Goal: Information Seeking & Learning: Compare options

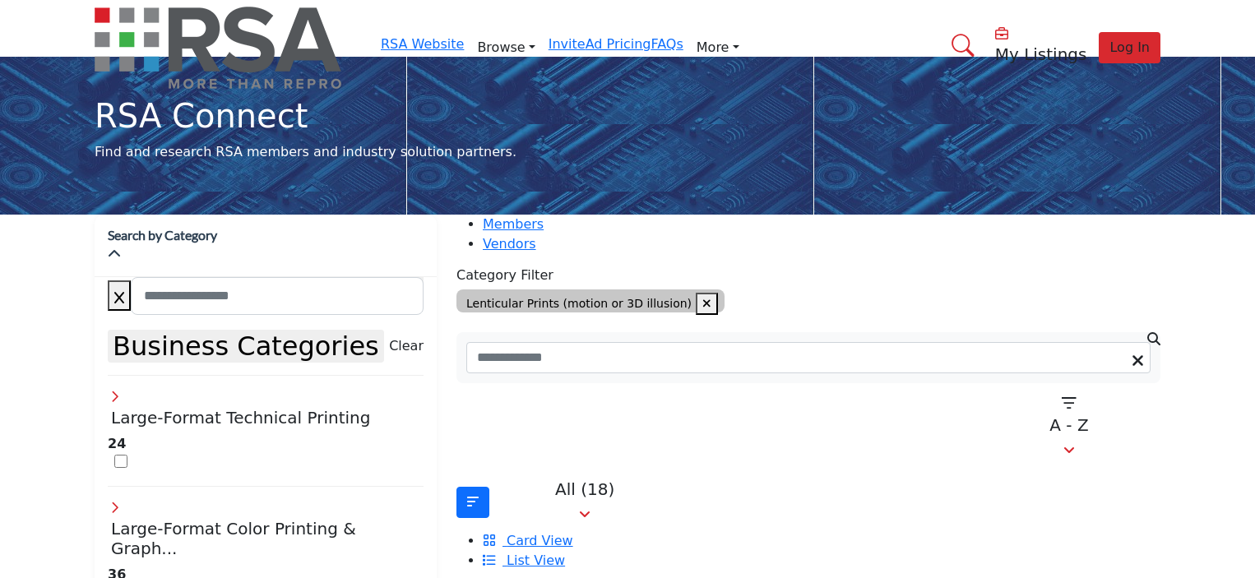
scroll to position [329, 0]
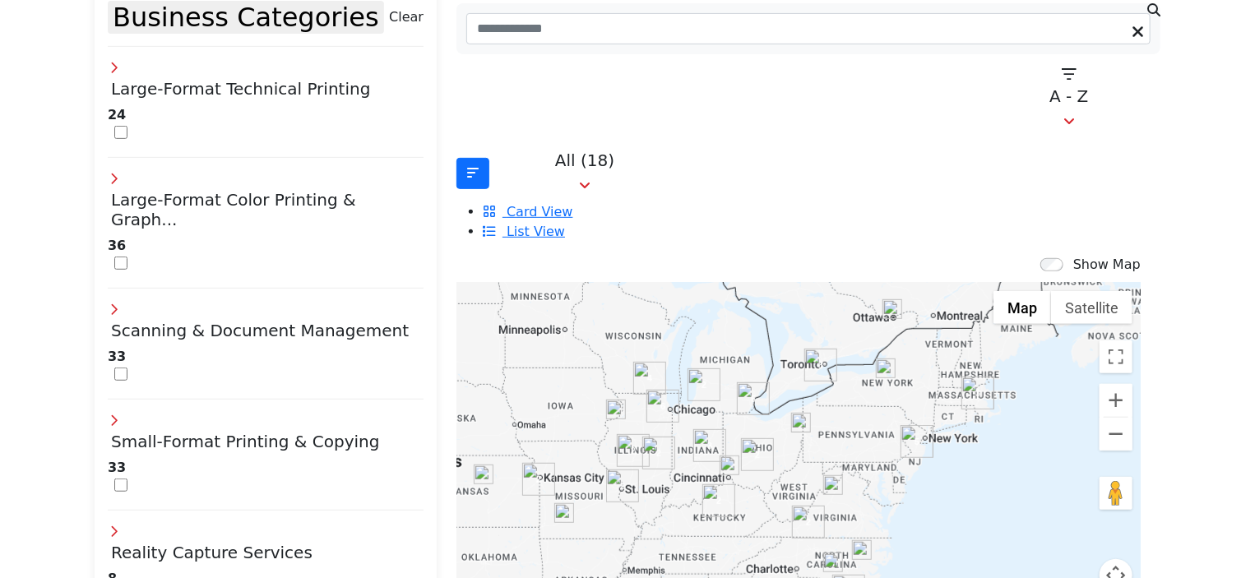
click at [121, 171] on icon at bounding box center [114, 177] width 13 height 13
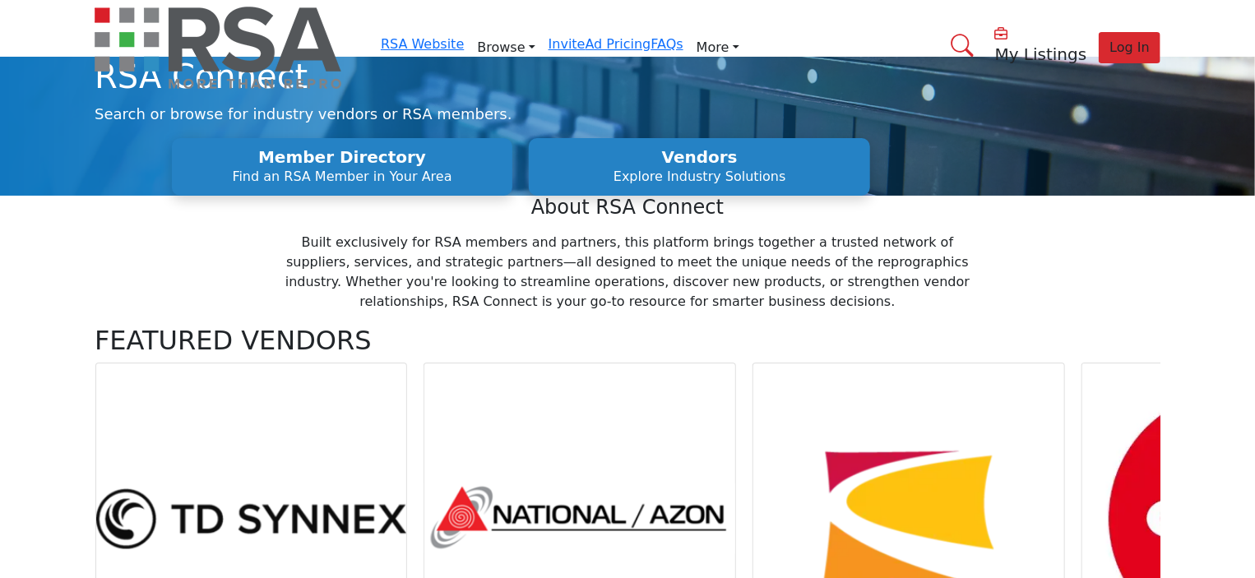
click at [0, 0] on link "Find an RSA Member" at bounding box center [0, 0] width 0 height 0
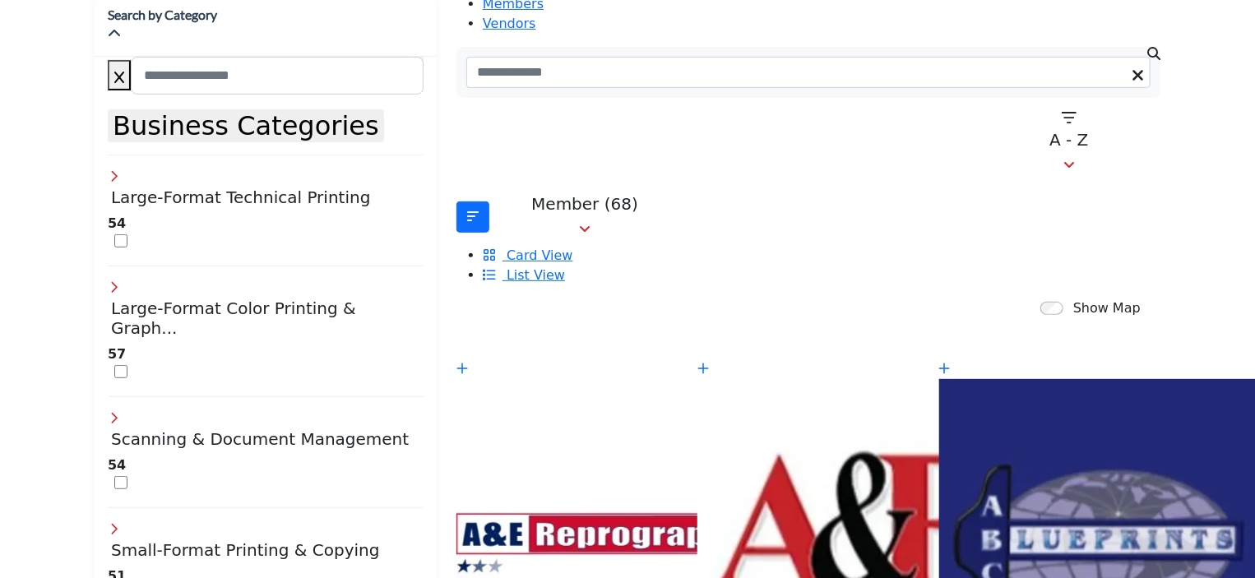
scroll to position [210, 0]
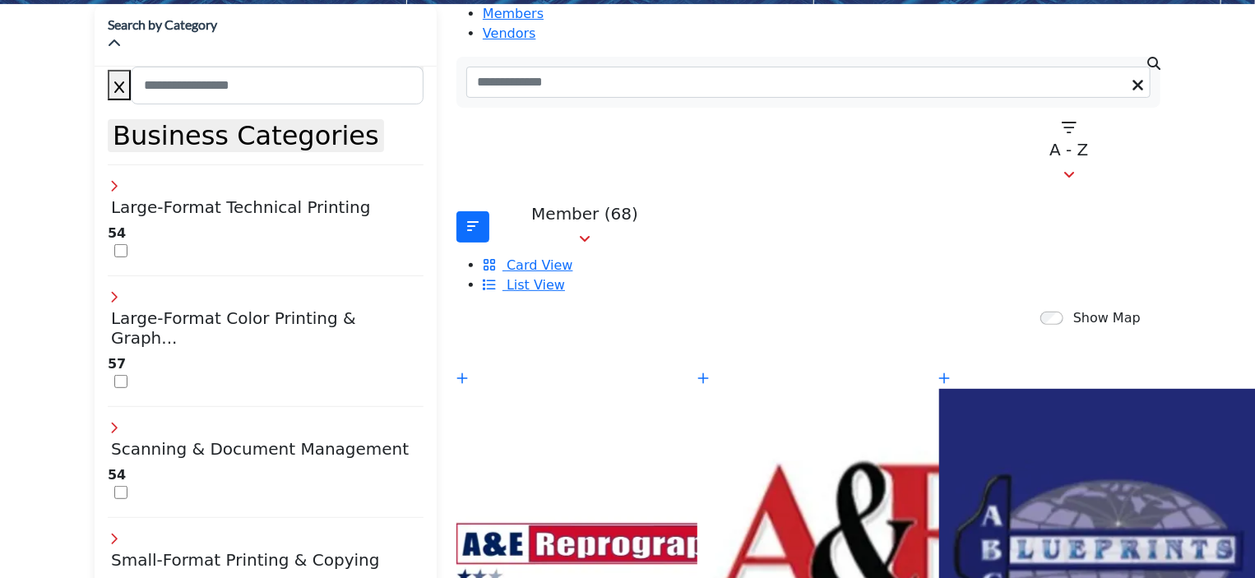
click at [121, 289] on icon at bounding box center [114, 295] width 13 height 13
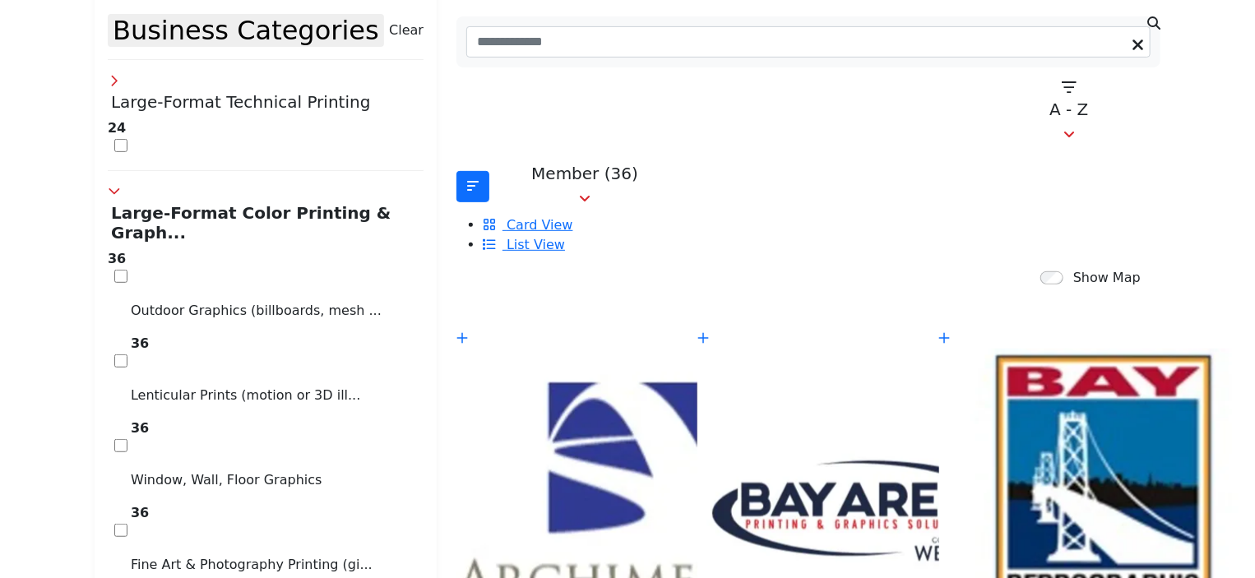
scroll to position [306, 0]
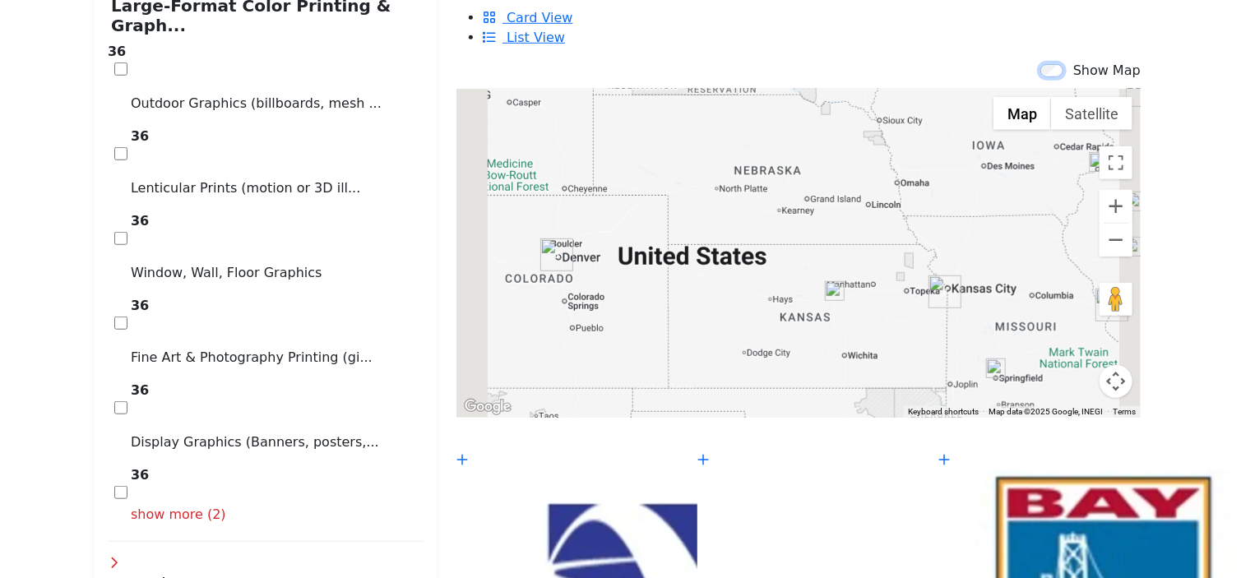
scroll to position [605, 0]
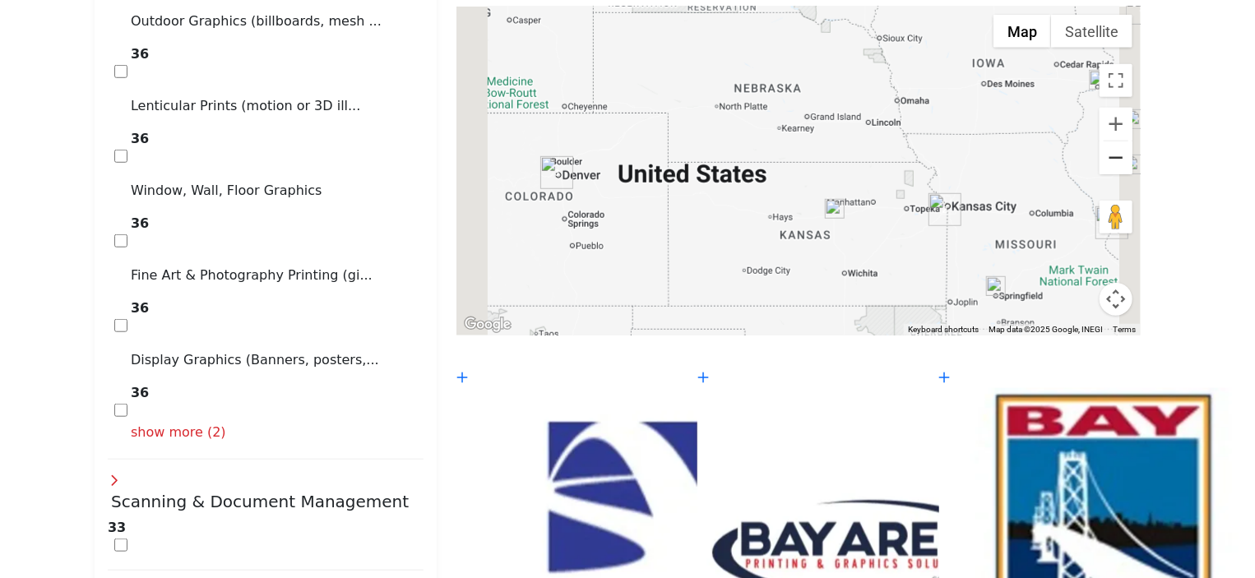
click at [1099, 141] on button "Zoom out" at bounding box center [1115, 157] width 33 height 33
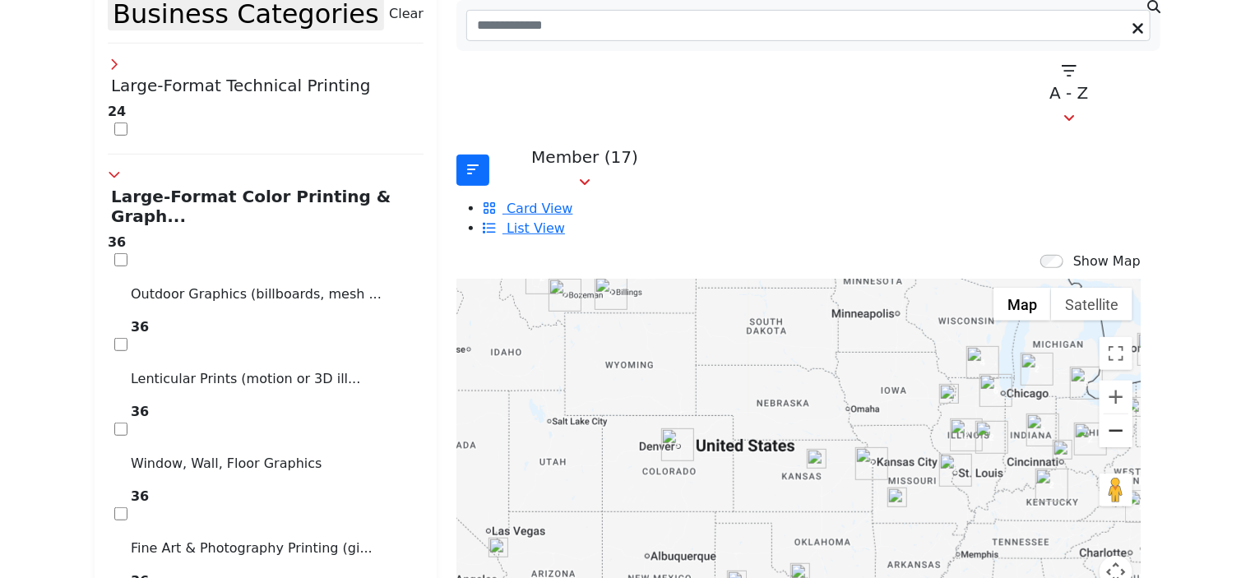
scroll to position [317, 0]
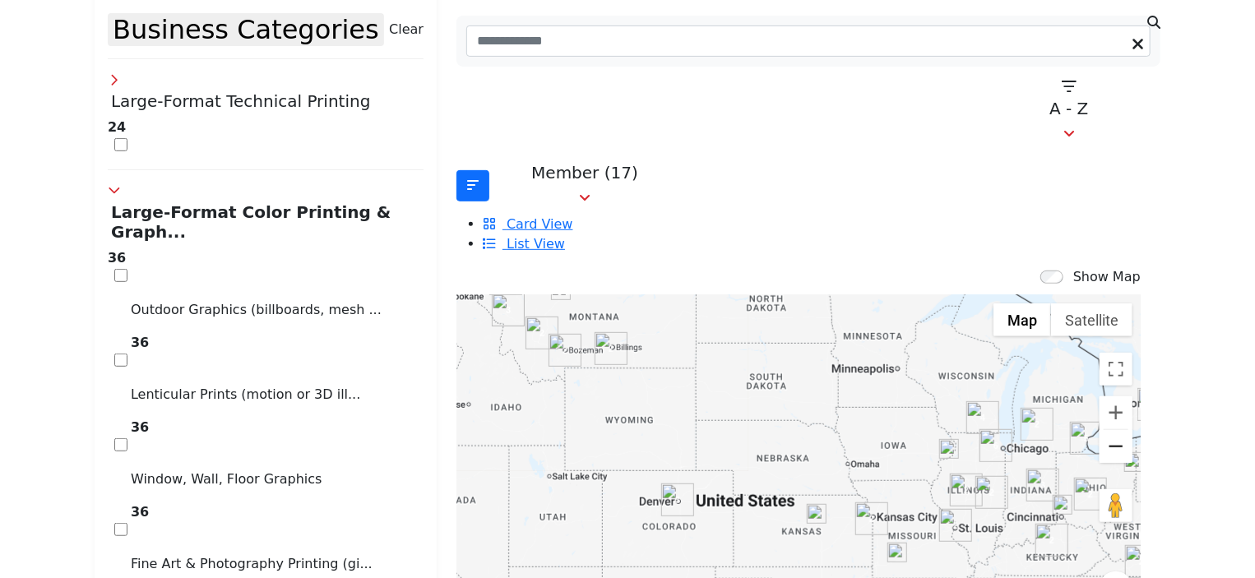
click at [1099, 430] on button "Zoom out" at bounding box center [1115, 446] width 33 height 33
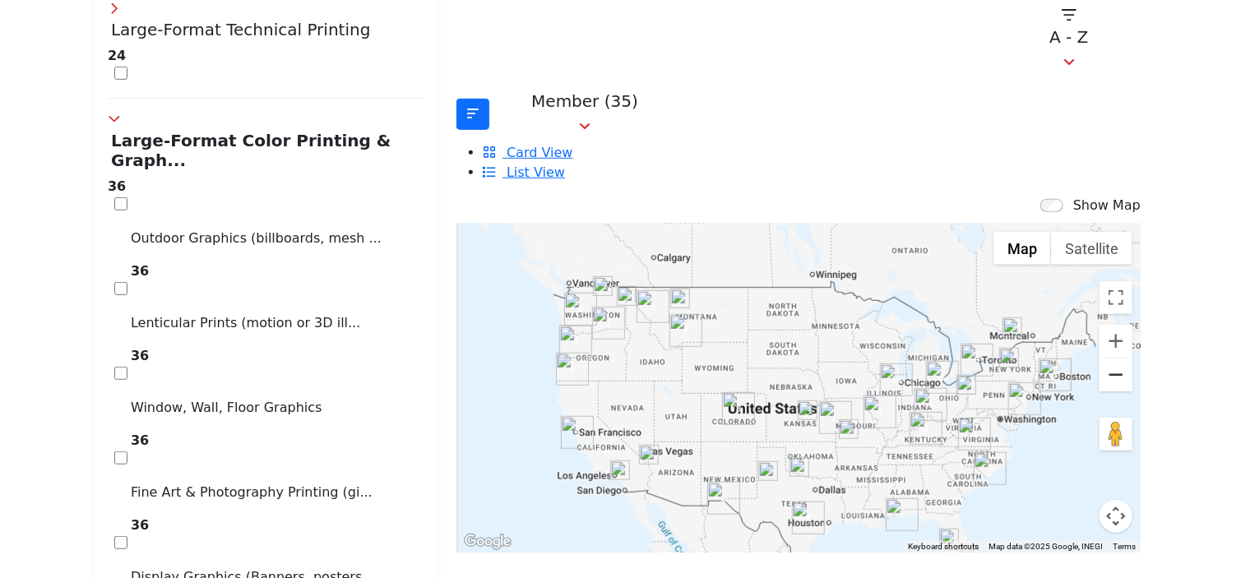
scroll to position [400, 0]
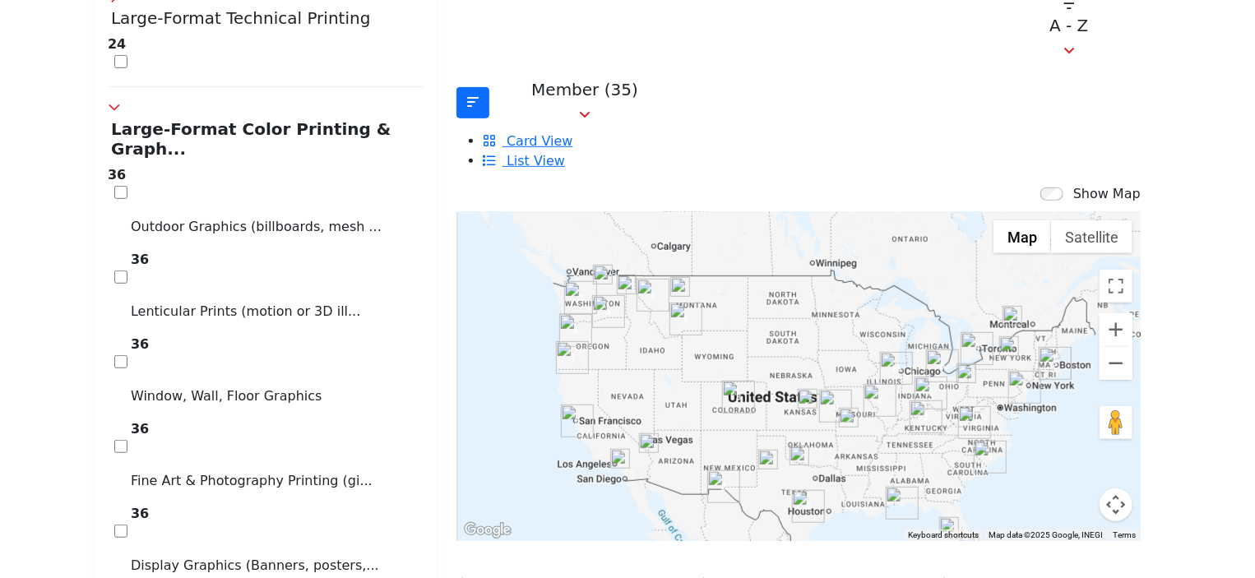
click at [1099, 488] on button "Map camera controls" at bounding box center [1115, 504] width 33 height 33
click at [1017, 488] on button "Move down" at bounding box center [1033, 504] width 33 height 33
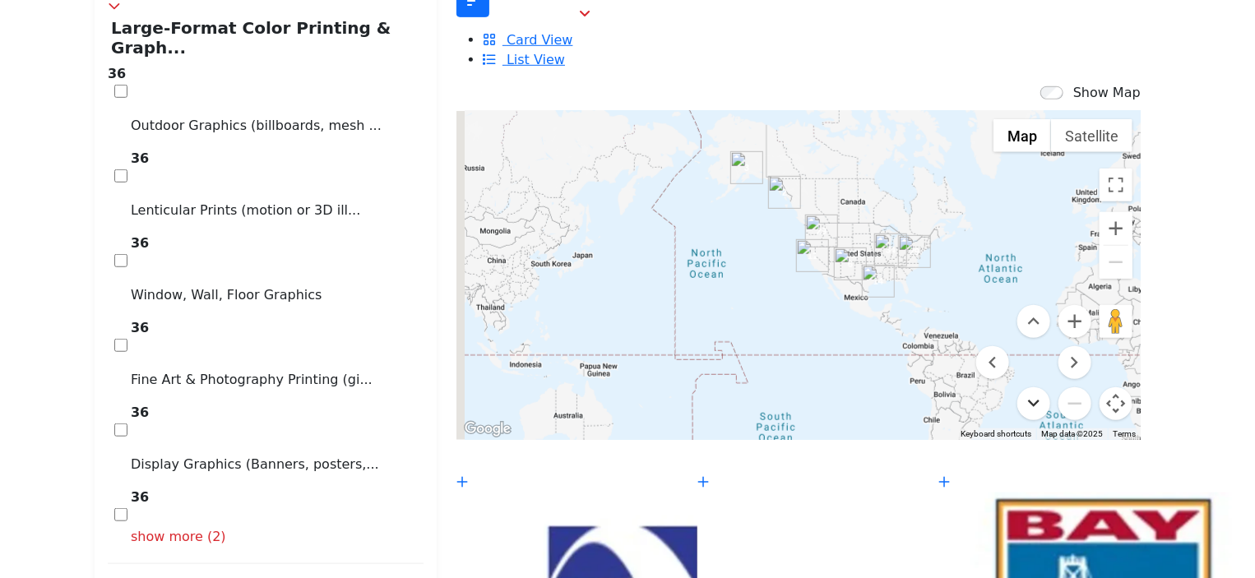
scroll to position [490, 0]
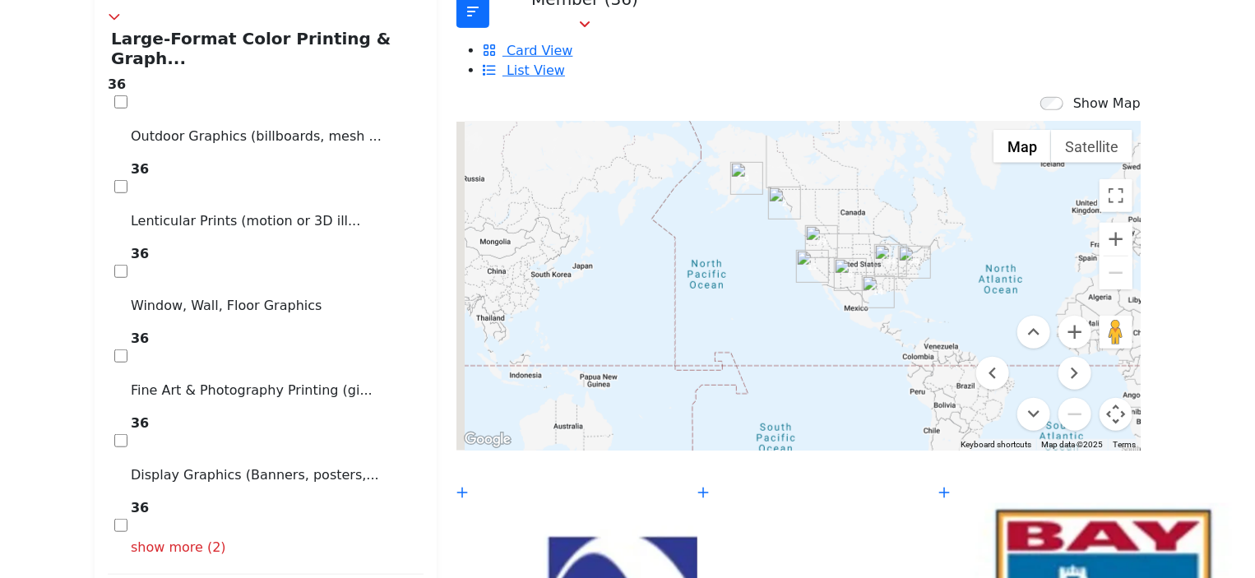
click at [1099, 398] on button "Map camera controls" at bounding box center [1115, 414] width 33 height 33
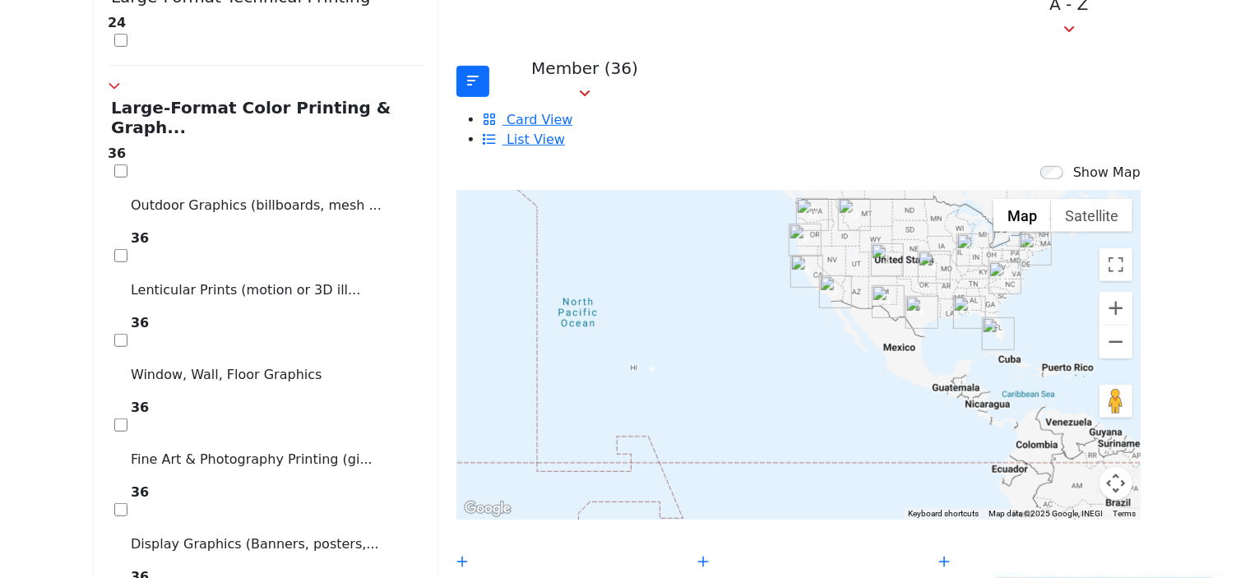
scroll to position [389, 0]
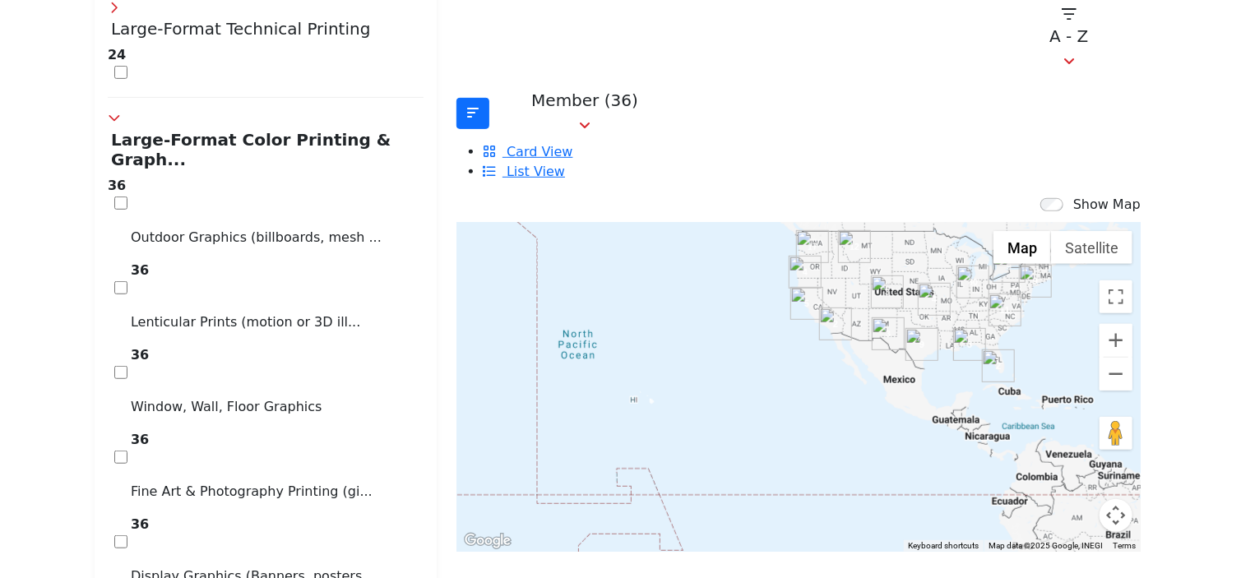
click at [958, 266] on img "Cluster of 30 locations (7 HQ, 23 Branches)\aClick to view companies" at bounding box center [972, 282] width 33 height 33
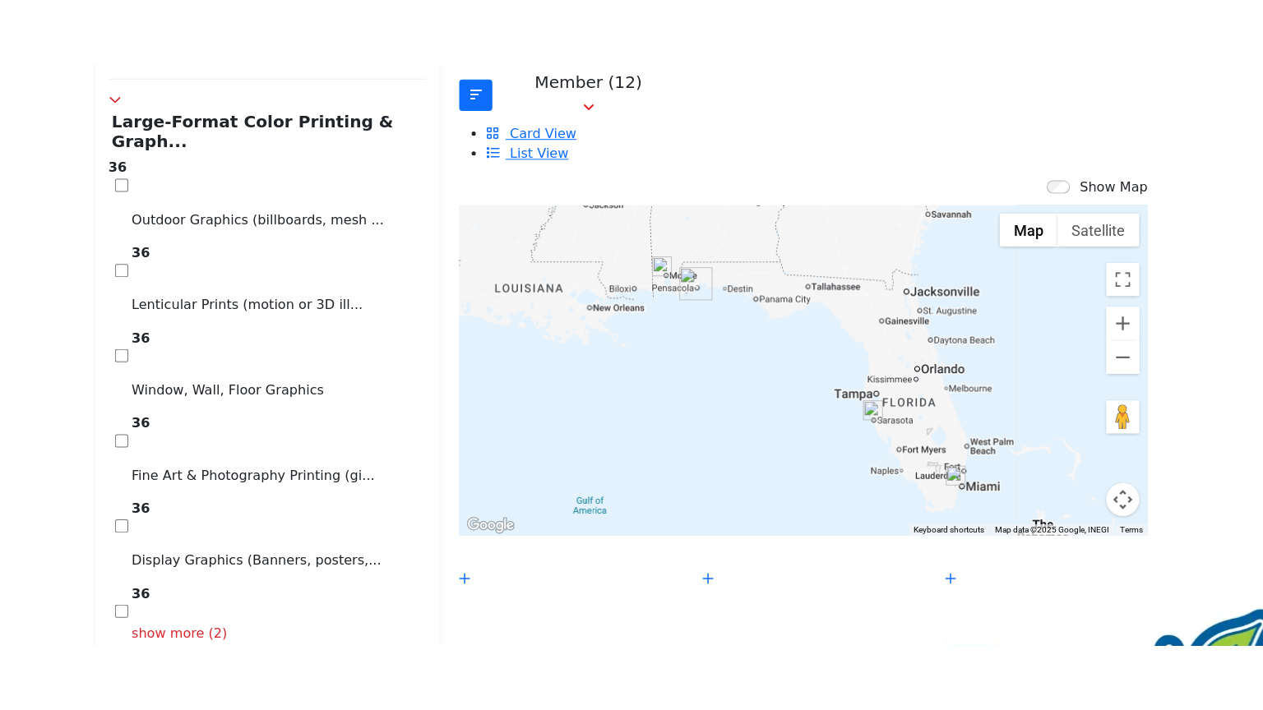
scroll to position [448, 0]
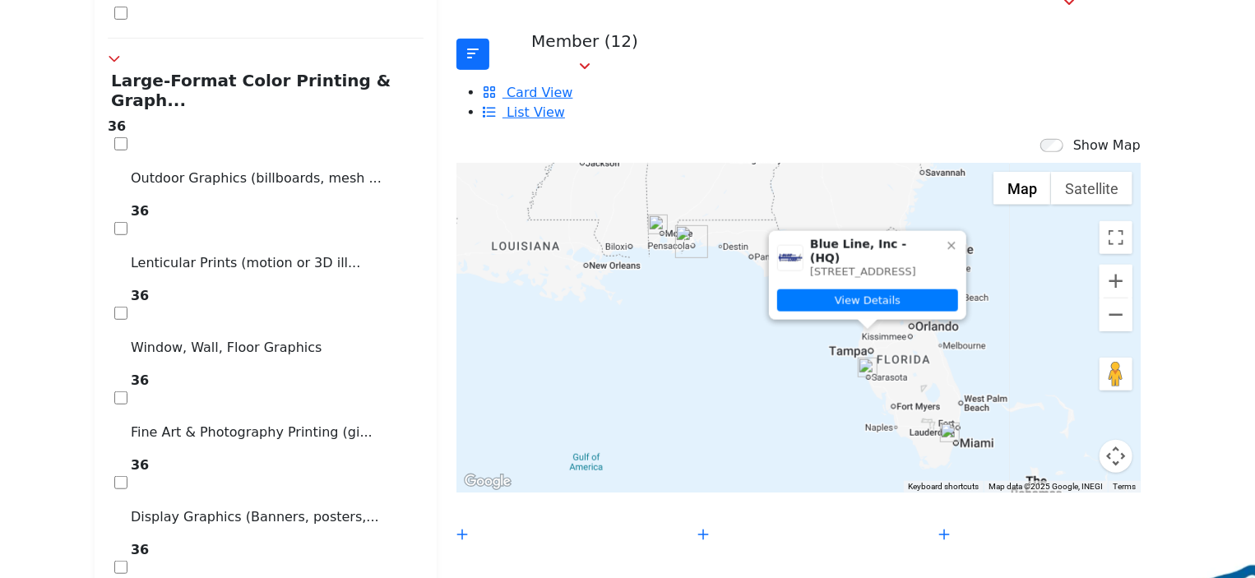
click at [945, 239] on icon at bounding box center [951, 245] width 13 height 13
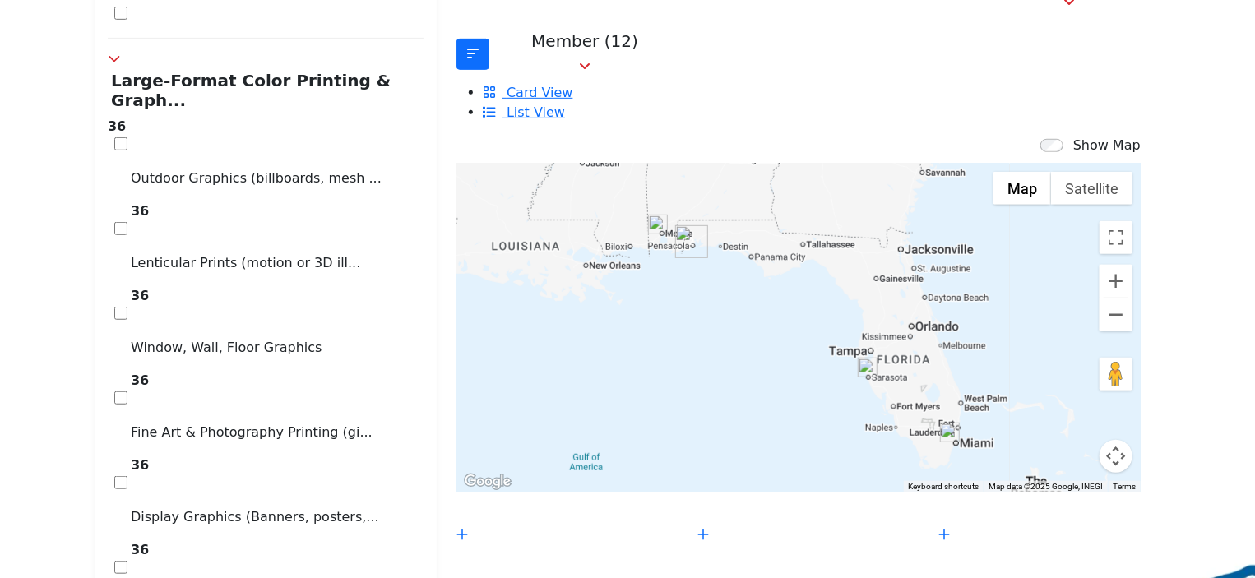
click at [1099, 440] on button "Map camera controls" at bounding box center [1115, 456] width 33 height 33
click at [1099, 221] on button "Toggle fullscreen view" at bounding box center [1115, 237] width 33 height 33
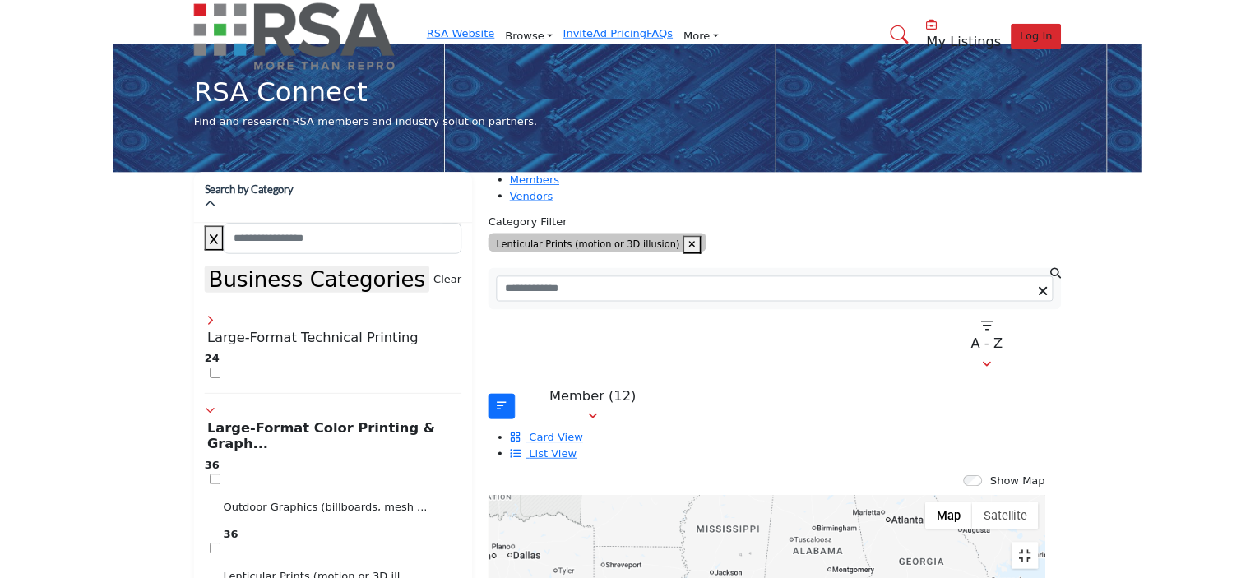
scroll to position [0, 0]
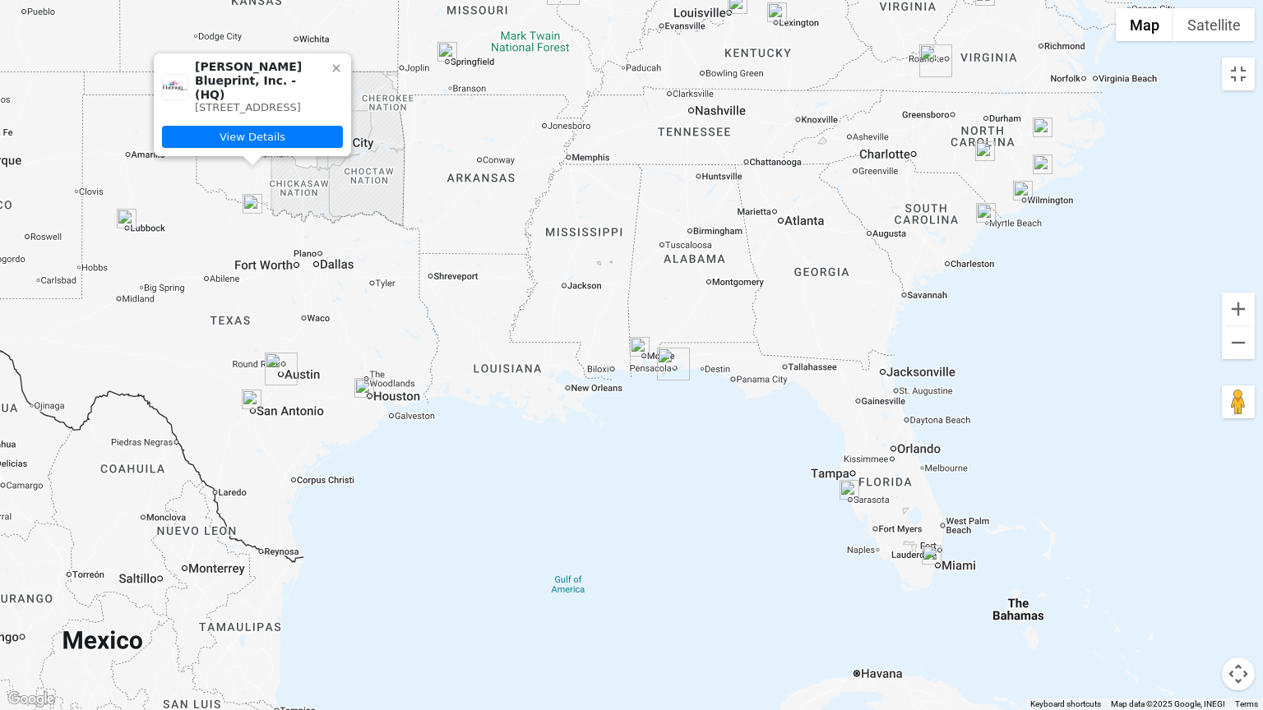
click at [334, 62] on icon at bounding box center [336, 68] width 13 height 13
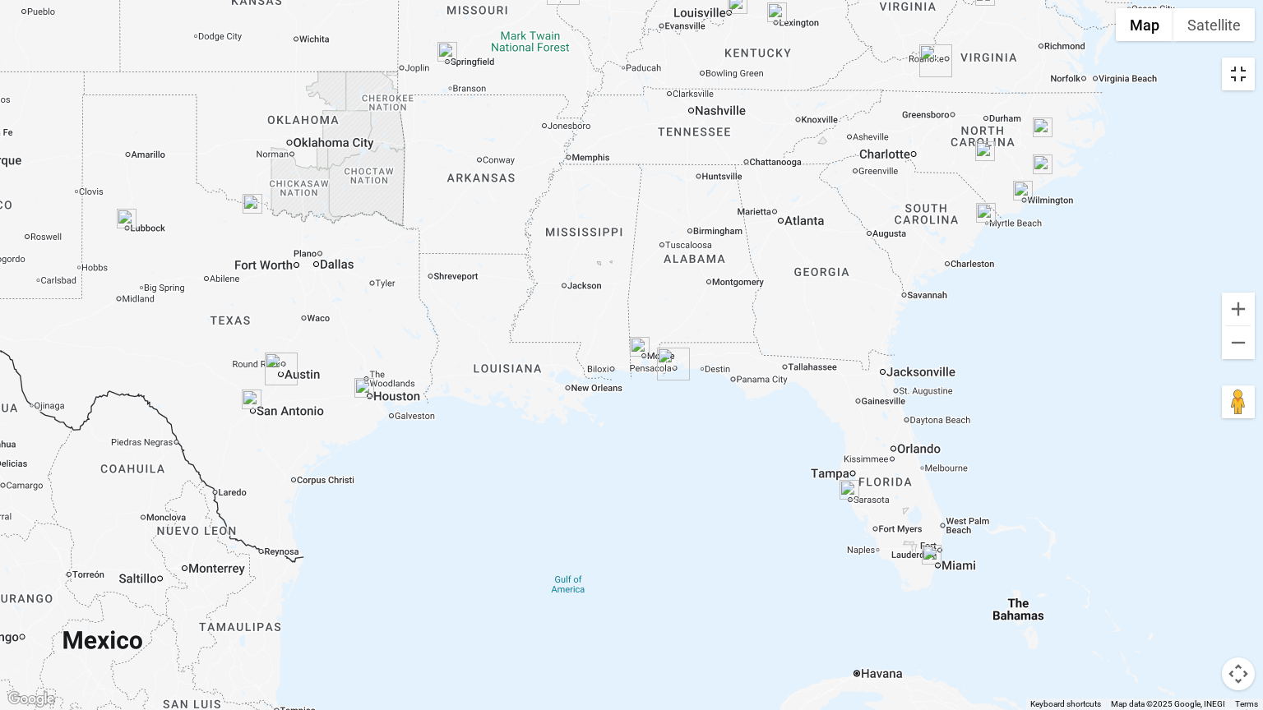
click at [1240, 75] on button "Toggle fullscreen view" at bounding box center [1238, 74] width 33 height 33
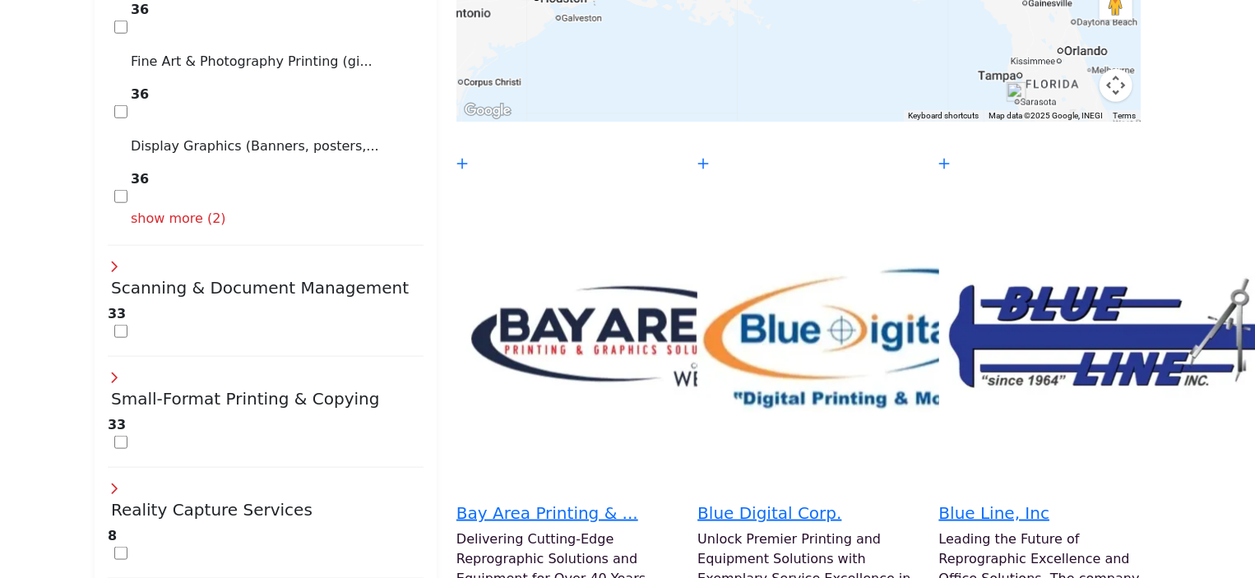
scroll to position [737, 0]
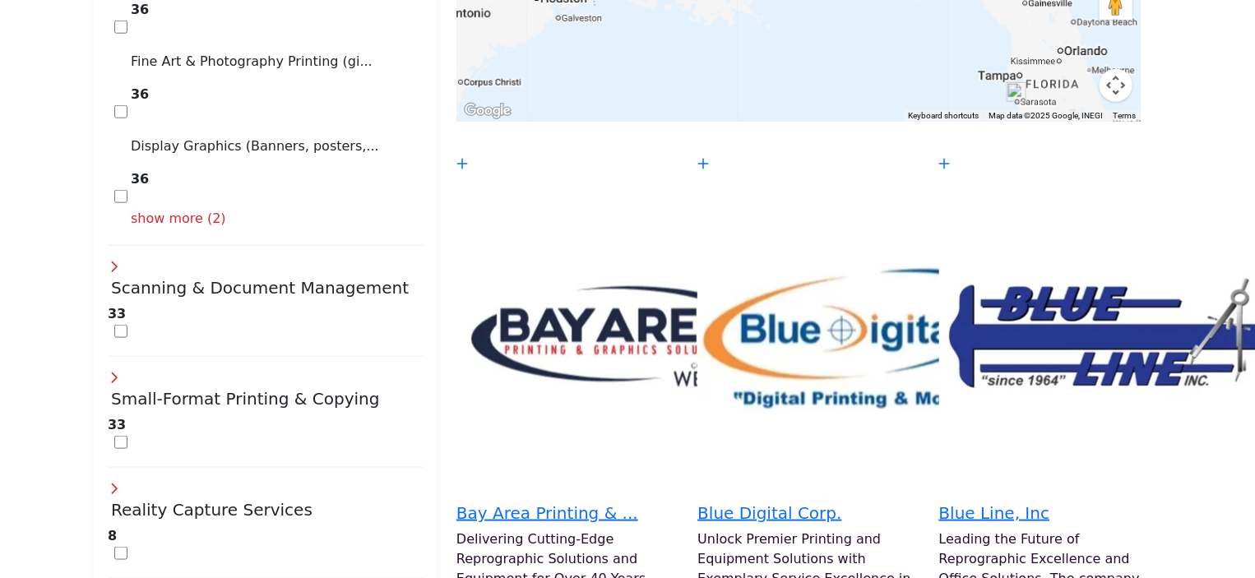
scroll to position [901, 0]
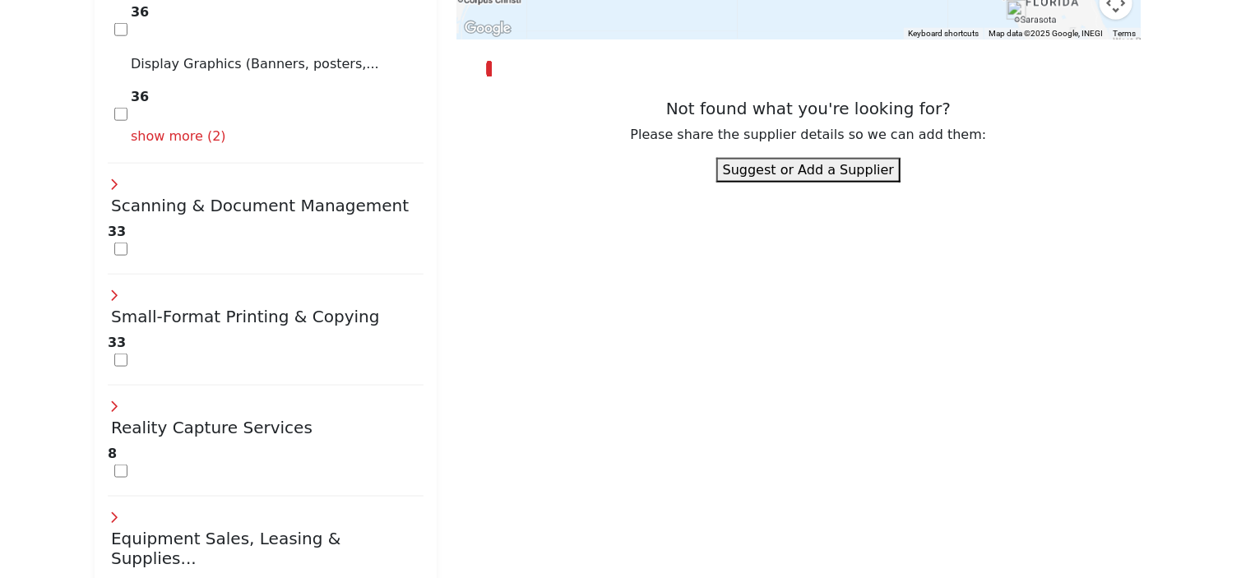
type input "**********"
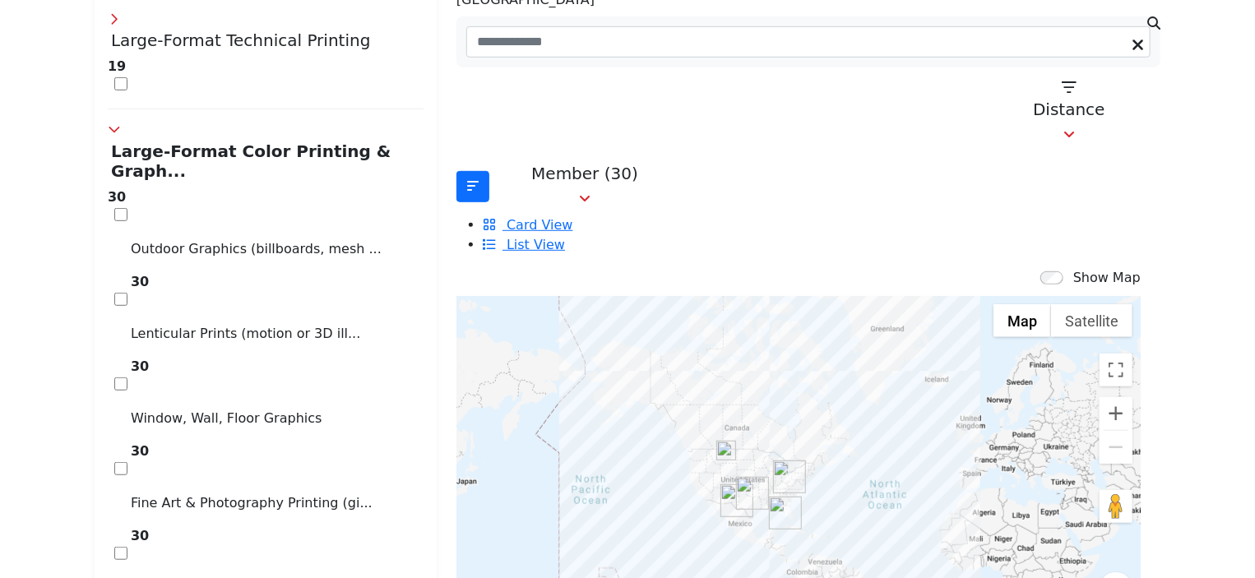
scroll to position [398, 0]
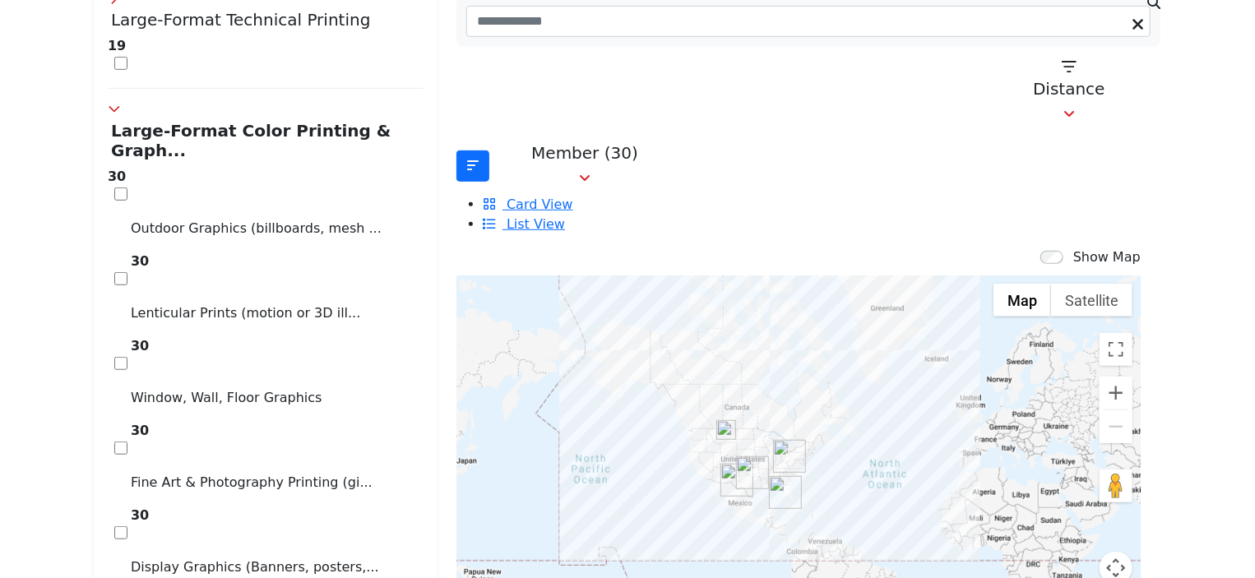
click at [773, 440] on img "Cluster of 16 locations (16 HQ, 0 Branches)\aClick to view companies" at bounding box center [789, 456] width 33 height 33
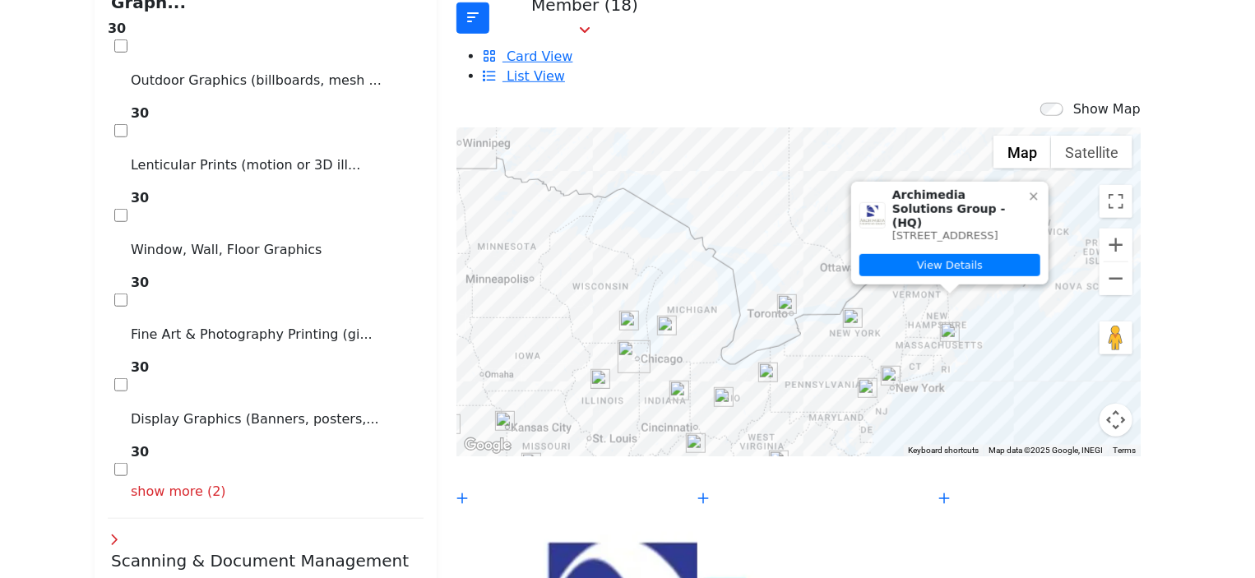
scroll to position [551, 0]
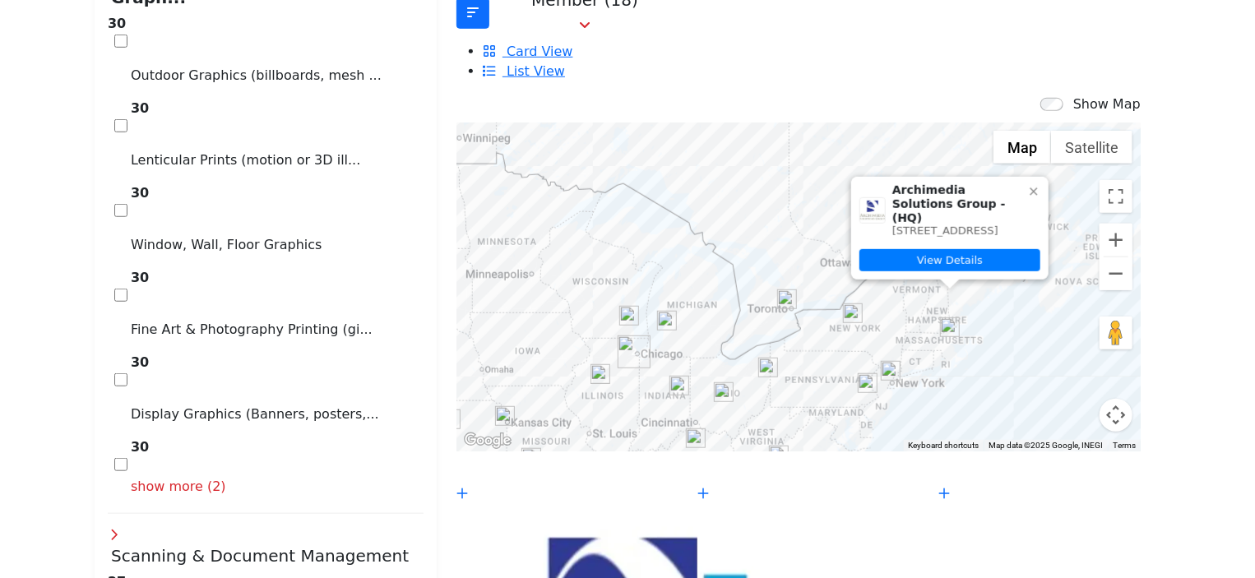
click at [1027, 185] on icon at bounding box center [1033, 191] width 13 height 13
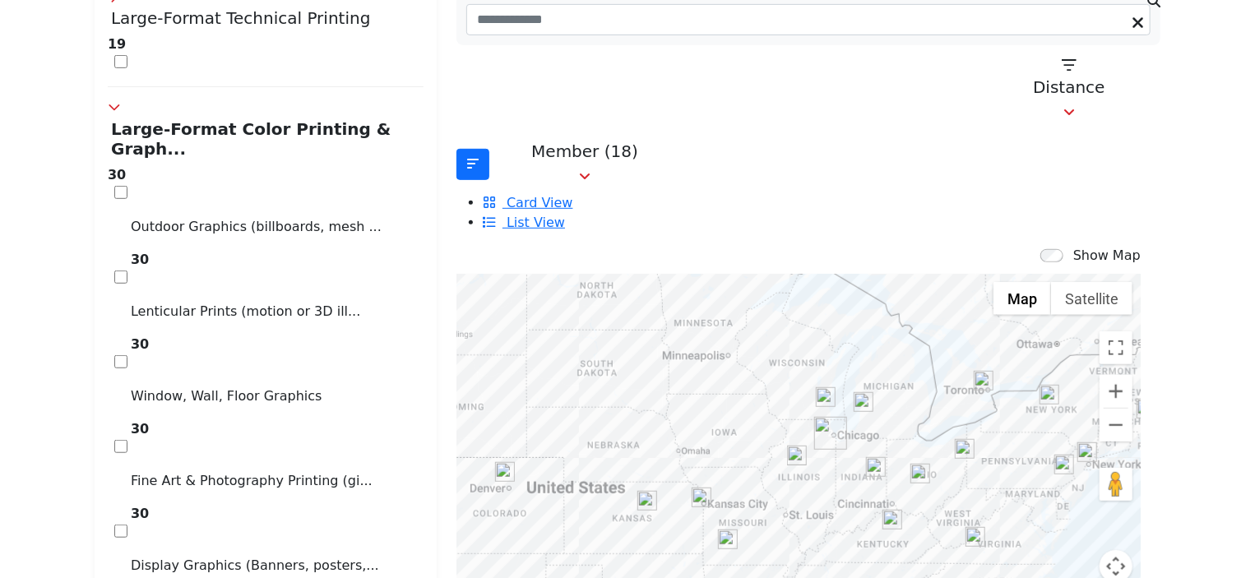
scroll to position [409, 0]
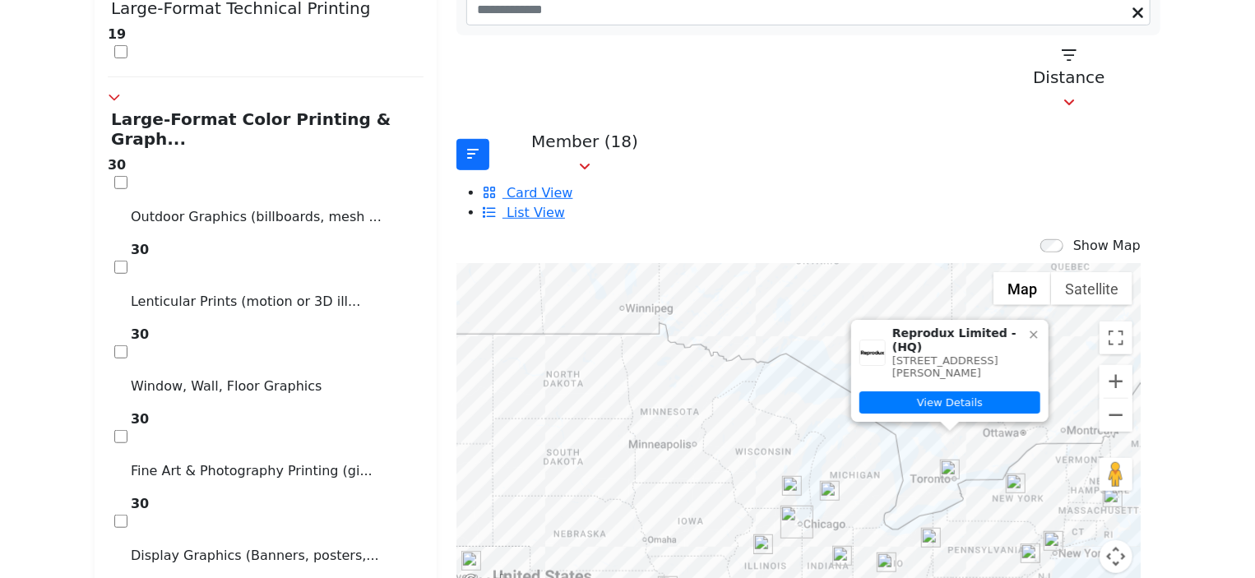
click at [1027, 329] on icon at bounding box center [1033, 335] width 13 height 13
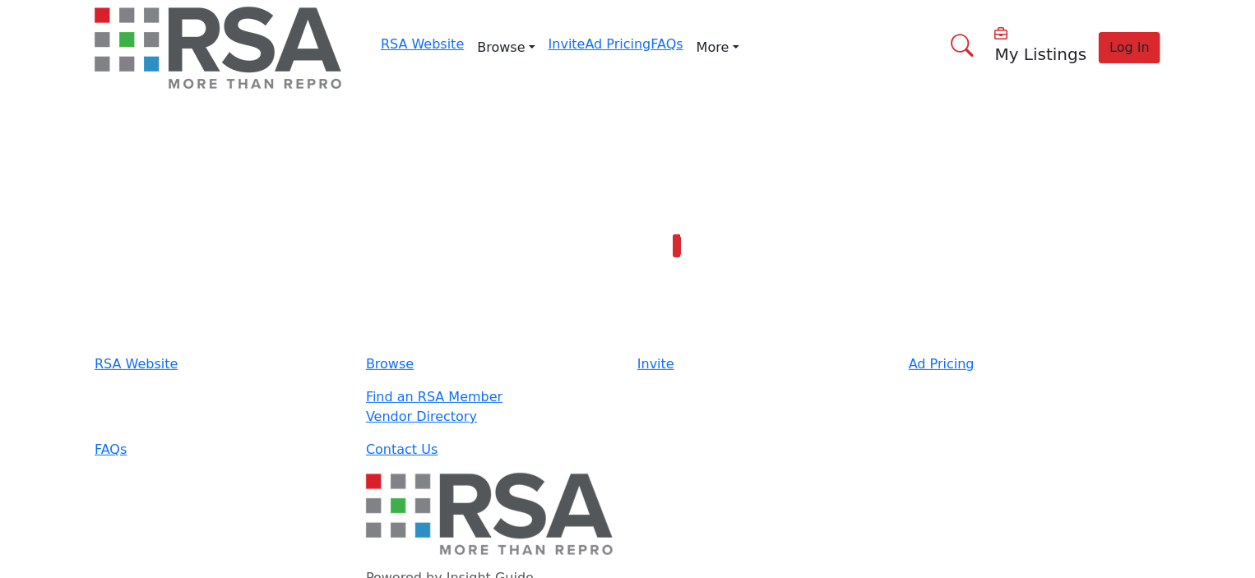
type input "**********"
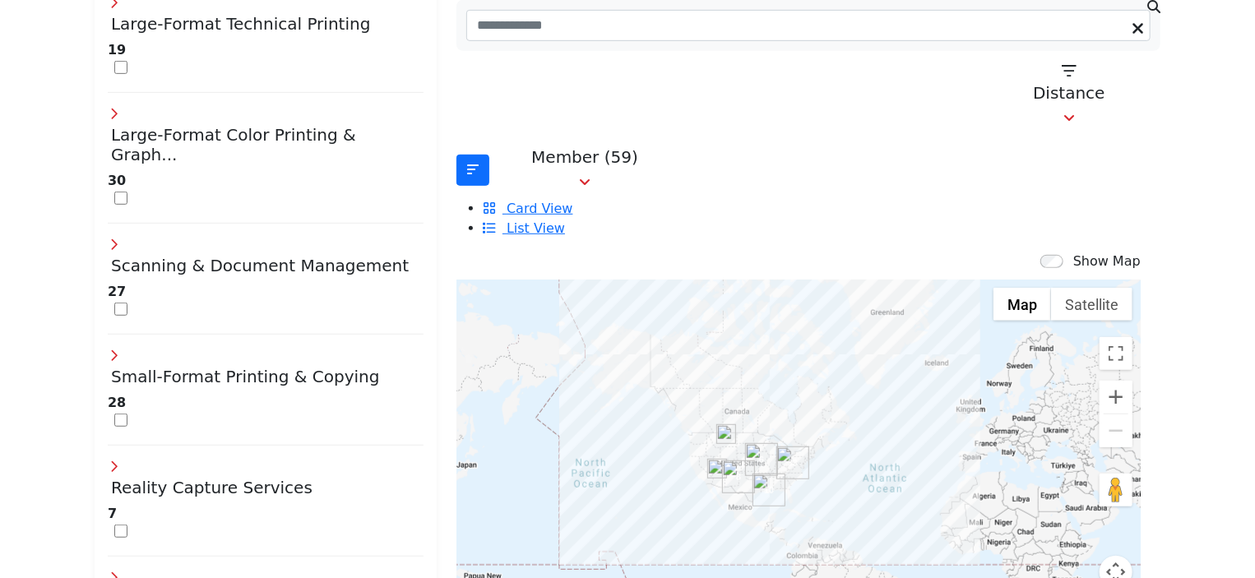
scroll to position [486, 0]
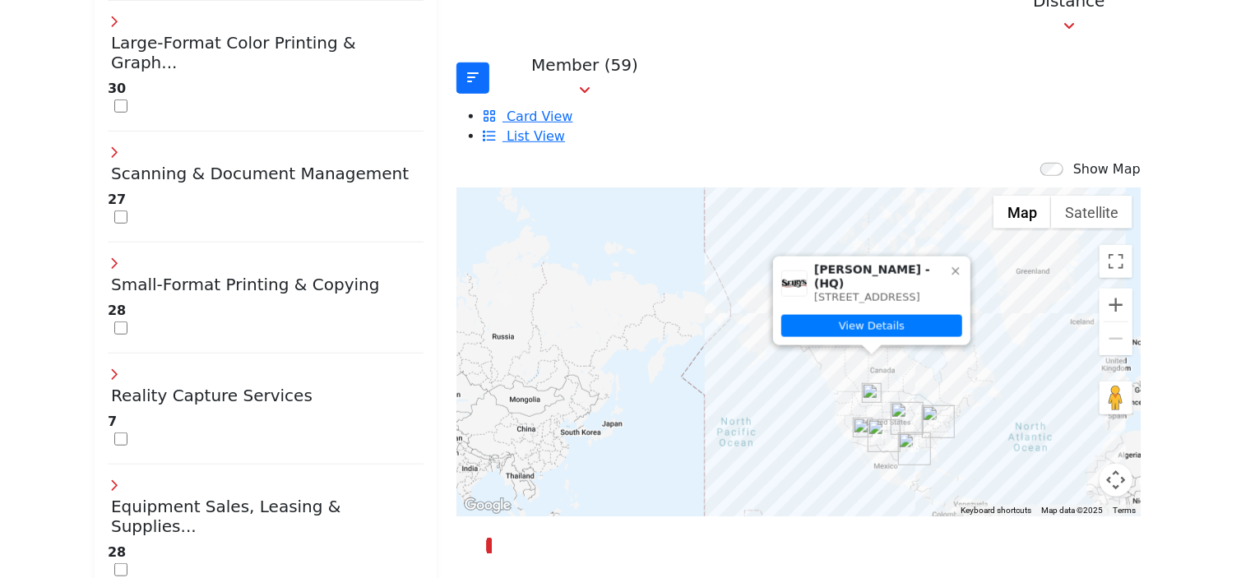
click at [900, 432] on img "Cluster of 10 locations (10 HQ, 0 Branches)\aClick to view companies" at bounding box center [914, 448] width 33 height 33
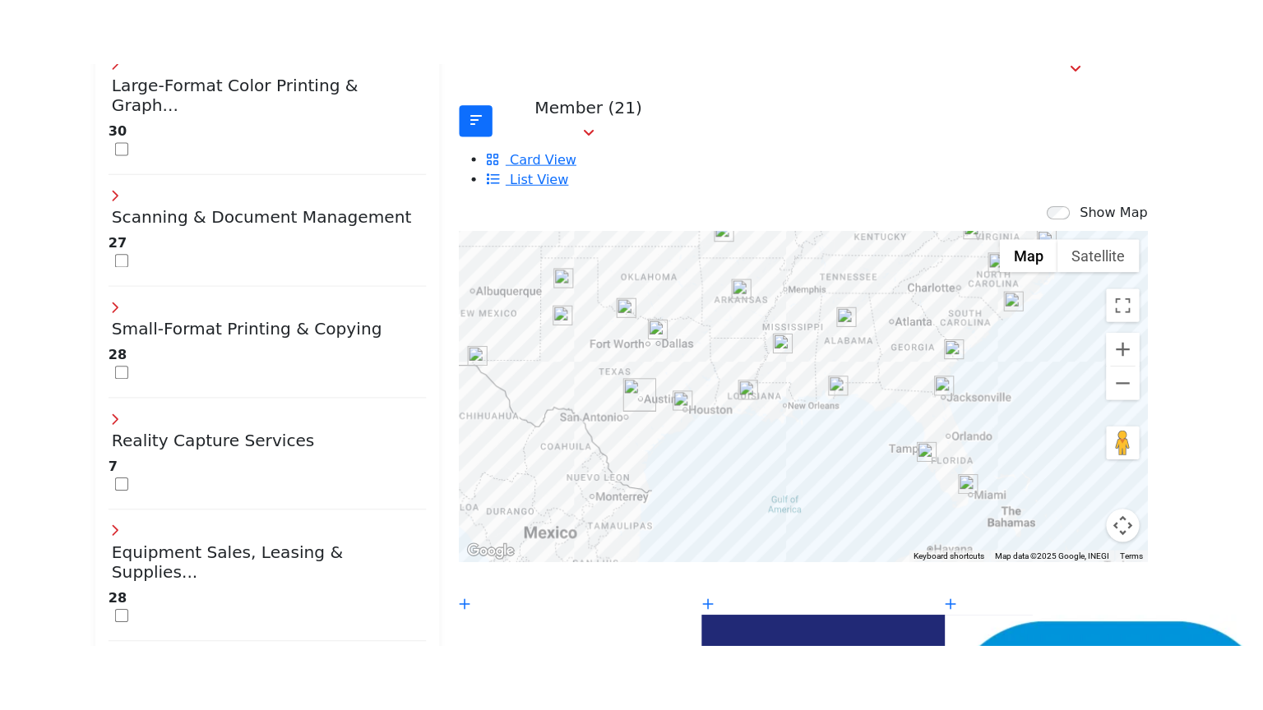
scroll to position [421, 0]
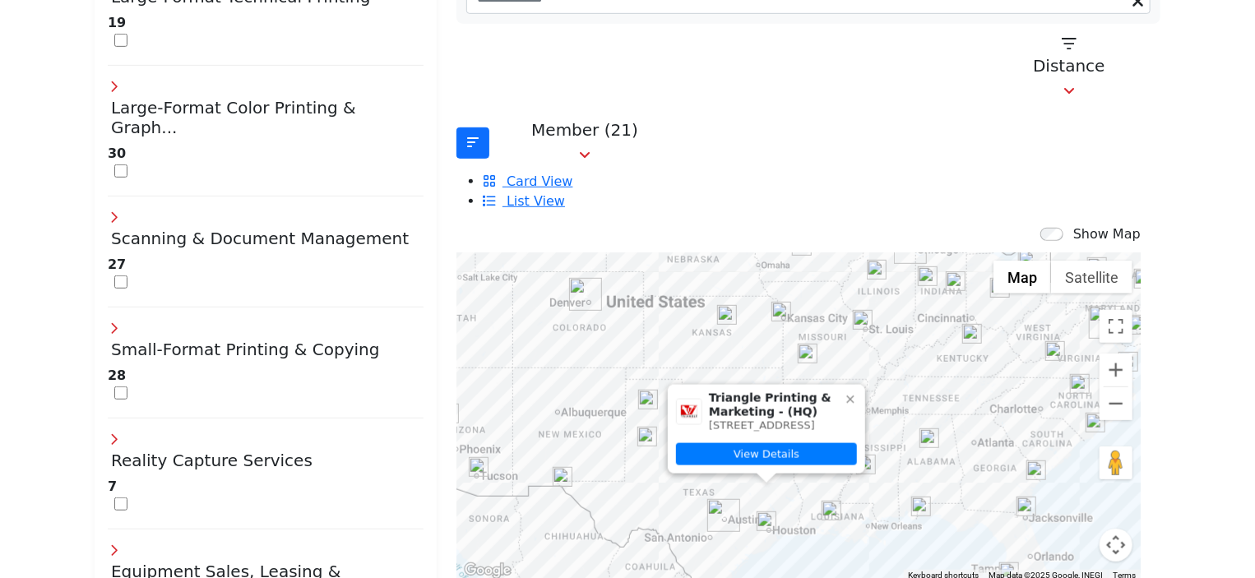
click at [844, 393] on icon at bounding box center [850, 399] width 13 height 13
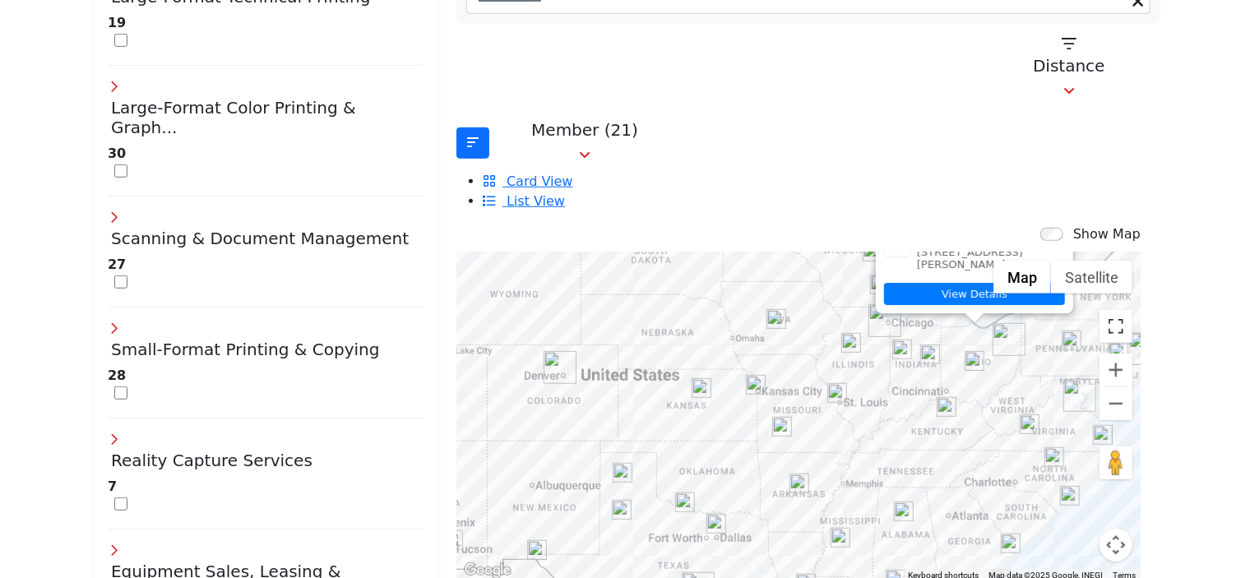
click at [1099, 310] on button "Toggle fullscreen view" at bounding box center [1115, 326] width 33 height 33
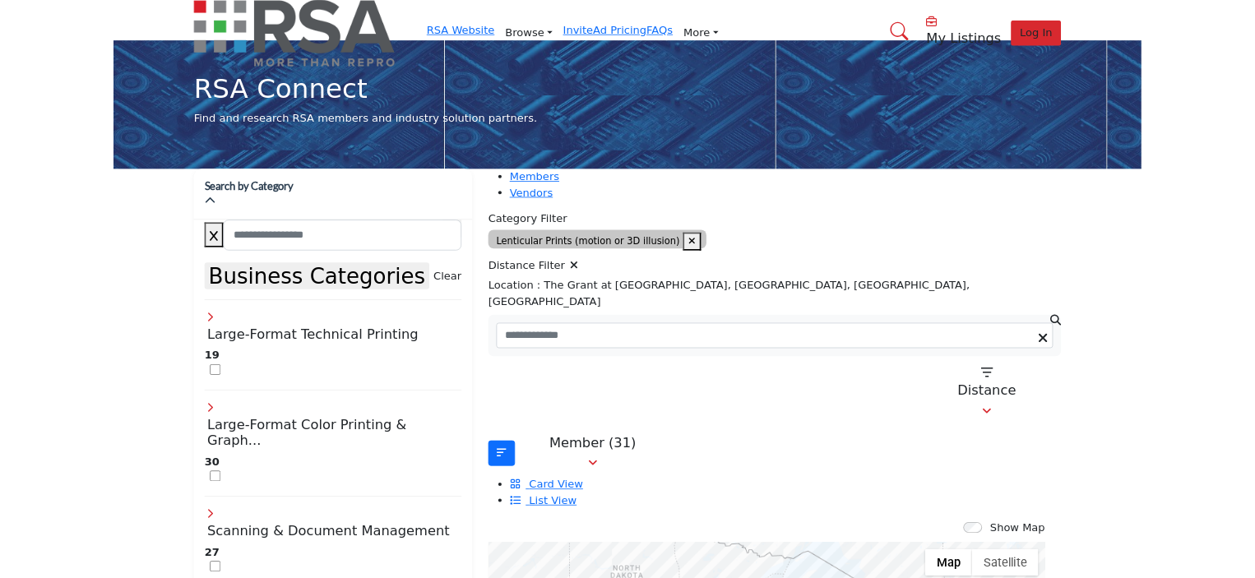
scroll to position [0, 0]
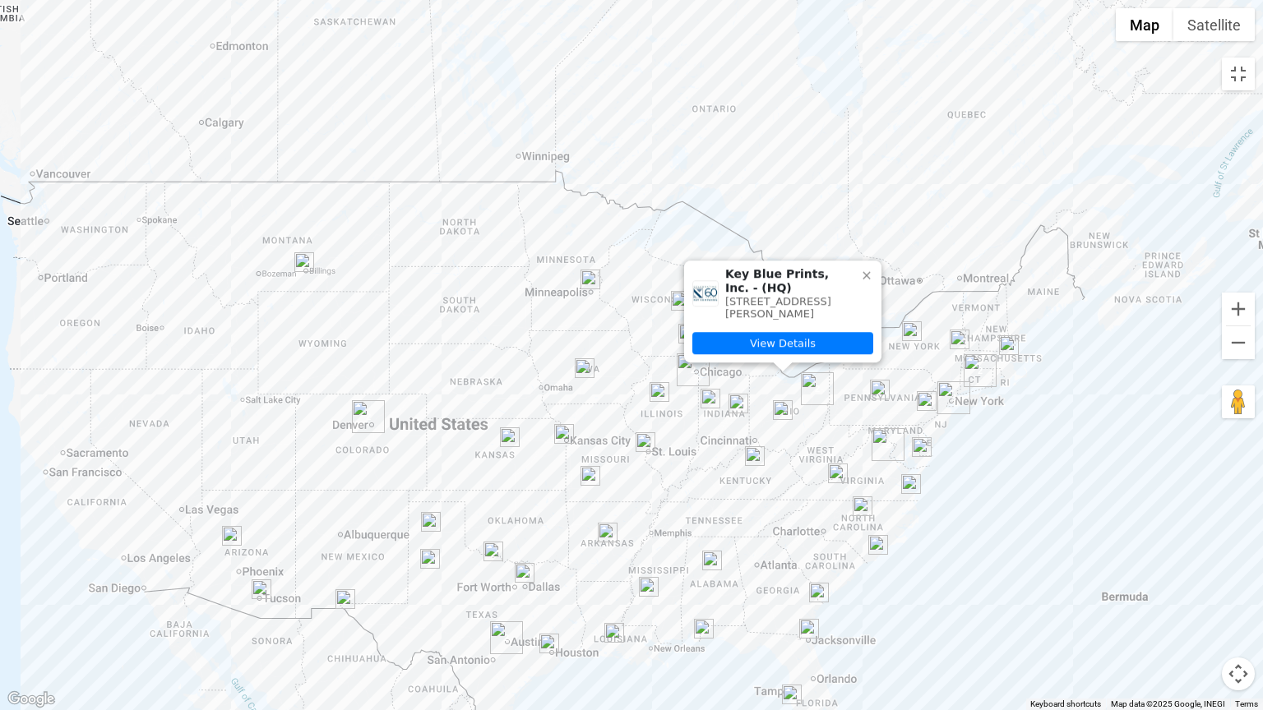
click at [867, 269] on icon at bounding box center [866, 275] width 13 height 13
click at [868, 272] on icon at bounding box center [866, 275] width 7 height 7
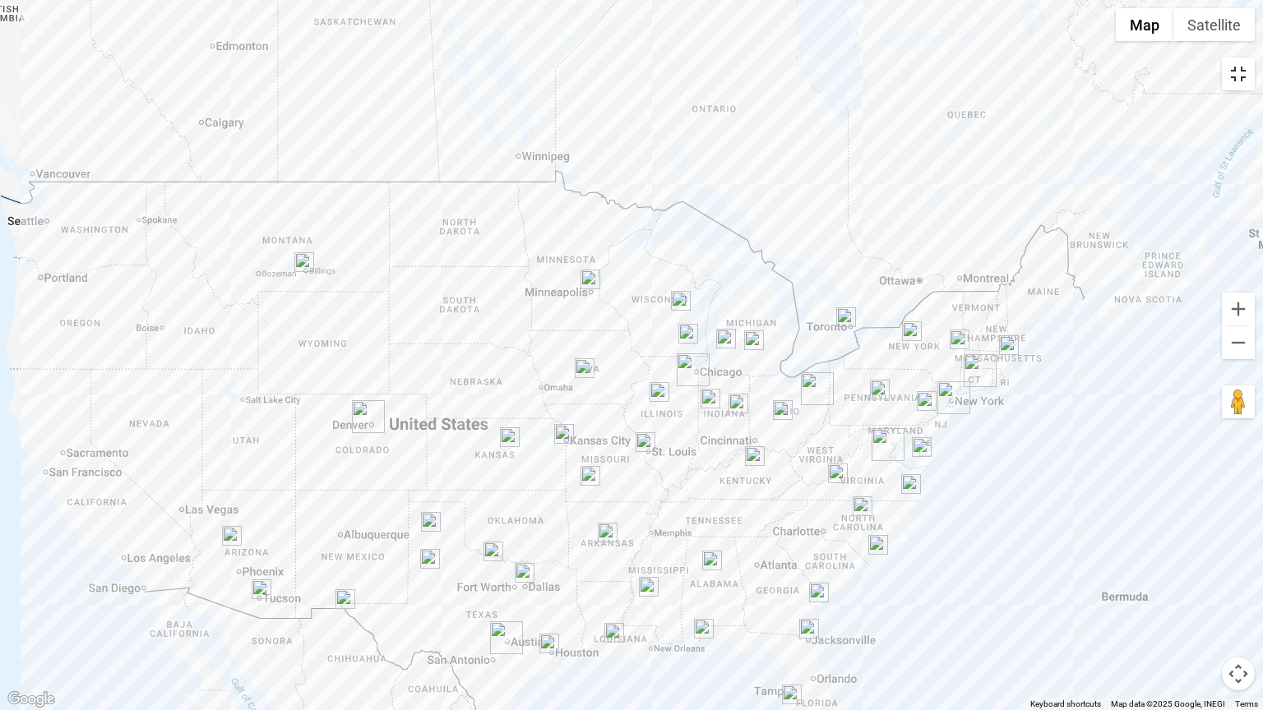
click at [1247, 78] on button "Toggle fullscreen view" at bounding box center [1238, 74] width 33 height 33
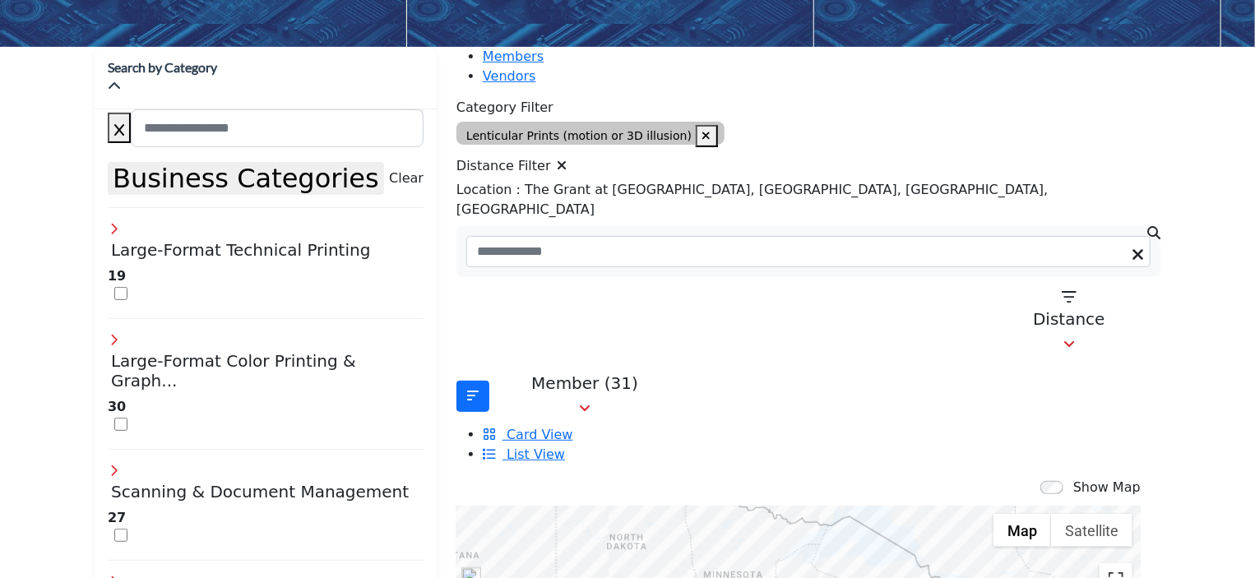
scroll to position [129, 0]
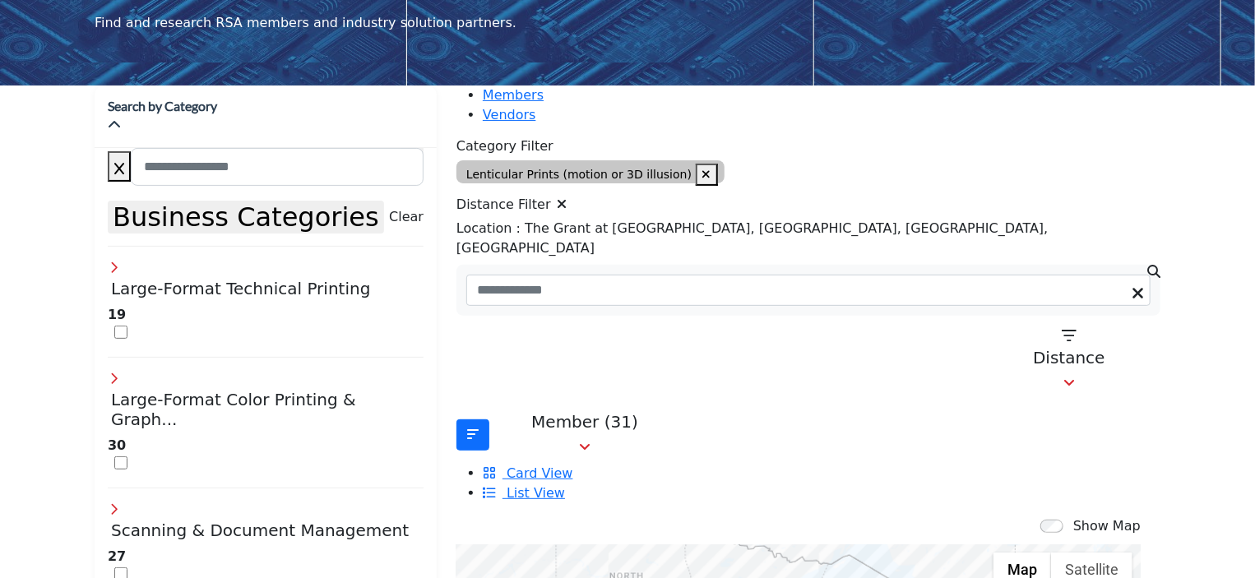
click at [567, 200] on icon at bounding box center [562, 203] width 10 height 13
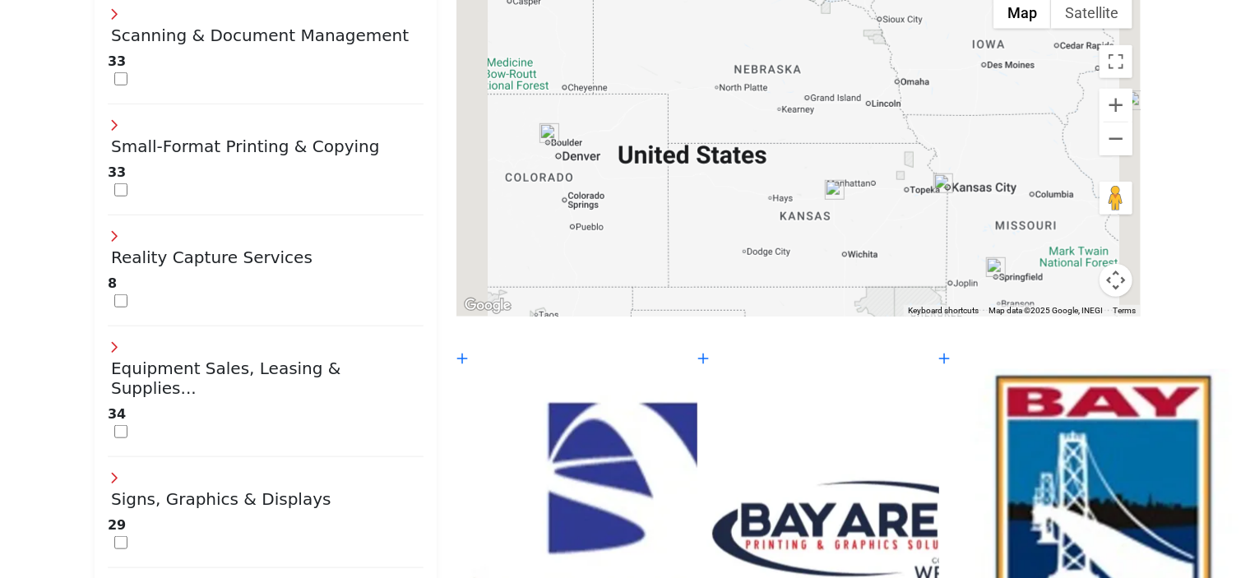
scroll to position [645, 0]
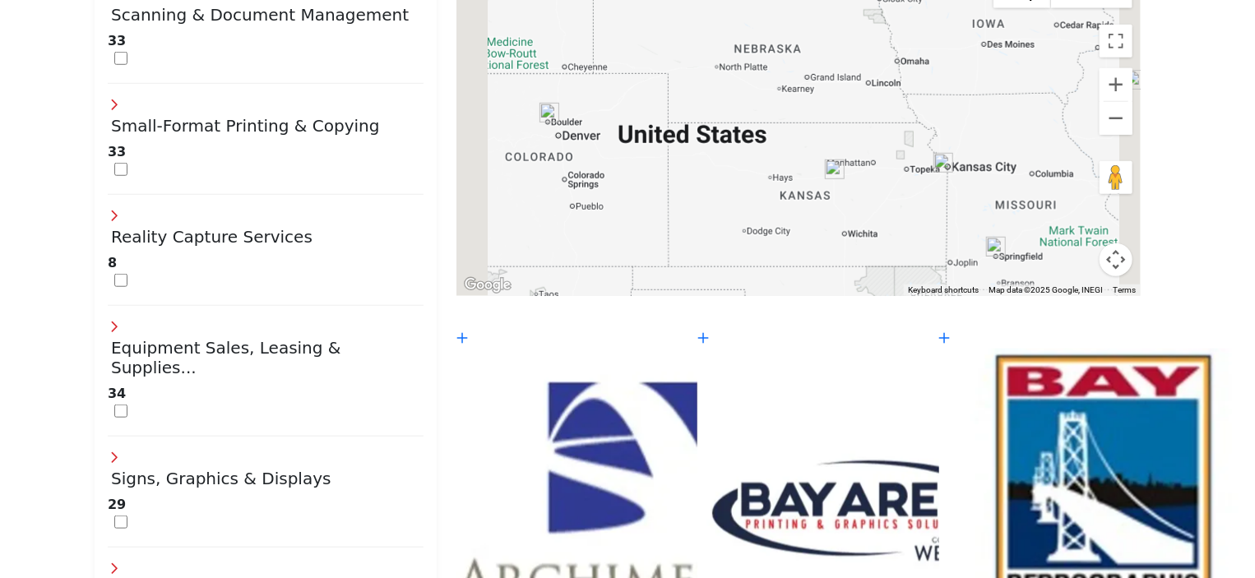
type input "*****"
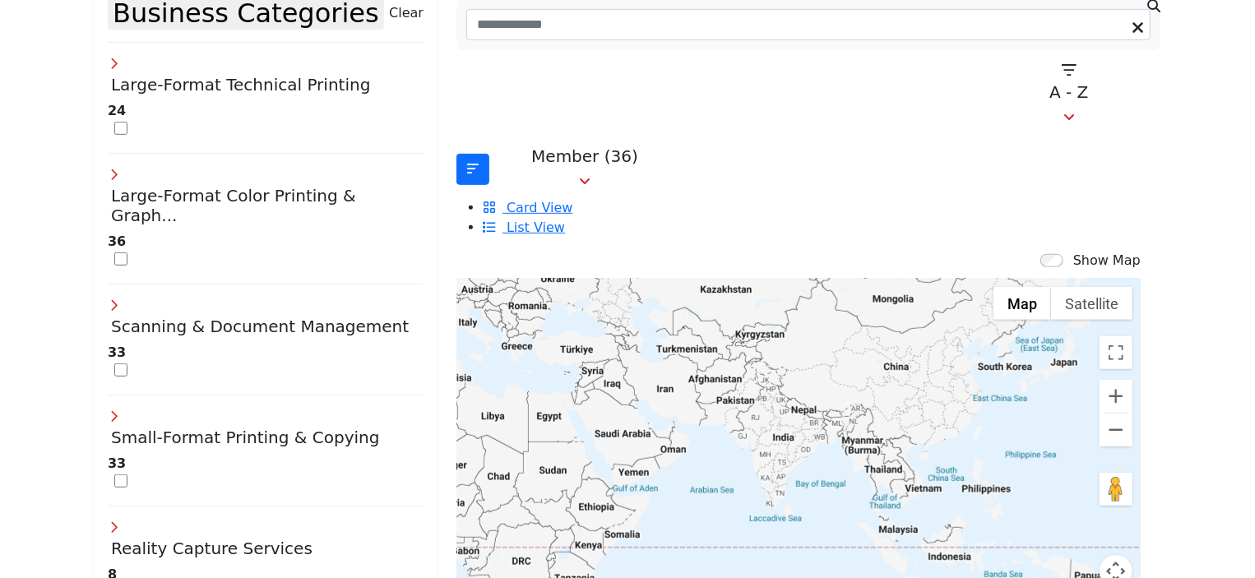
scroll to position [331, 0]
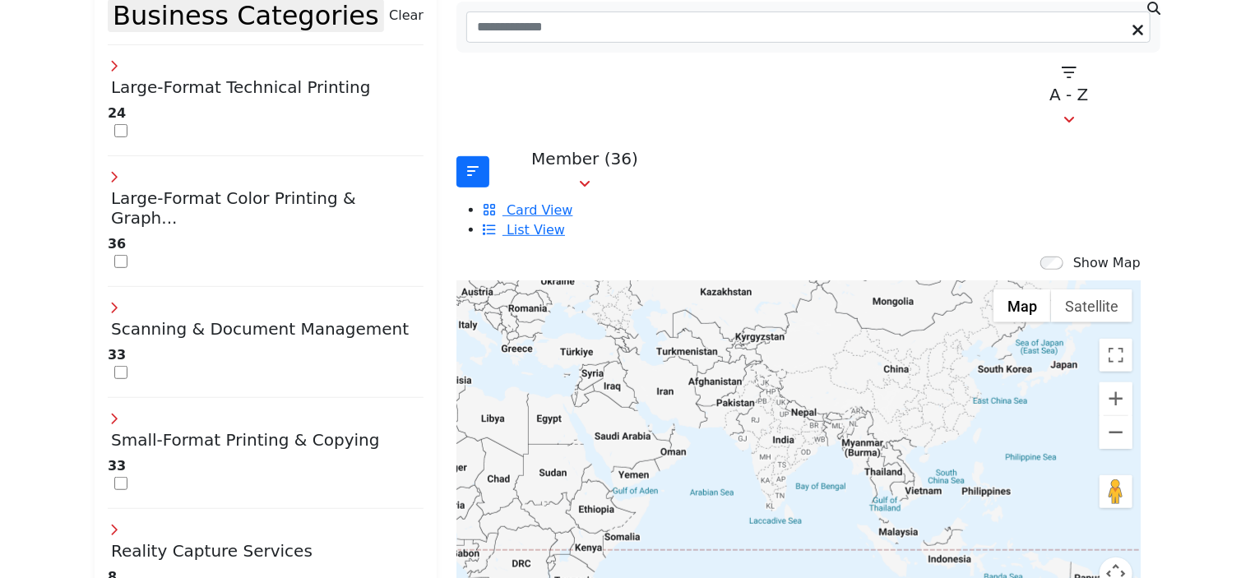
click at [720, 143] on div "Member (36) Member (36) Products (0)" at bounding box center [808, 191] width 704 height 97
click at [641, 143] on button "Member (36)" at bounding box center [584, 172] width 183 height 58
click at [696, 143] on div "Member (36) Member (36) Products (0)" at bounding box center [808, 191] width 704 height 97
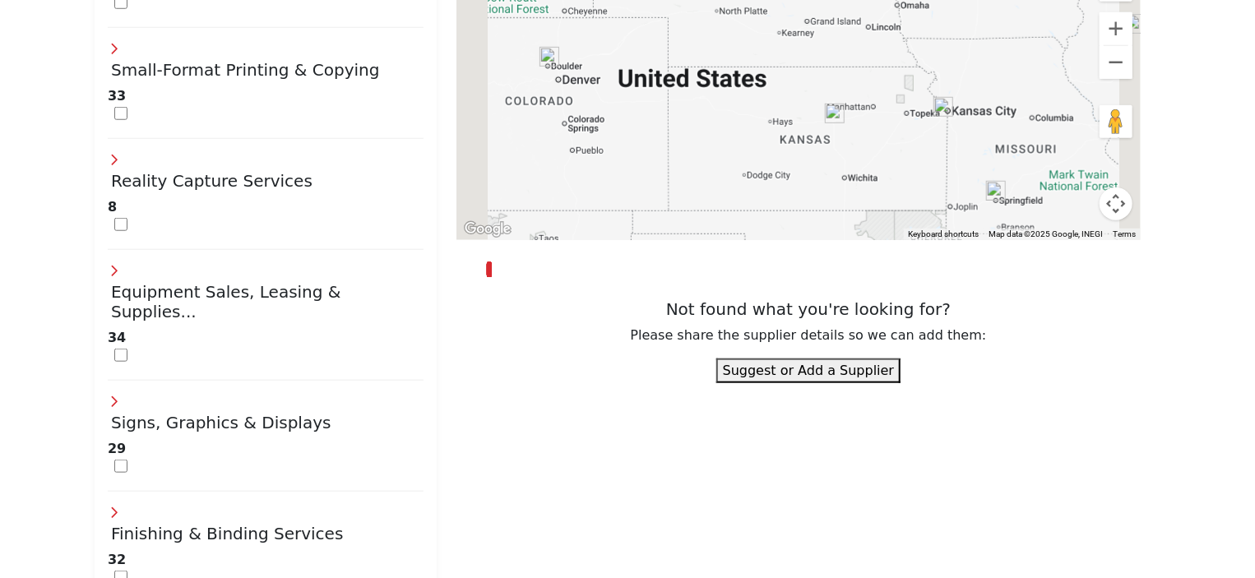
scroll to position [732, 0]
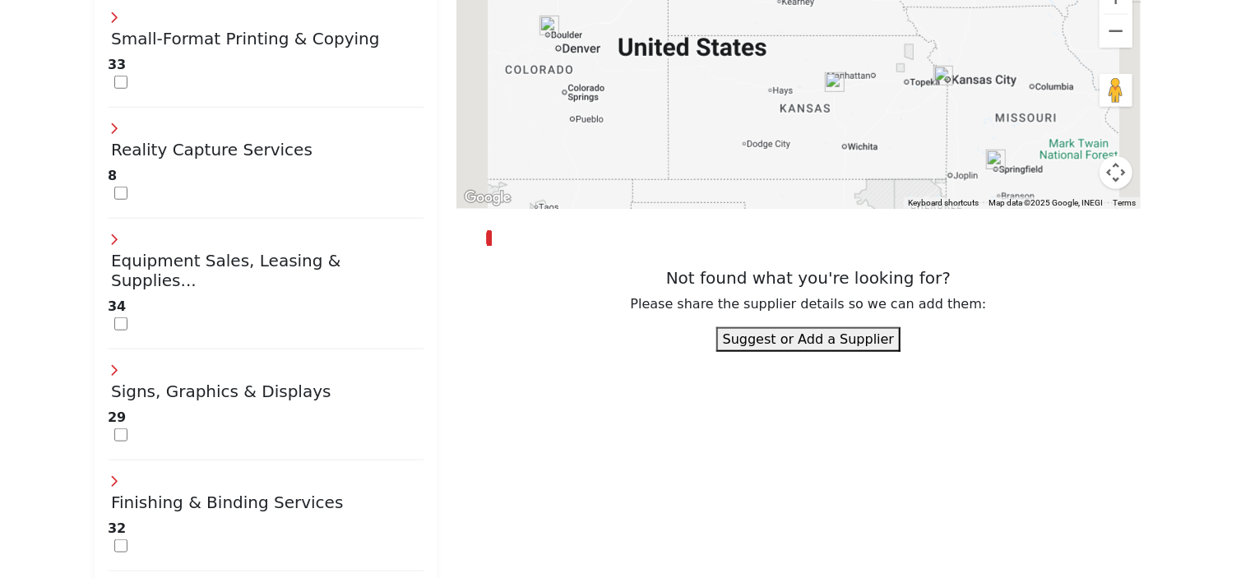
type input "*****"
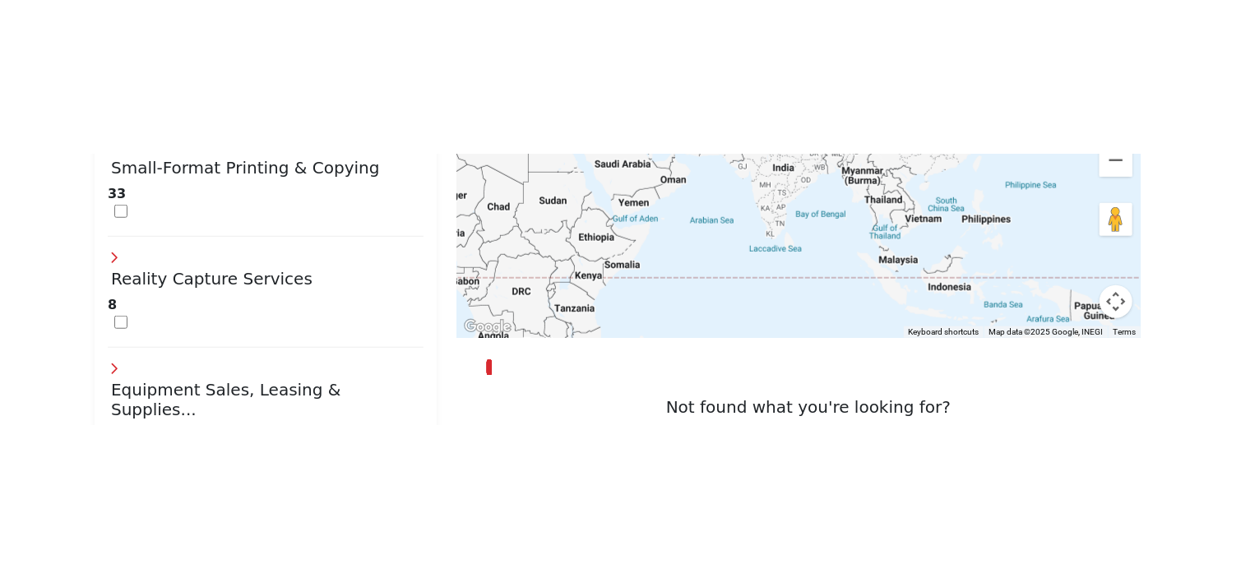
scroll to position [839, 0]
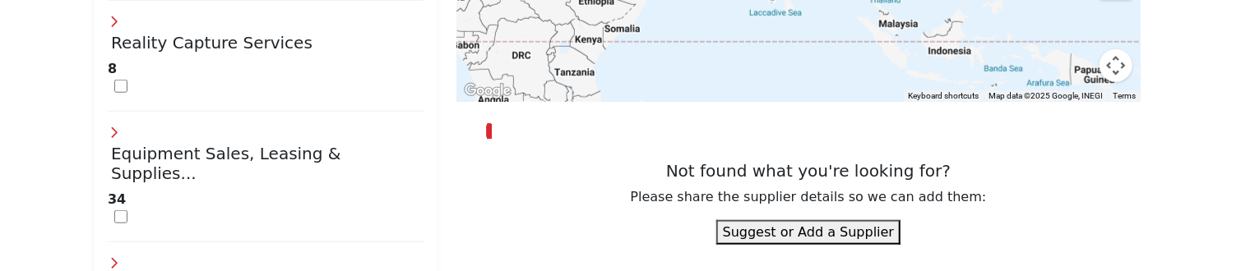
type input "**********"
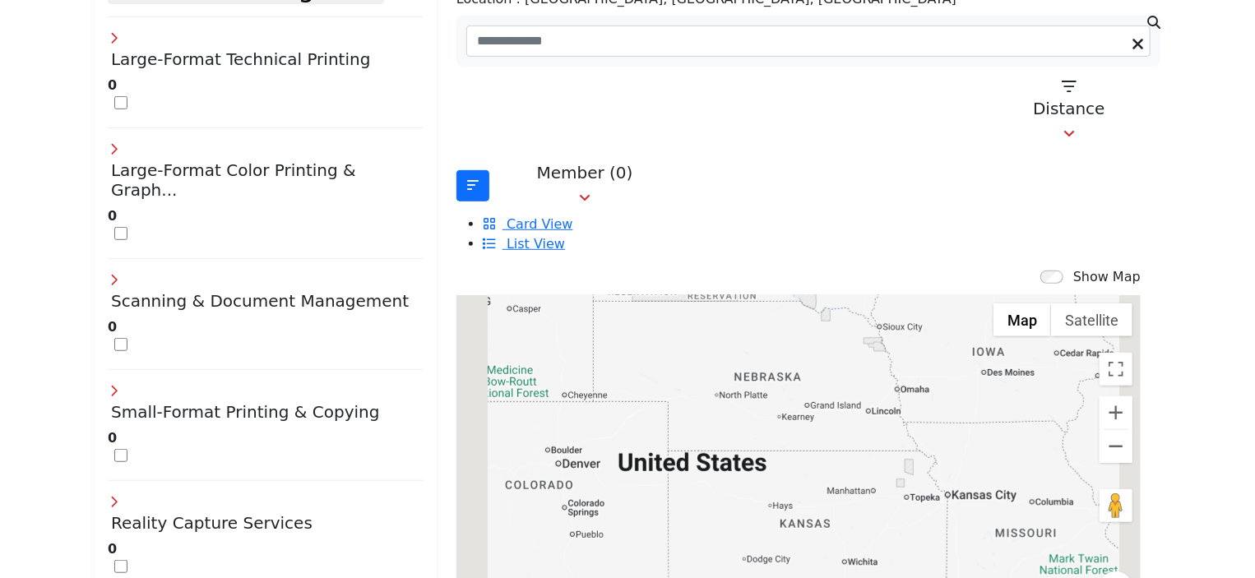
scroll to position [306, 0]
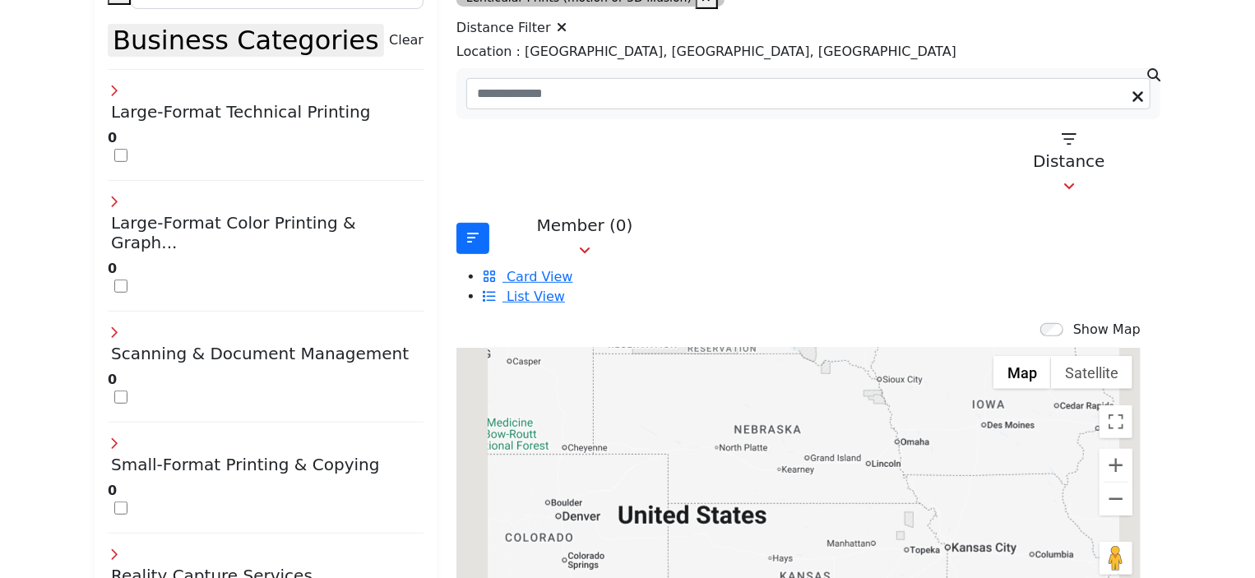
click at [567, 23] on icon at bounding box center [562, 27] width 10 height 13
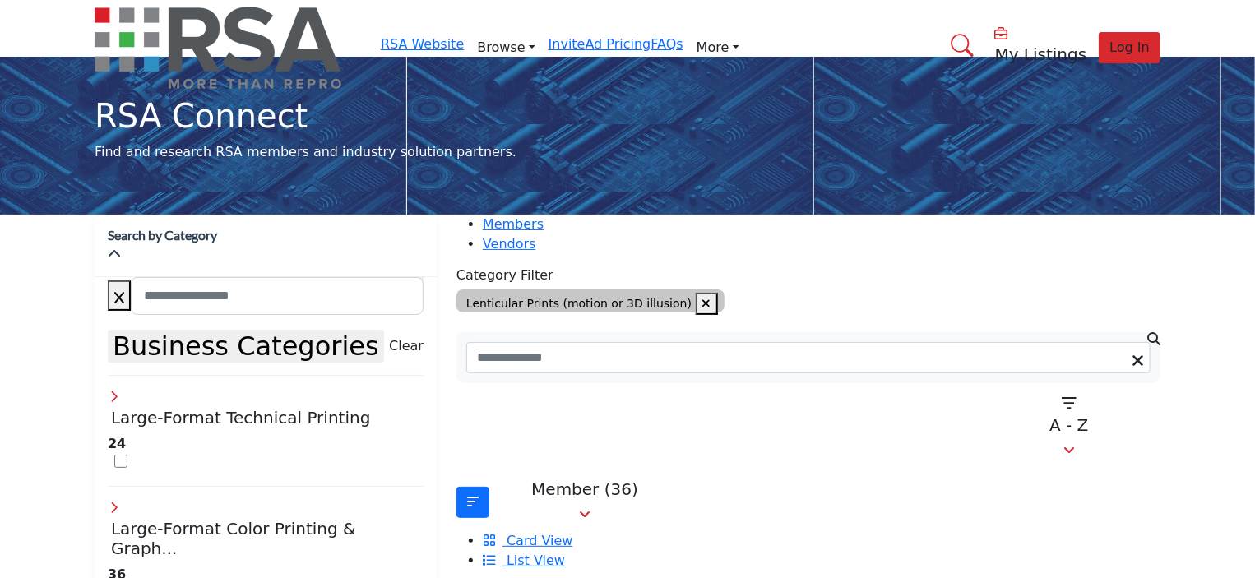
click at [790, 474] on div "Member (36) Member (36) Products (0)" at bounding box center [808, 522] width 704 height 97
click at [702, 301] on icon "button" at bounding box center [706, 304] width 9 height 12
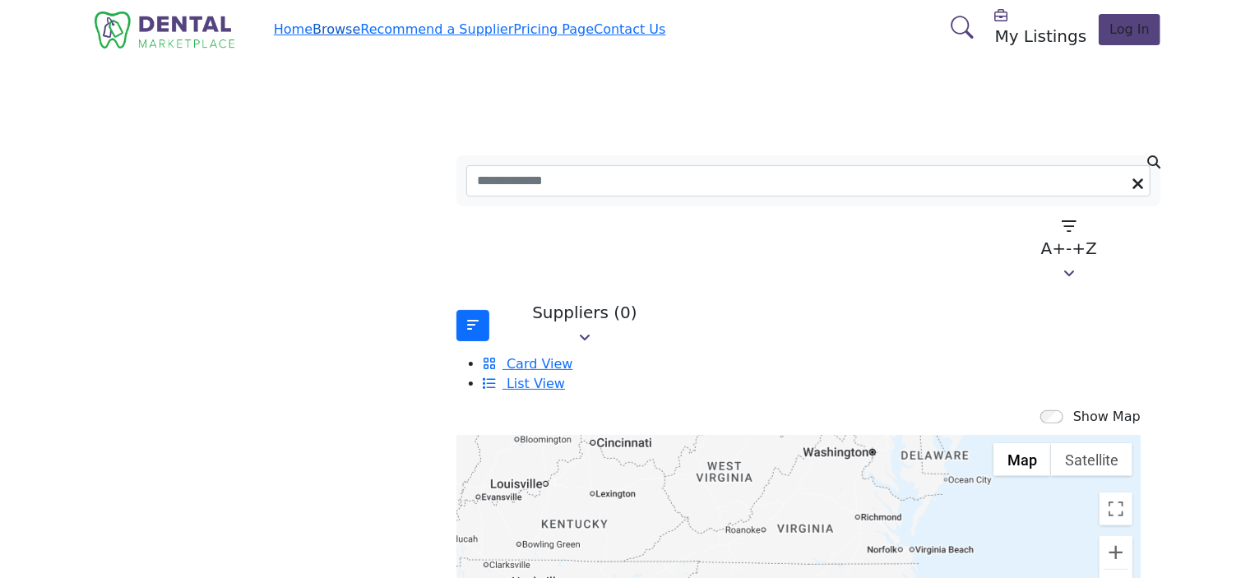
click at [360, 30] on link "Browse" at bounding box center [336, 29] width 48 height 16
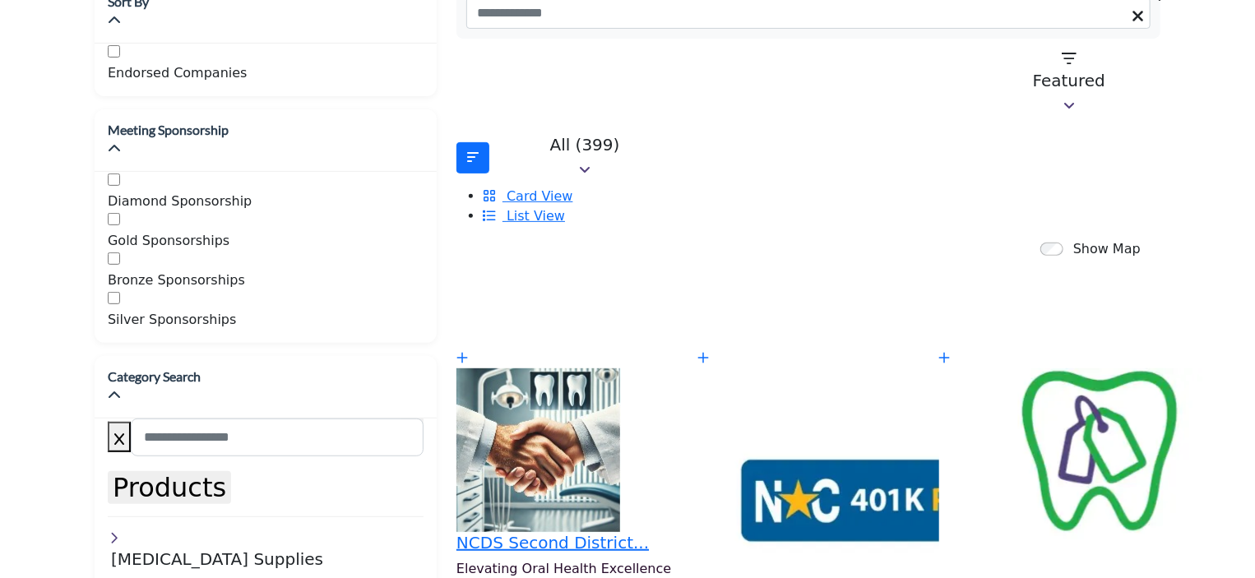
scroll to position [275, 0]
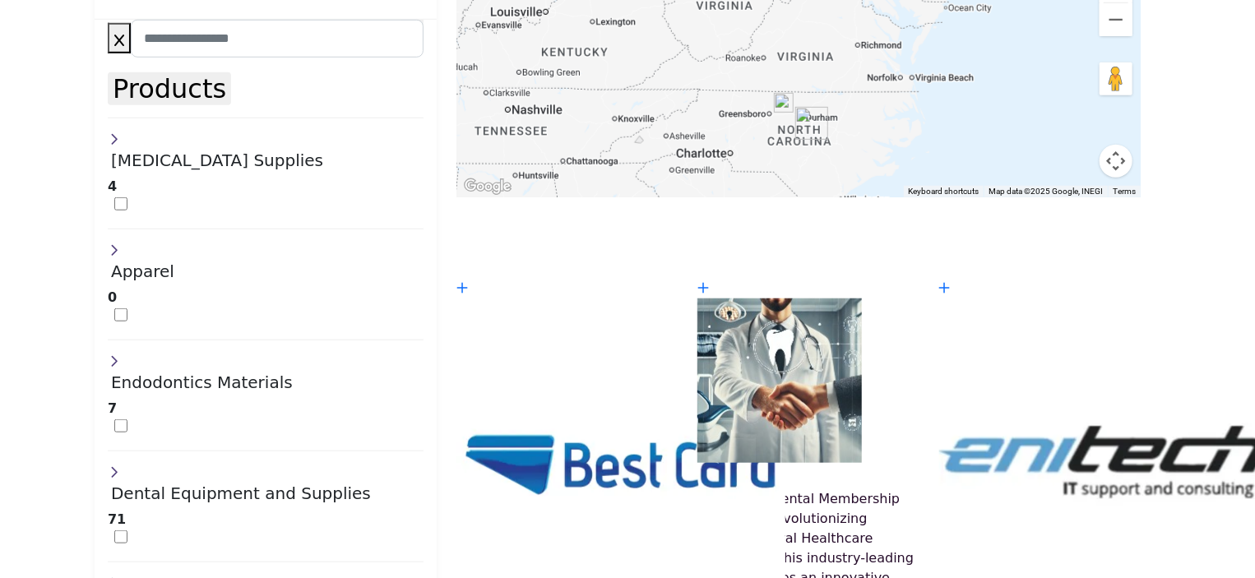
scroll to position [550, 0]
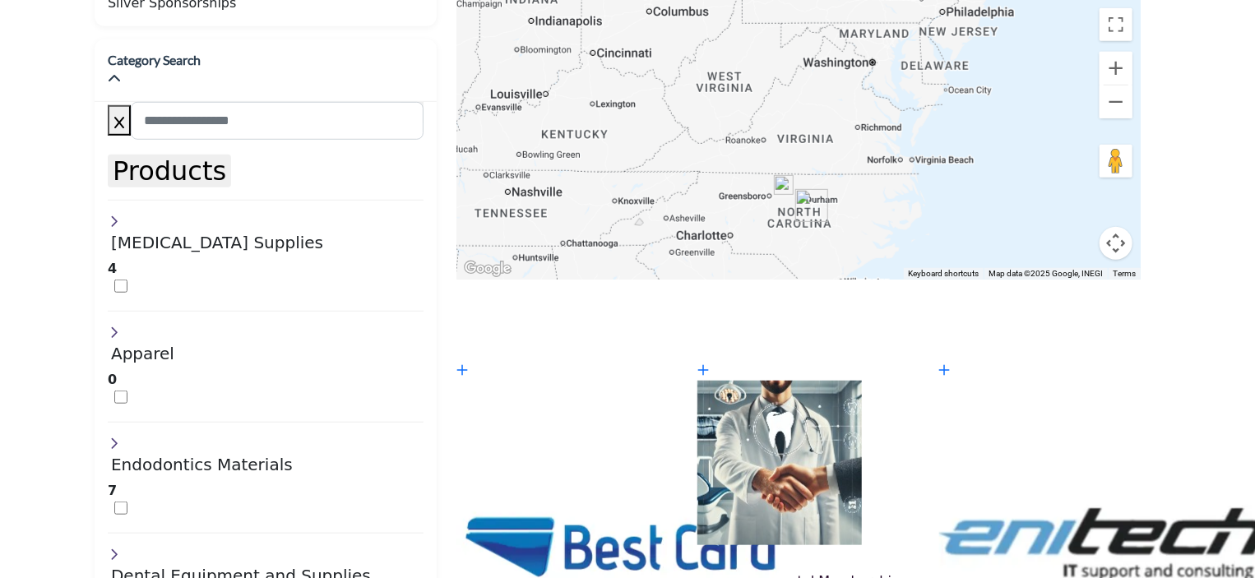
click at [795, 189] on img "Cluster of 7 locations (3 HQ, 4 Branches)\aClick to view companies" at bounding box center [811, 205] width 33 height 33
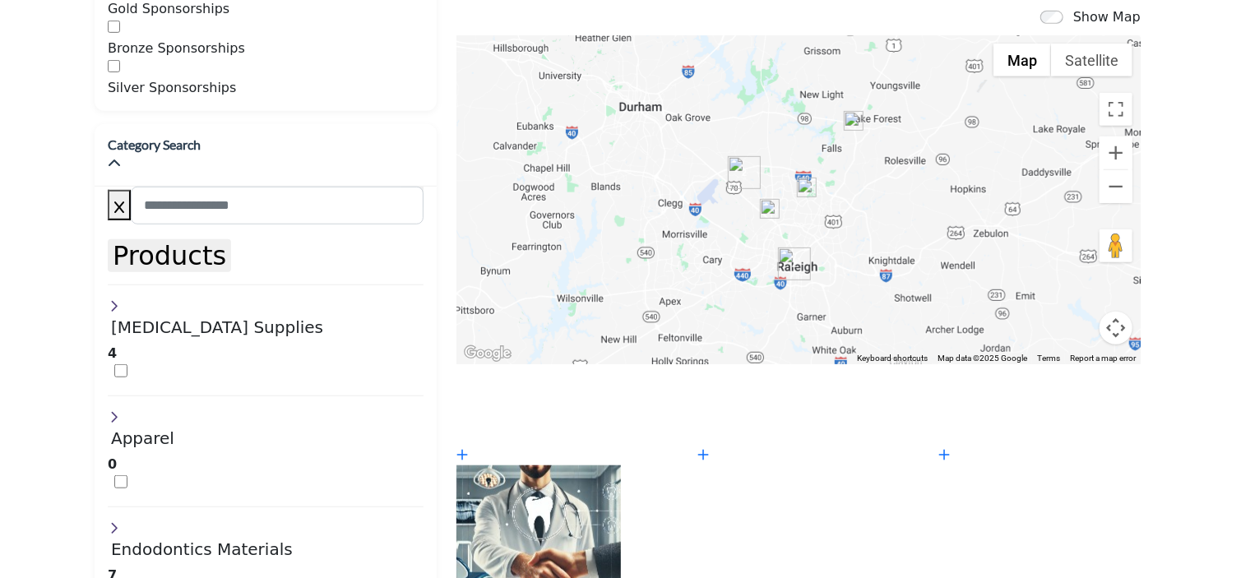
scroll to position [468, 0]
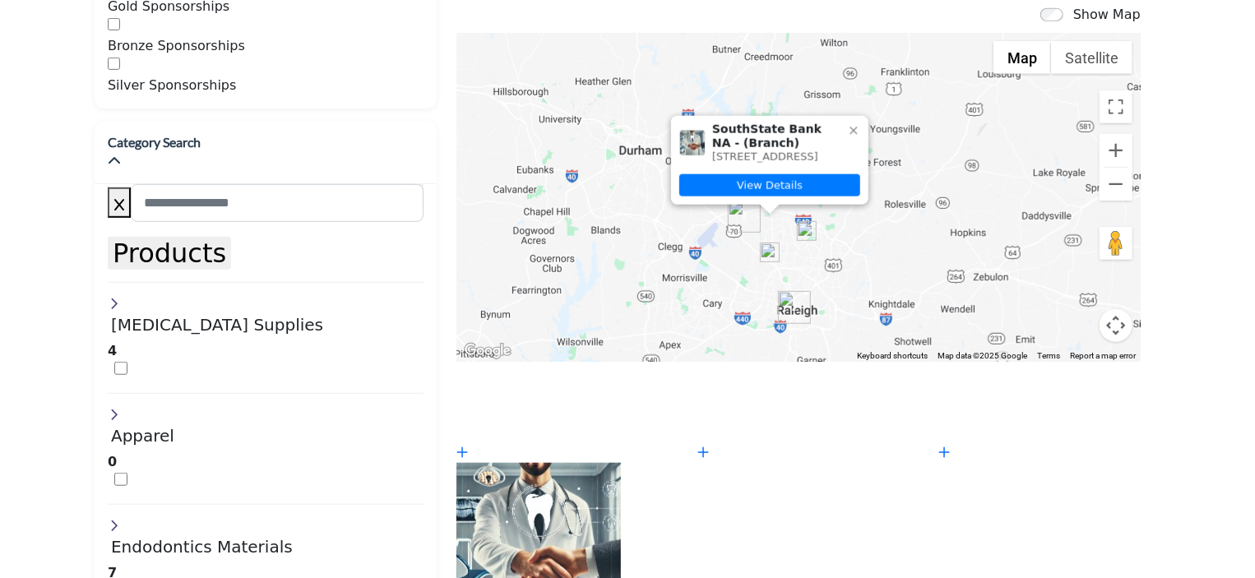
click at [849, 127] on icon at bounding box center [852, 130] width 7 height 7
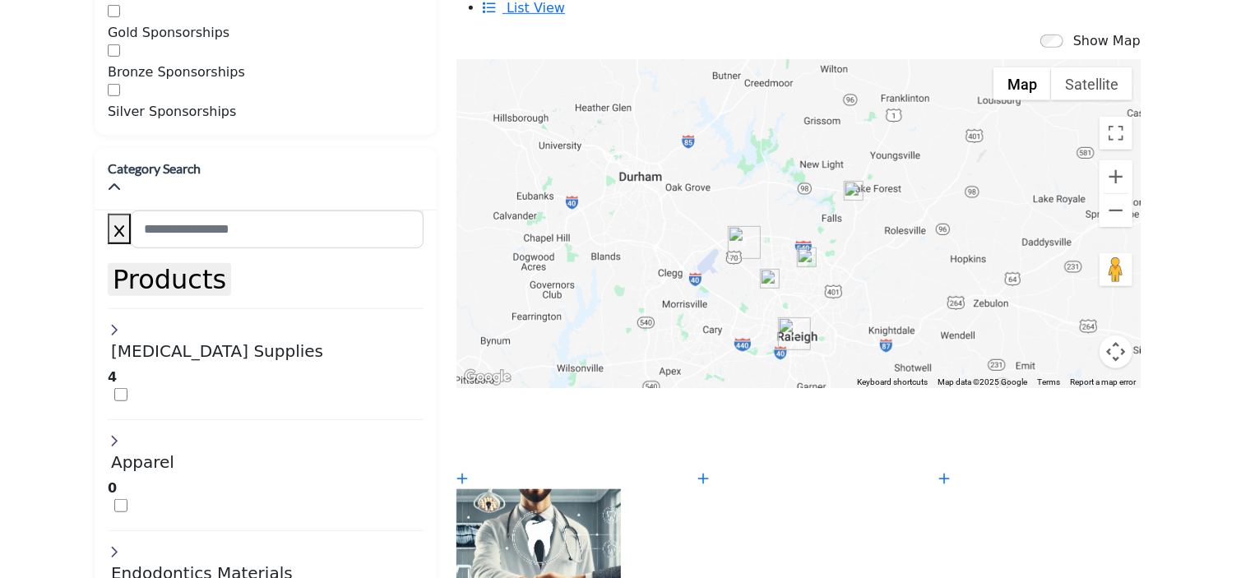
scroll to position [382, 0]
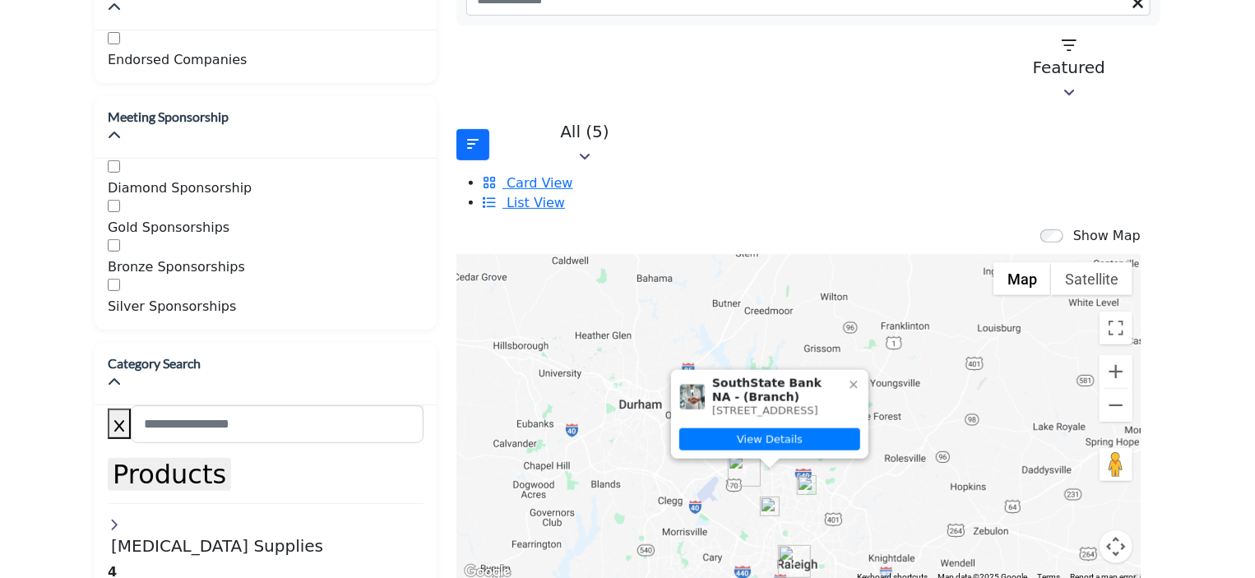
scroll to position [329, 0]
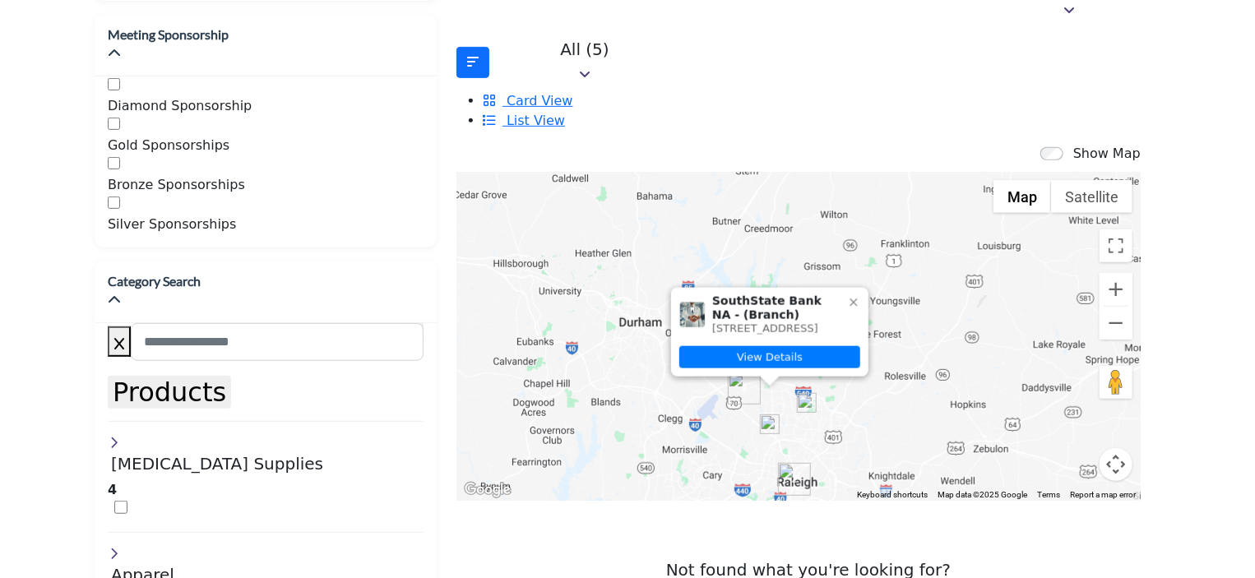
click at [778, 463] on img "Cluster of 2 locations (2 HQ, 0 Branches)\aClick to view companies" at bounding box center [794, 479] width 33 height 33
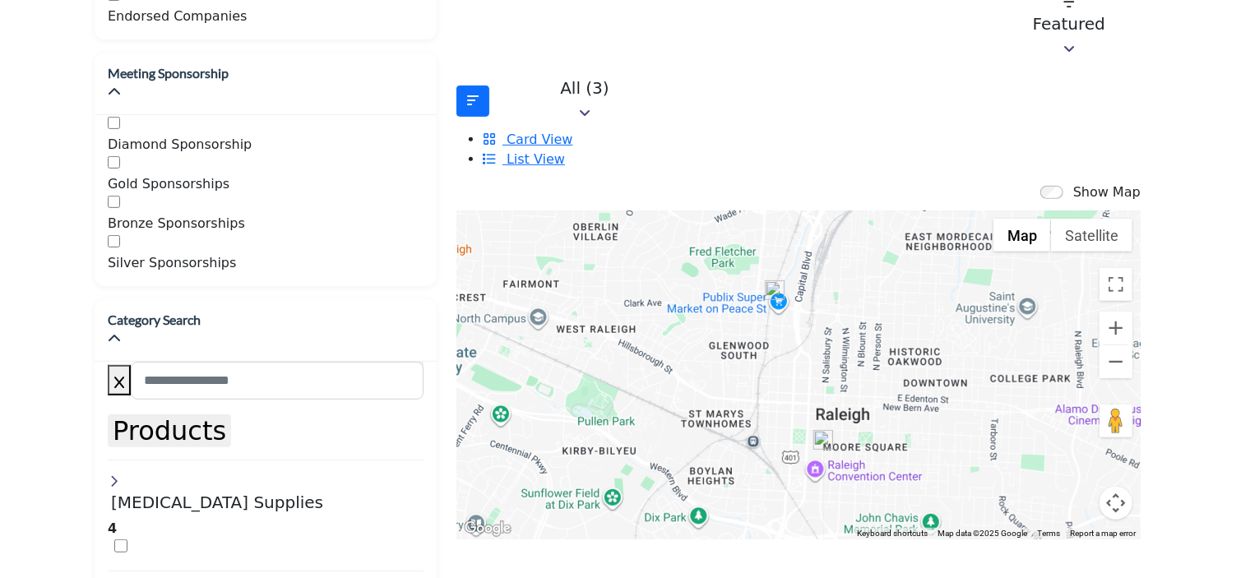
scroll to position [264, 0]
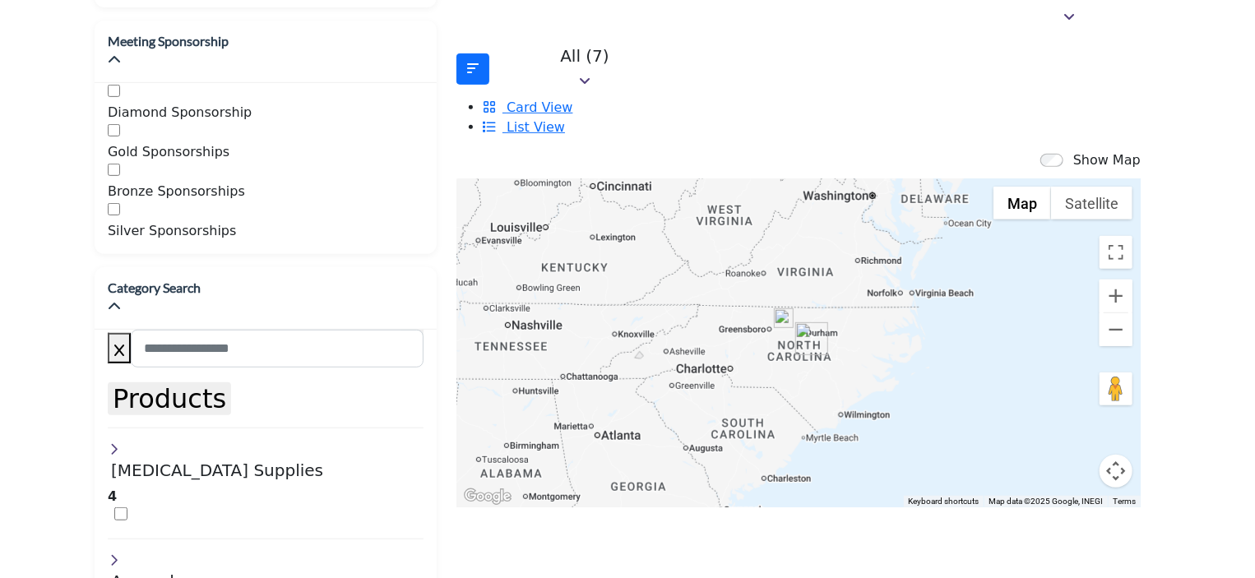
scroll to position [334, 0]
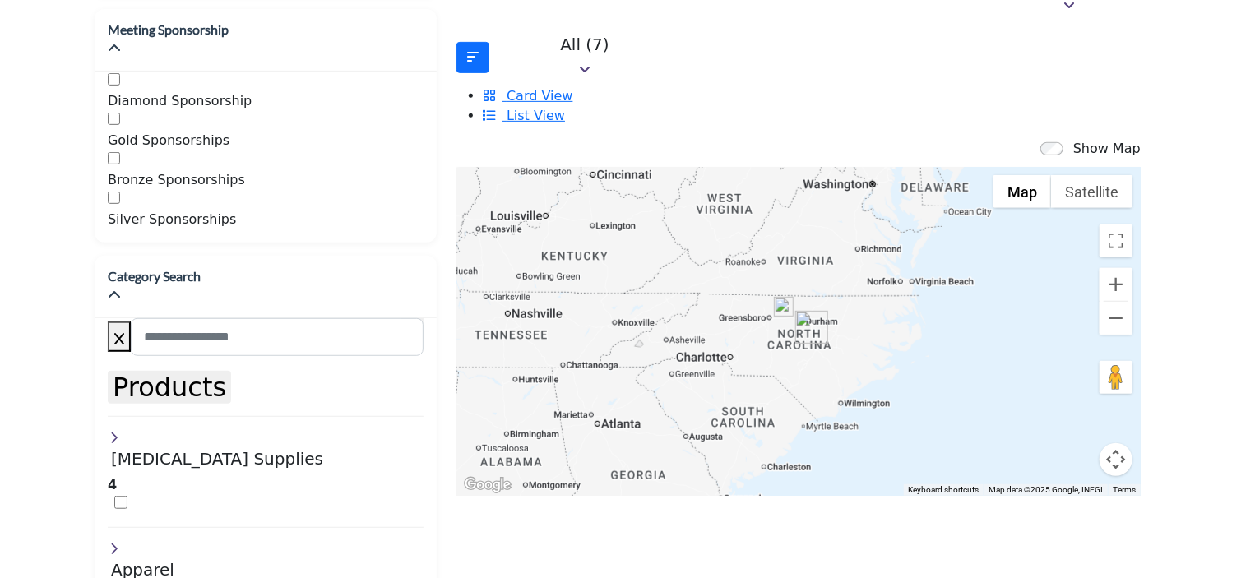
click at [798, 311] on img "Cluster of 7 locations (3 HQ, 4 Branches)\aClick to view companies" at bounding box center [811, 327] width 33 height 33
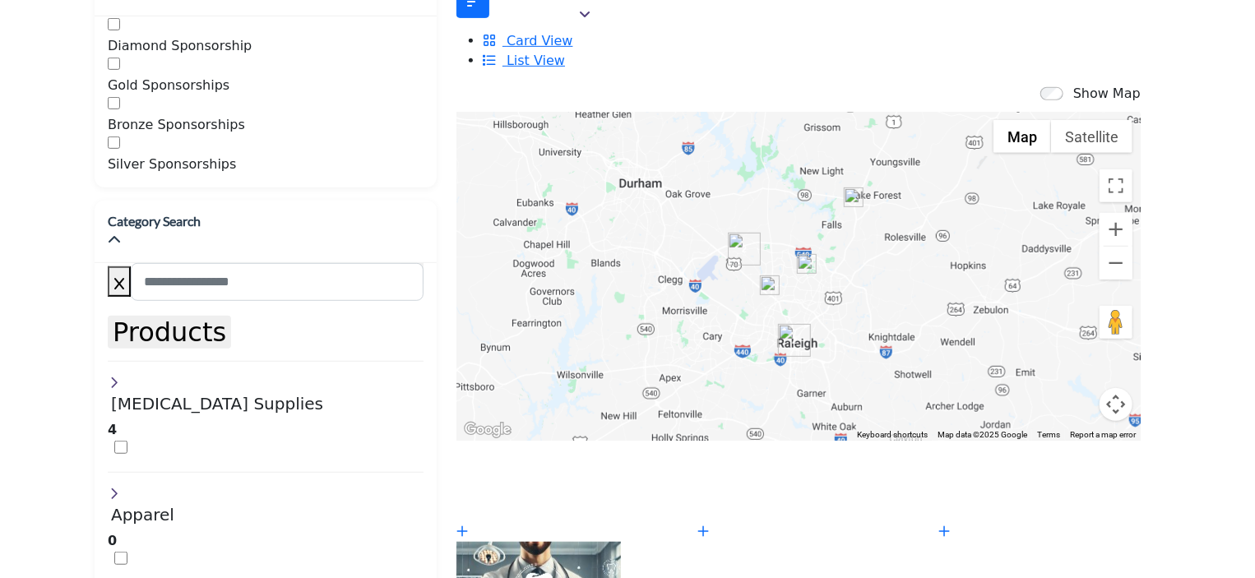
scroll to position [407, 0]
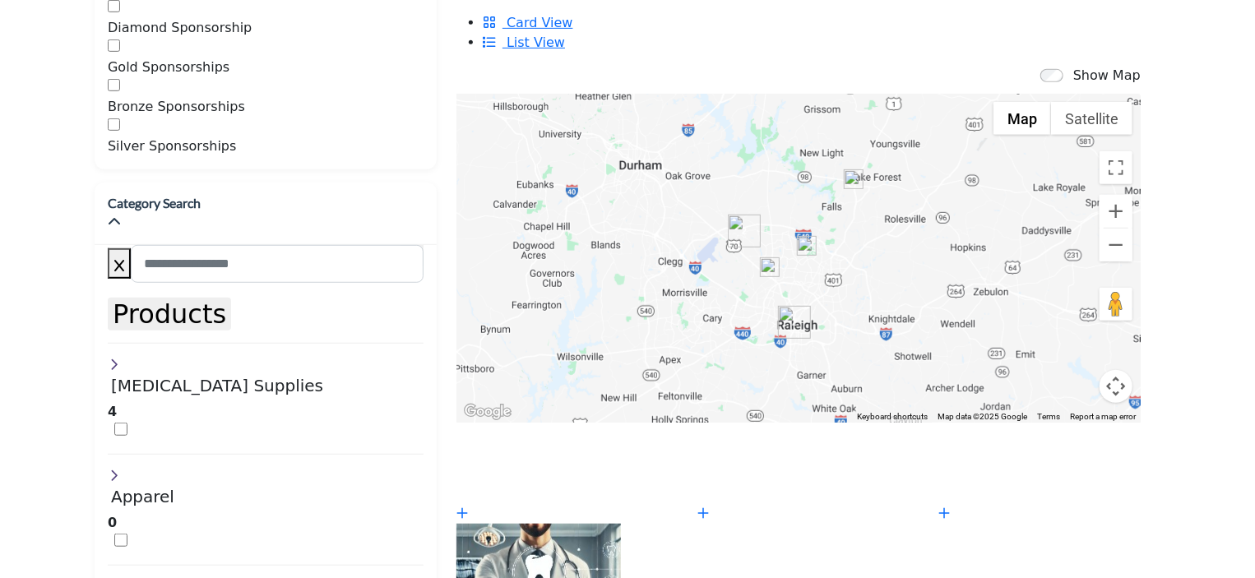
click at [778, 306] on img "Cluster of 2 locations (2 HQ, 0 Branches)\aClick to view companies" at bounding box center [794, 322] width 33 height 33
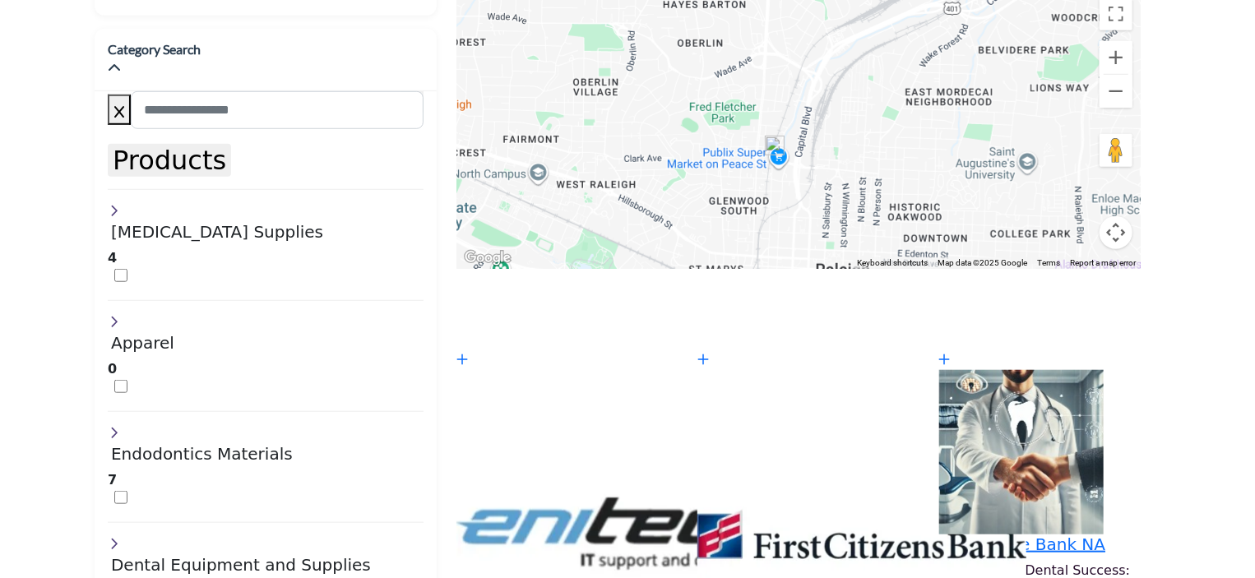
scroll to position [579, 0]
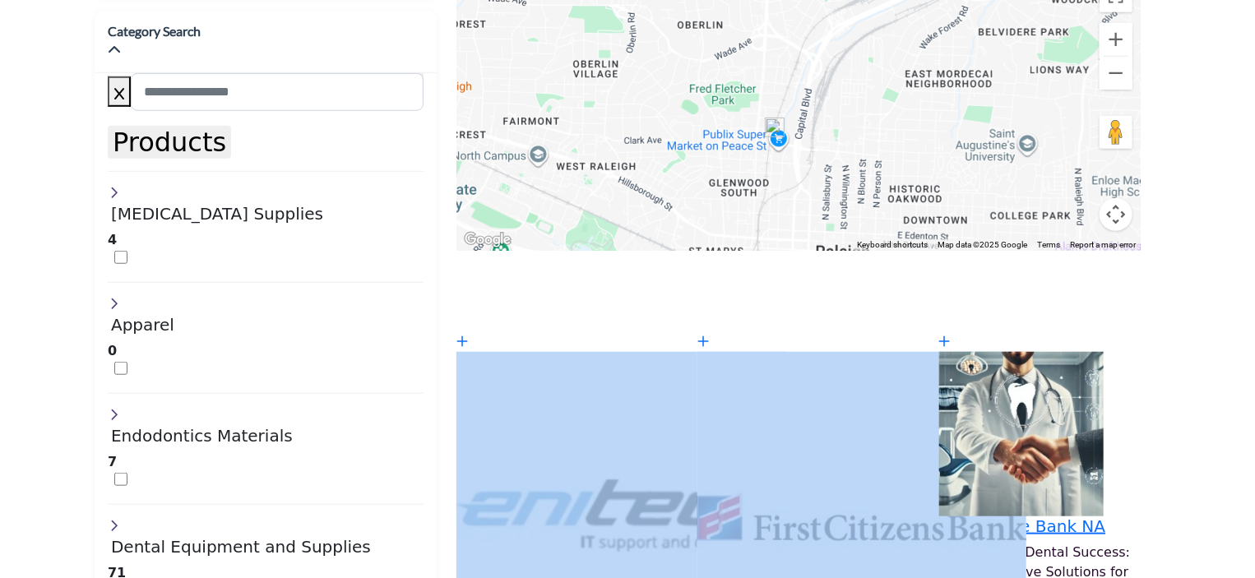
drag, startPoint x: 1254, startPoint y: 234, endPoint x: 1262, endPoint y: 192, distance: 42.7
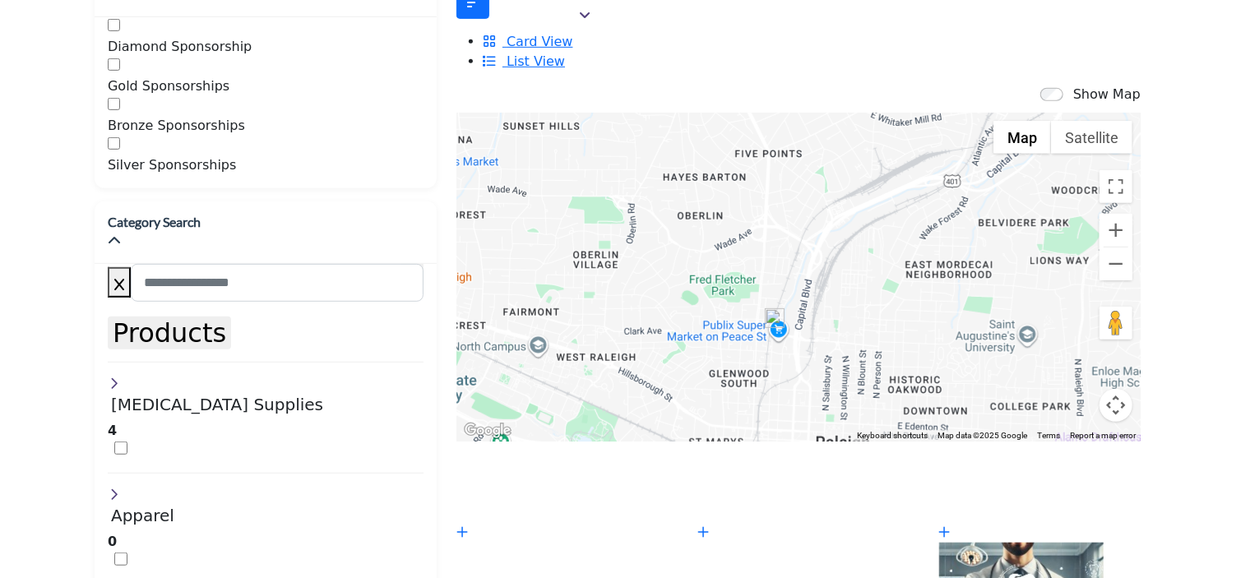
scroll to position [328, 0]
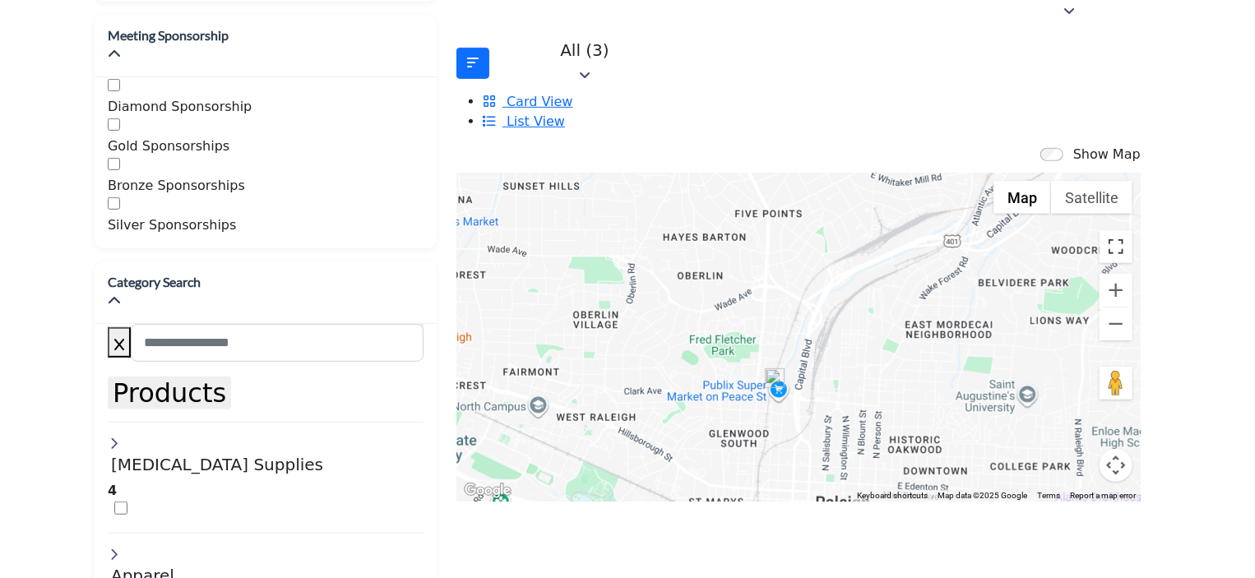
click at [1099, 230] on button "Toggle fullscreen view" at bounding box center [1115, 246] width 33 height 33
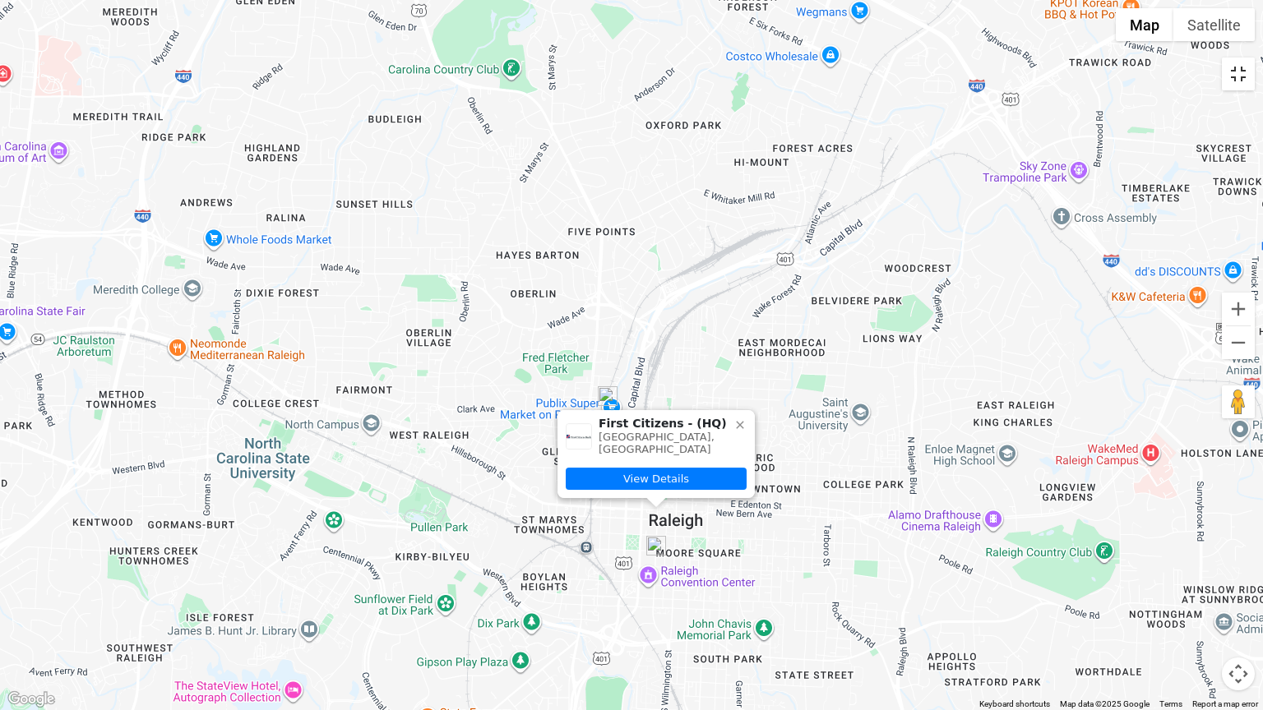
click at [1240, 76] on button "Toggle fullscreen view" at bounding box center [1238, 74] width 33 height 33
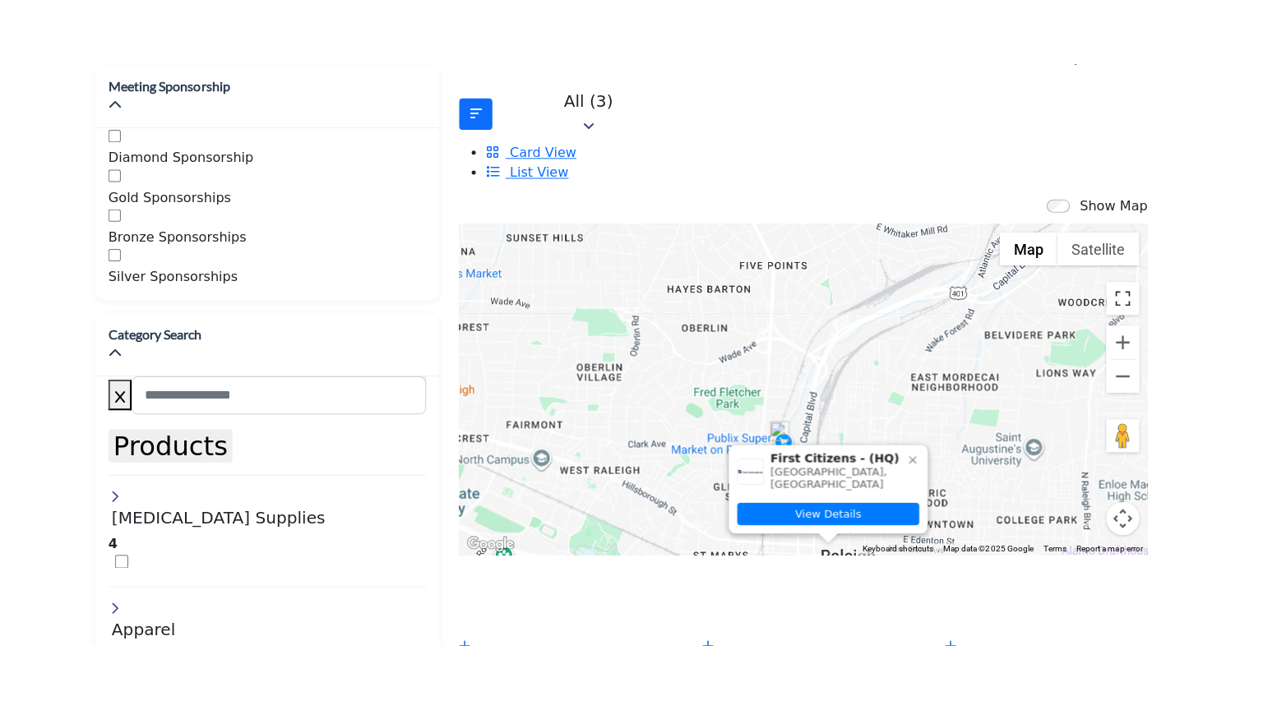
scroll to position [312, 0]
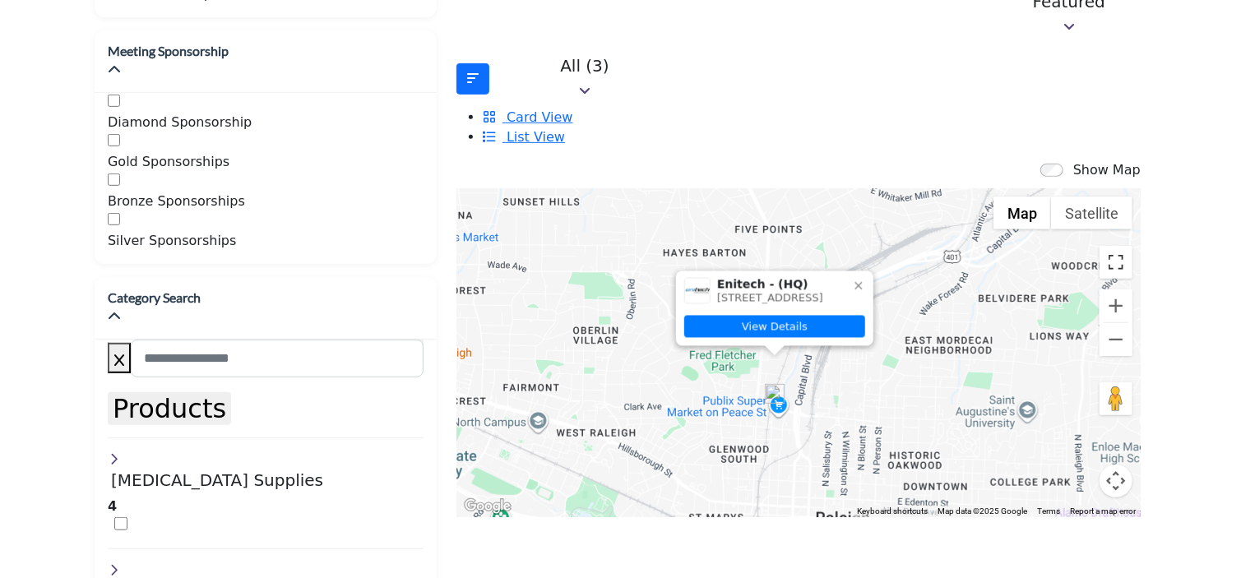
click at [1099, 246] on button "Toggle fullscreen view" at bounding box center [1115, 262] width 33 height 33
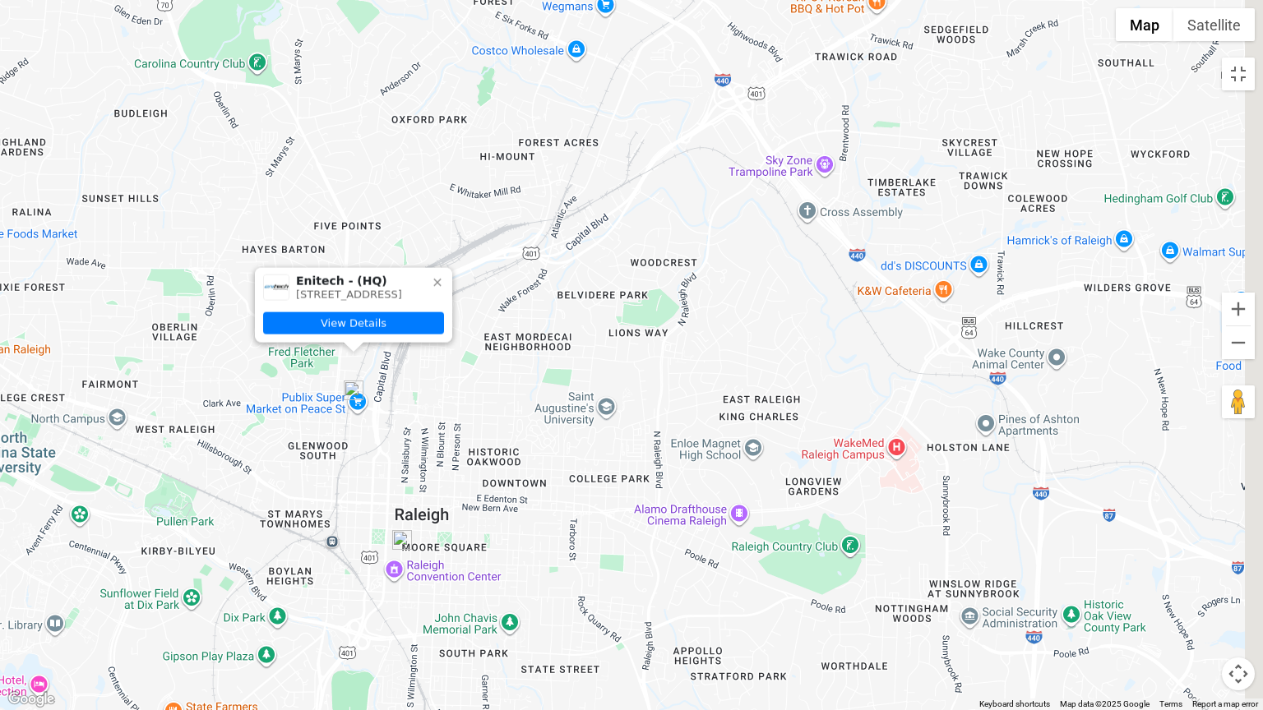
drag, startPoint x: 849, startPoint y: 451, endPoint x: 543, endPoint y: 446, distance: 305.9
click at [543, 446] on div "To navigate, press the arrow keys. Enitech - (HQ) 707 North West Street, Raleig…" at bounding box center [631, 355] width 1263 height 710
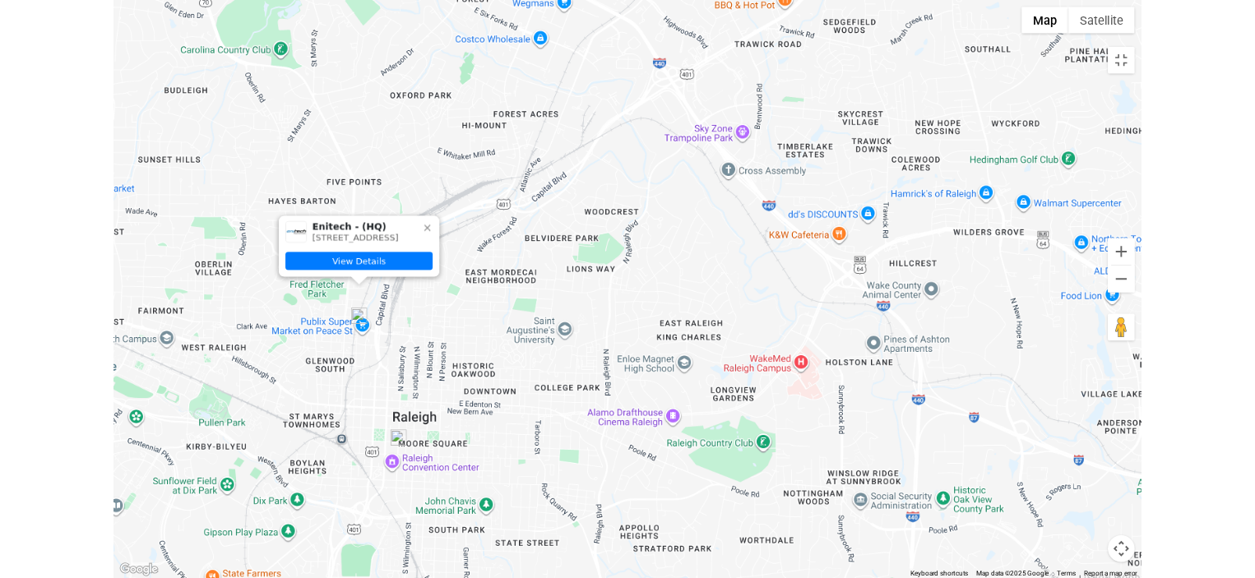
scroll to position [0, 0]
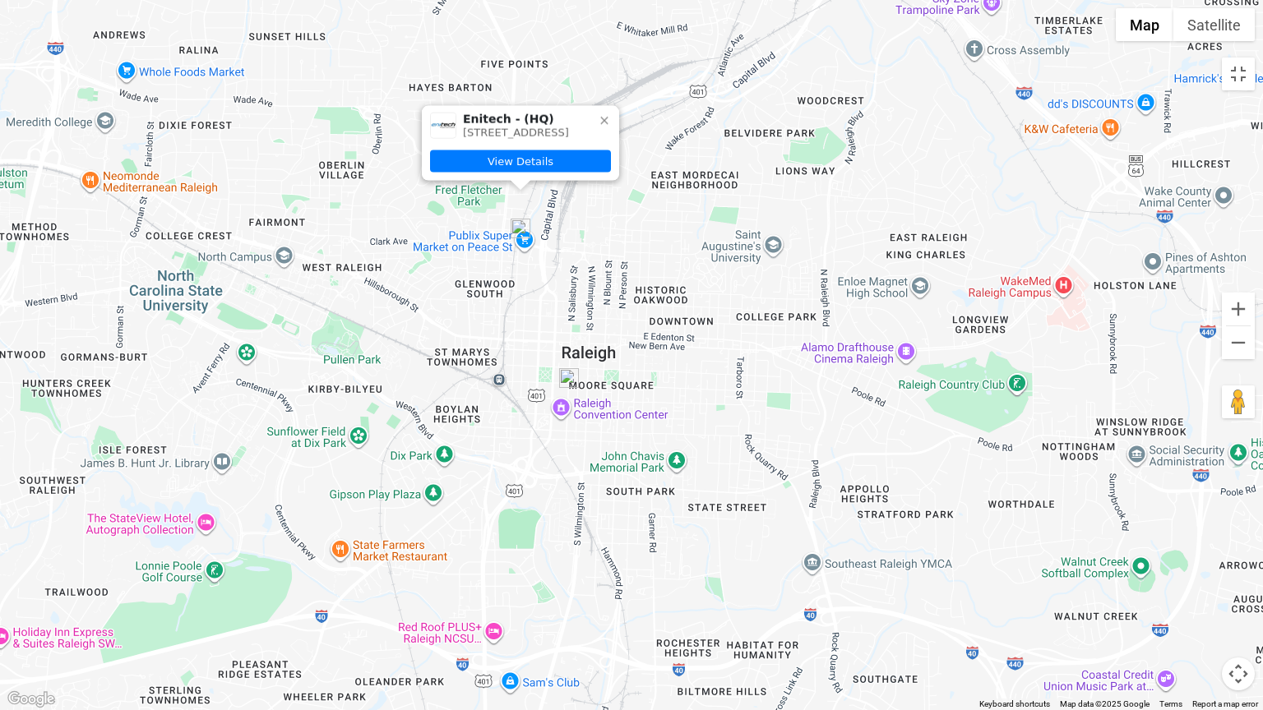
drag, startPoint x: 507, startPoint y: 553, endPoint x: 719, endPoint y: 398, distance: 263.0
click at [719, 398] on div "To navigate, press the arrow keys. Enitech - (HQ) 707 North West Street, Raleig…" at bounding box center [631, 355] width 1263 height 710
click at [1237, 344] on button "Zoom out" at bounding box center [1238, 342] width 33 height 33
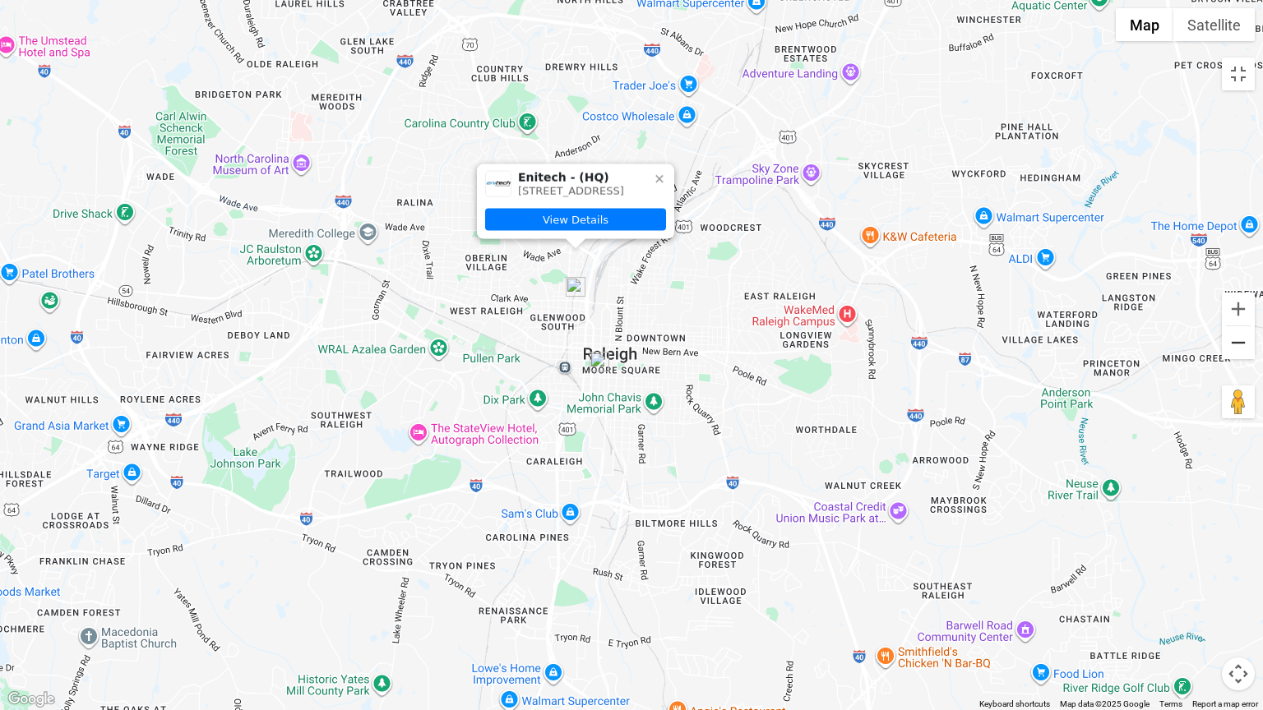
click at [1237, 344] on button "Zoom out" at bounding box center [1238, 342] width 33 height 33
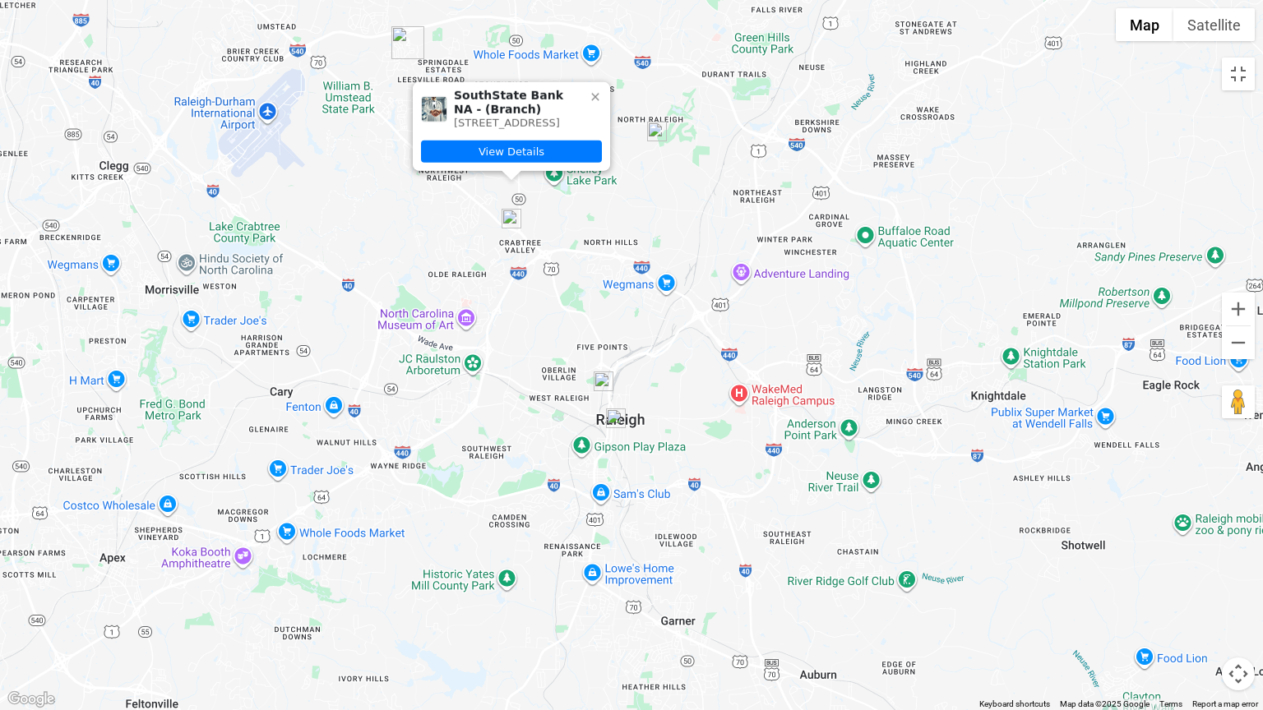
click at [590, 90] on icon at bounding box center [595, 96] width 13 height 13
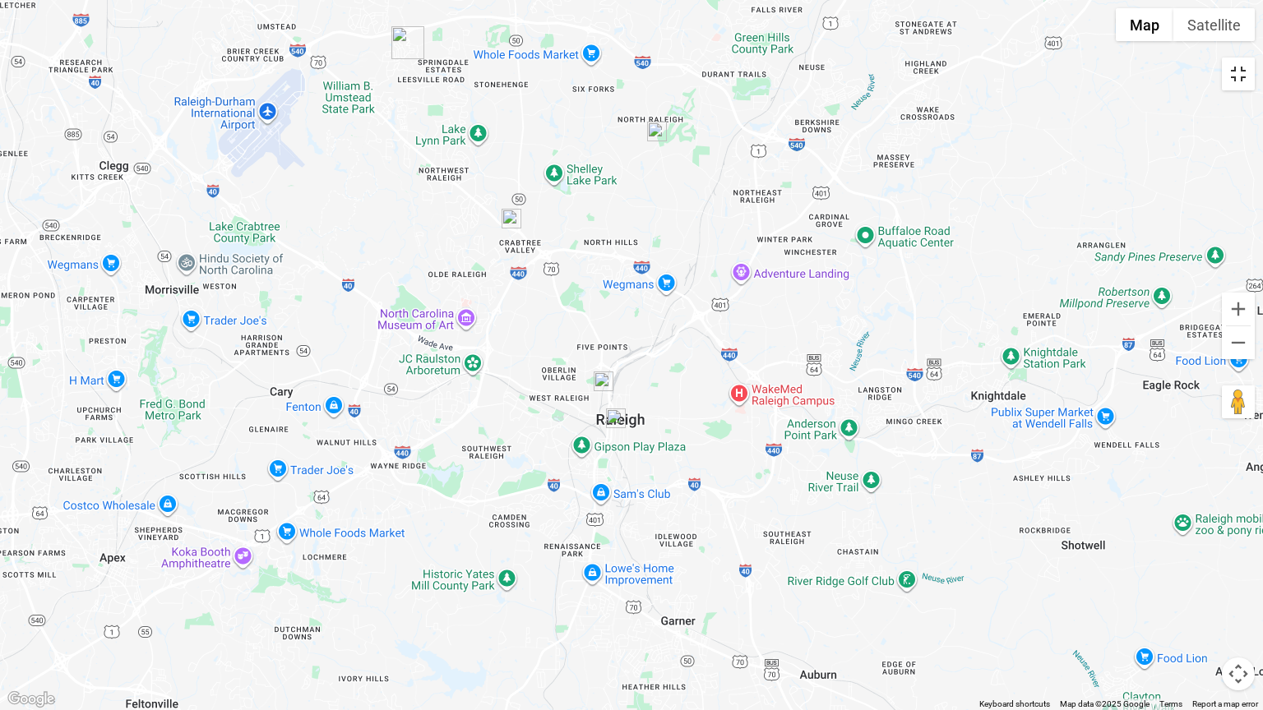
click at [1238, 78] on button "Toggle fullscreen view" at bounding box center [1238, 74] width 33 height 33
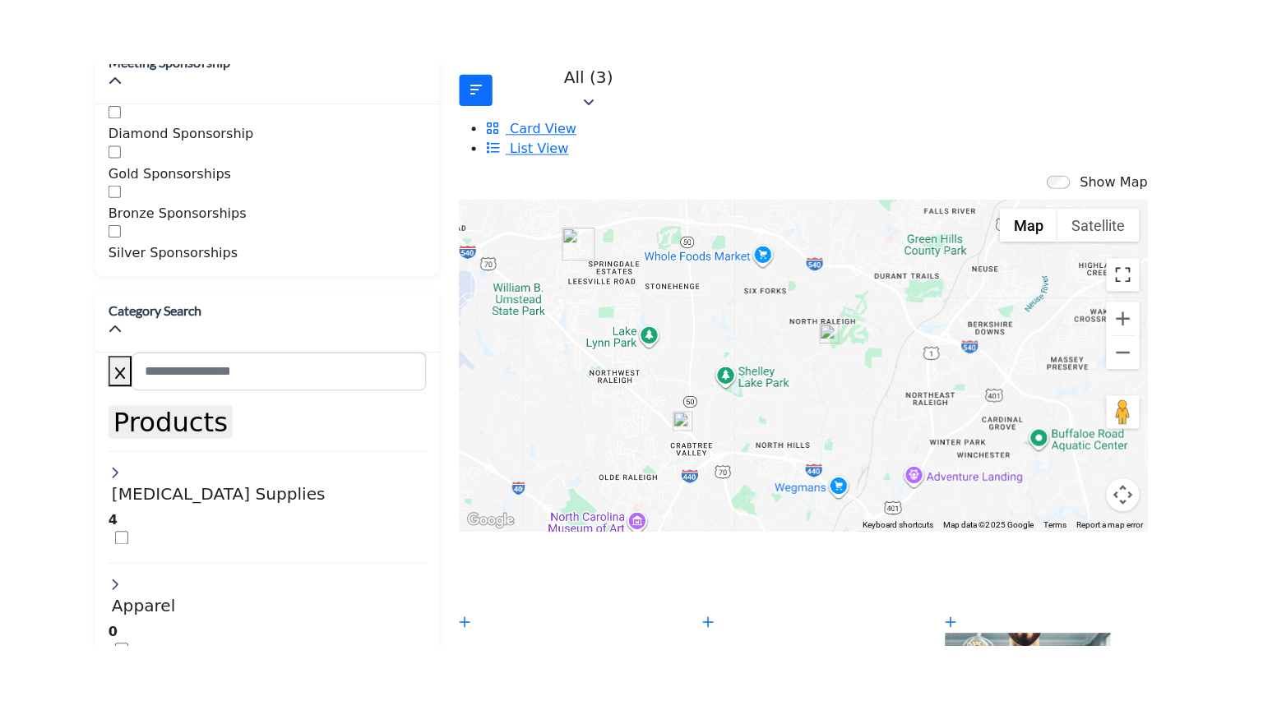
scroll to position [283, 0]
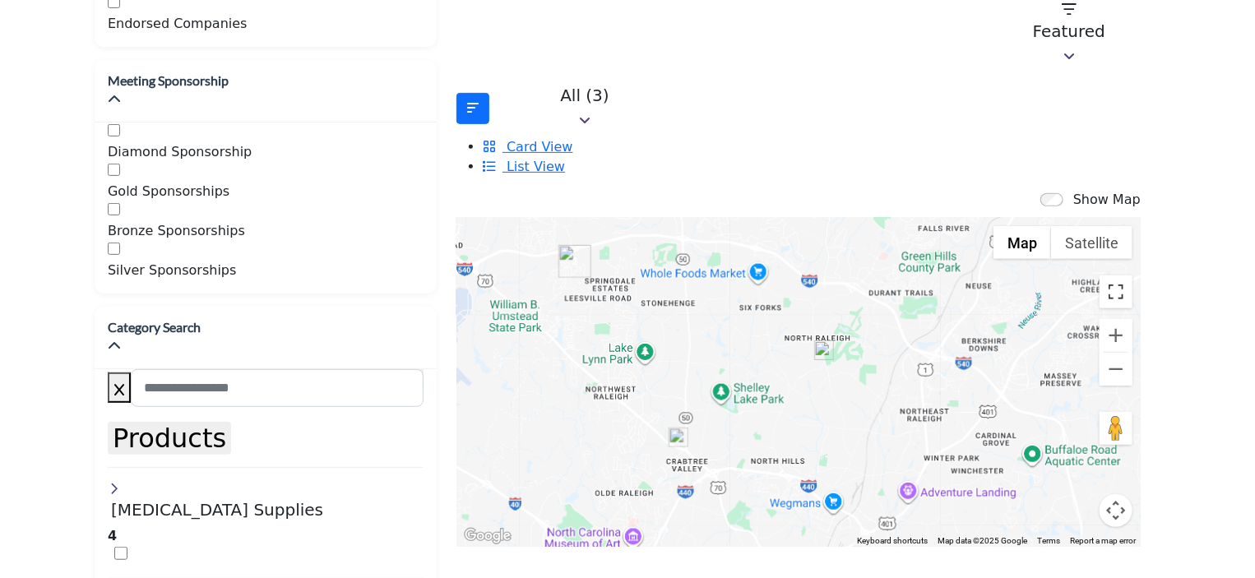
click at [1099, 275] on button "Toggle fullscreen view" at bounding box center [1115, 291] width 33 height 33
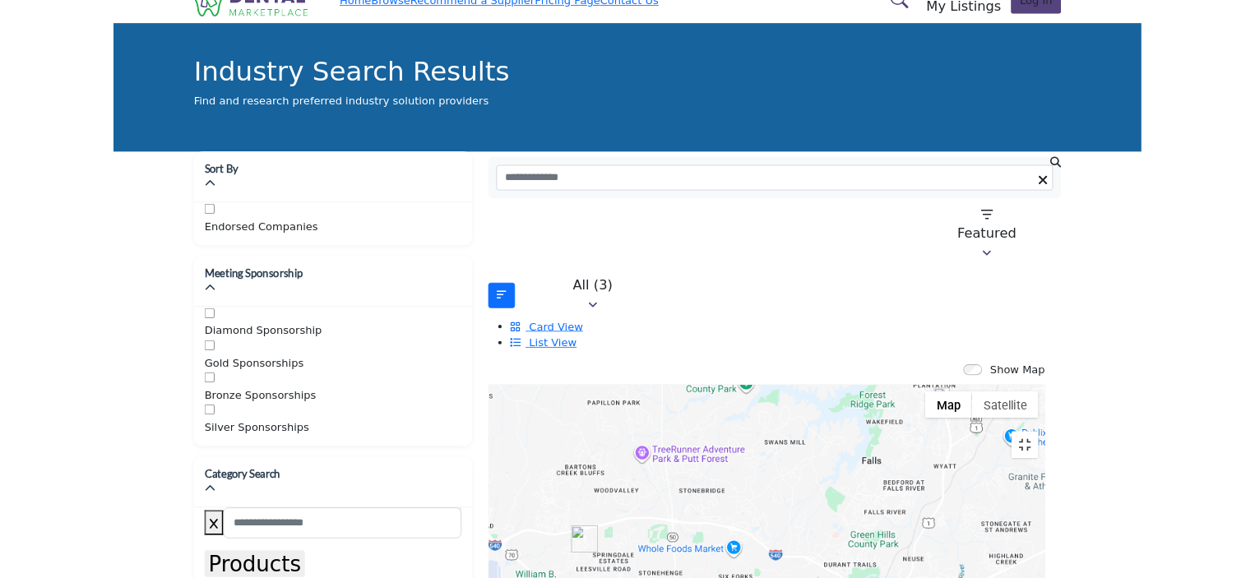
scroll to position [0, 0]
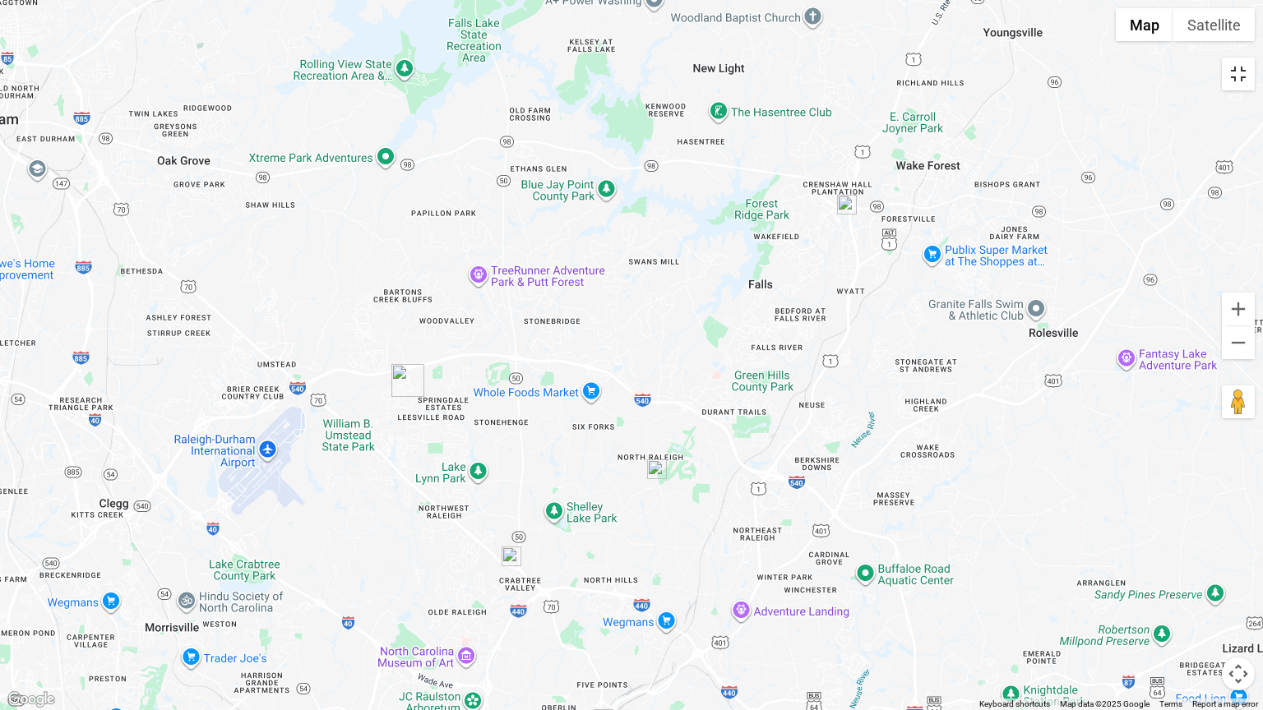
click at [1239, 76] on button "Toggle fullscreen view" at bounding box center [1238, 74] width 33 height 33
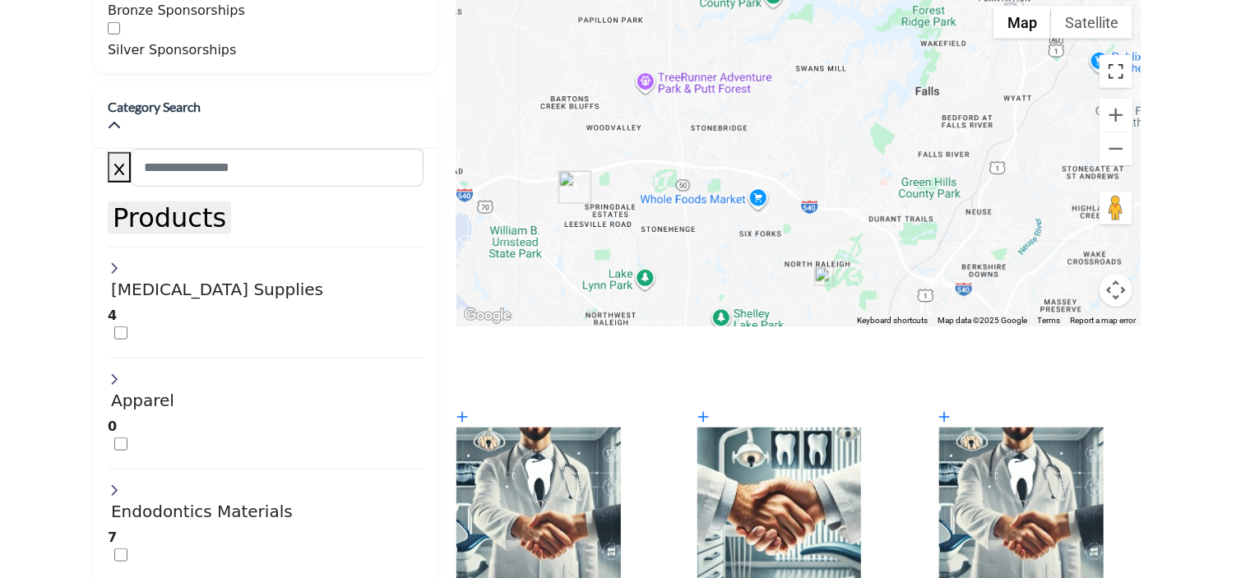
scroll to position [505, 0]
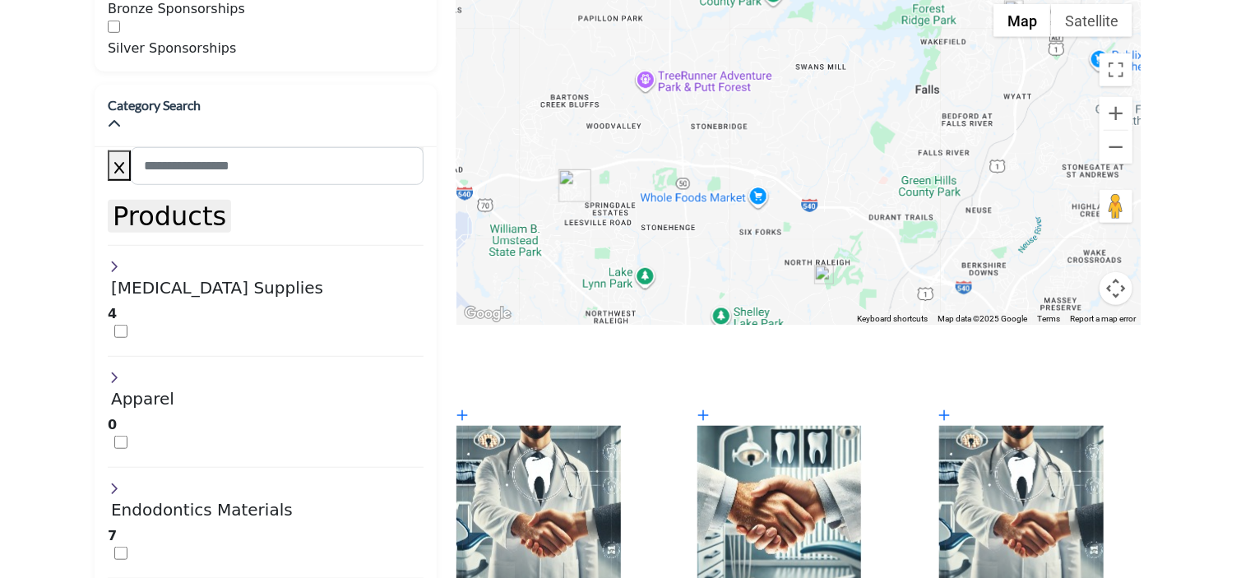
click at [560, 169] on img "Cluster of 2 locations (0 HQ, 2 Branches)\aClick to view companies" at bounding box center [574, 185] width 33 height 33
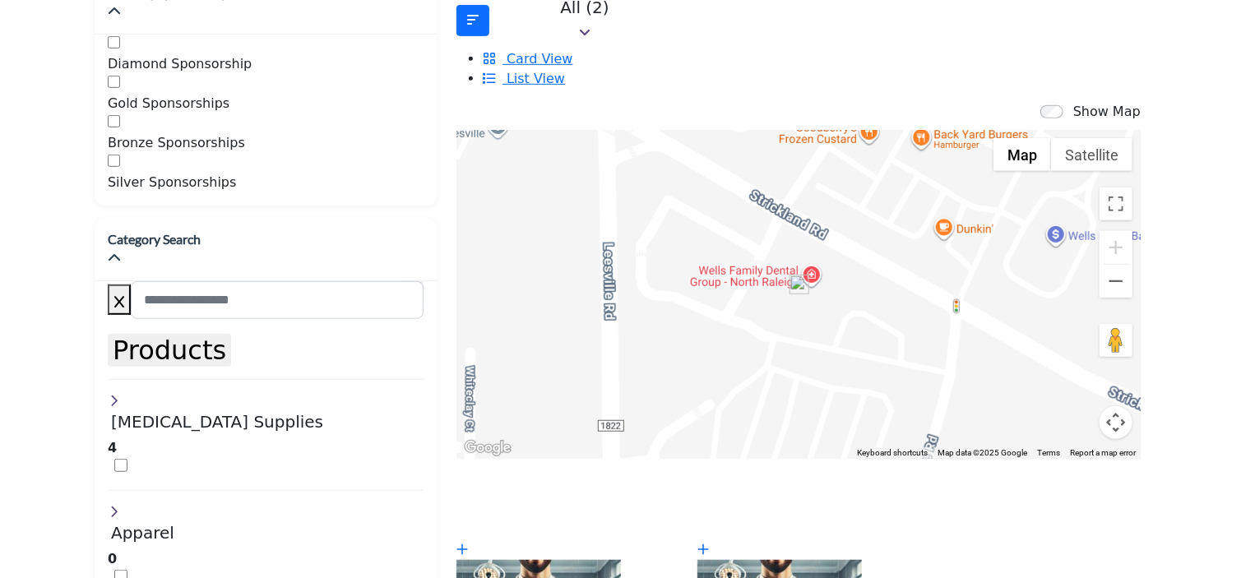
scroll to position [372, 0]
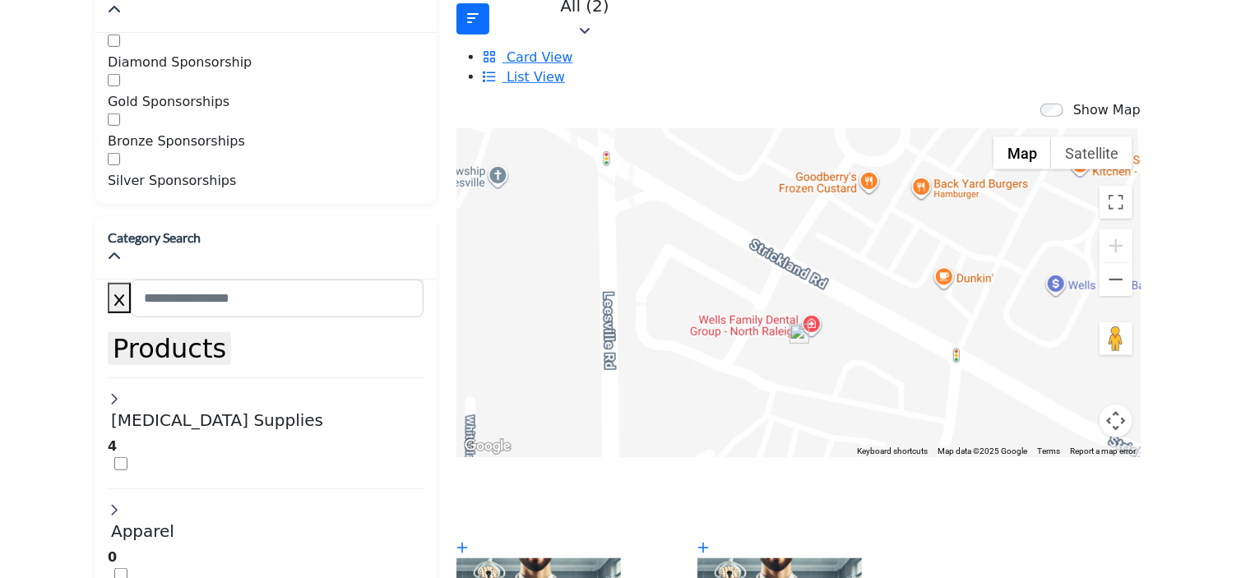
drag, startPoint x: 1254, startPoint y: 134, endPoint x: 1257, endPoint y: 196, distance: 61.8
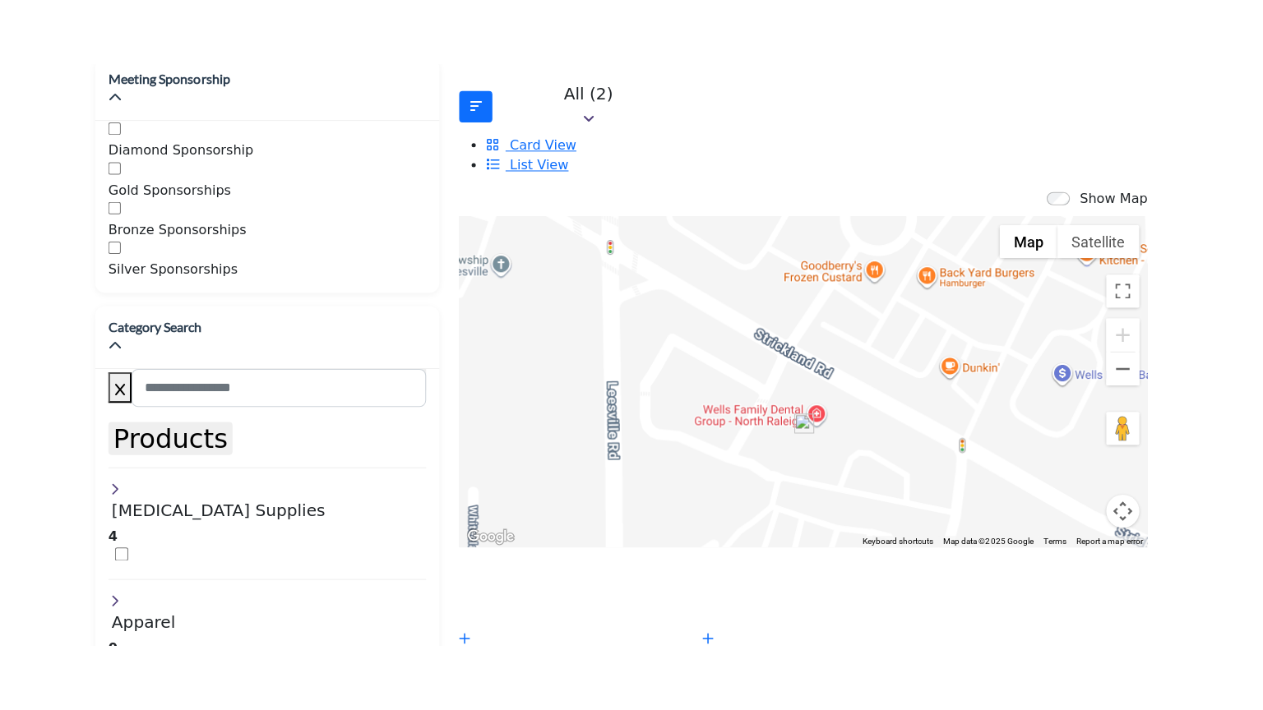
scroll to position [302, 0]
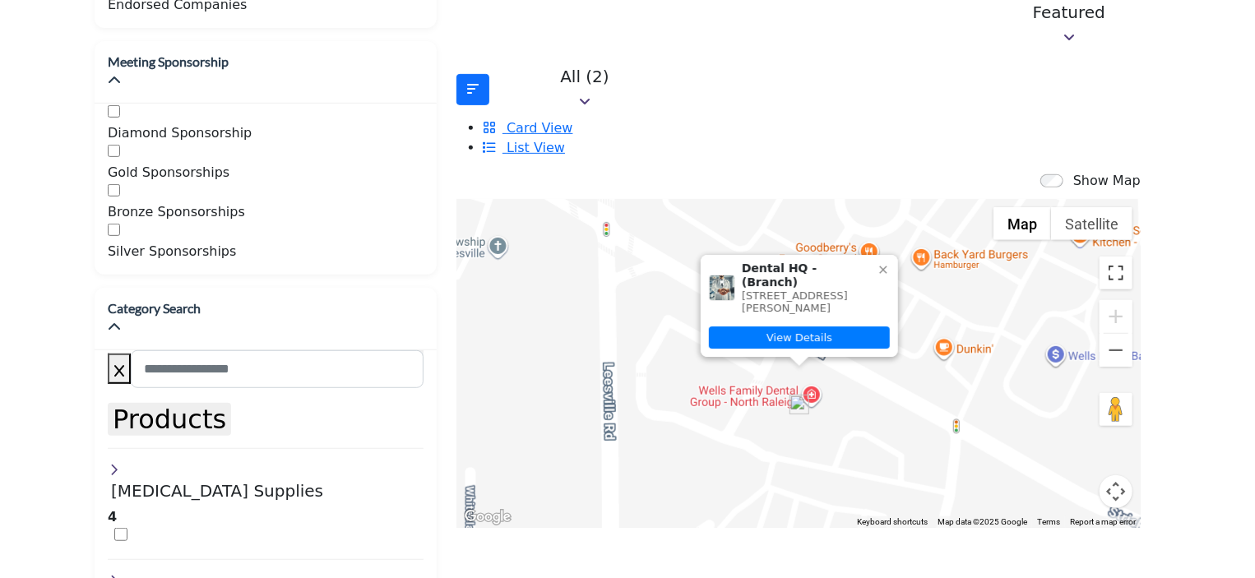
click at [1099, 257] on button "Toggle fullscreen view" at bounding box center [1115, 273] width 33 height 33
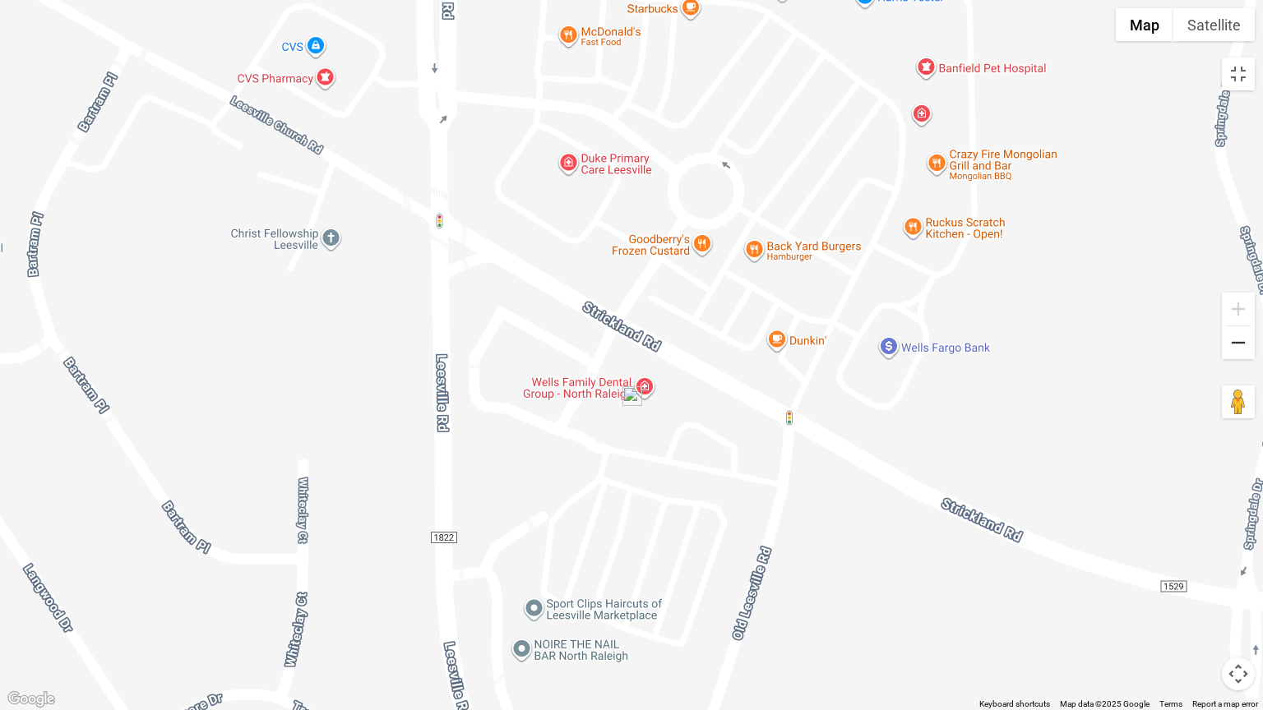
click at [1236, 343] on button "Zoom out" at bounding box center [1238, 342] width 33 height 33
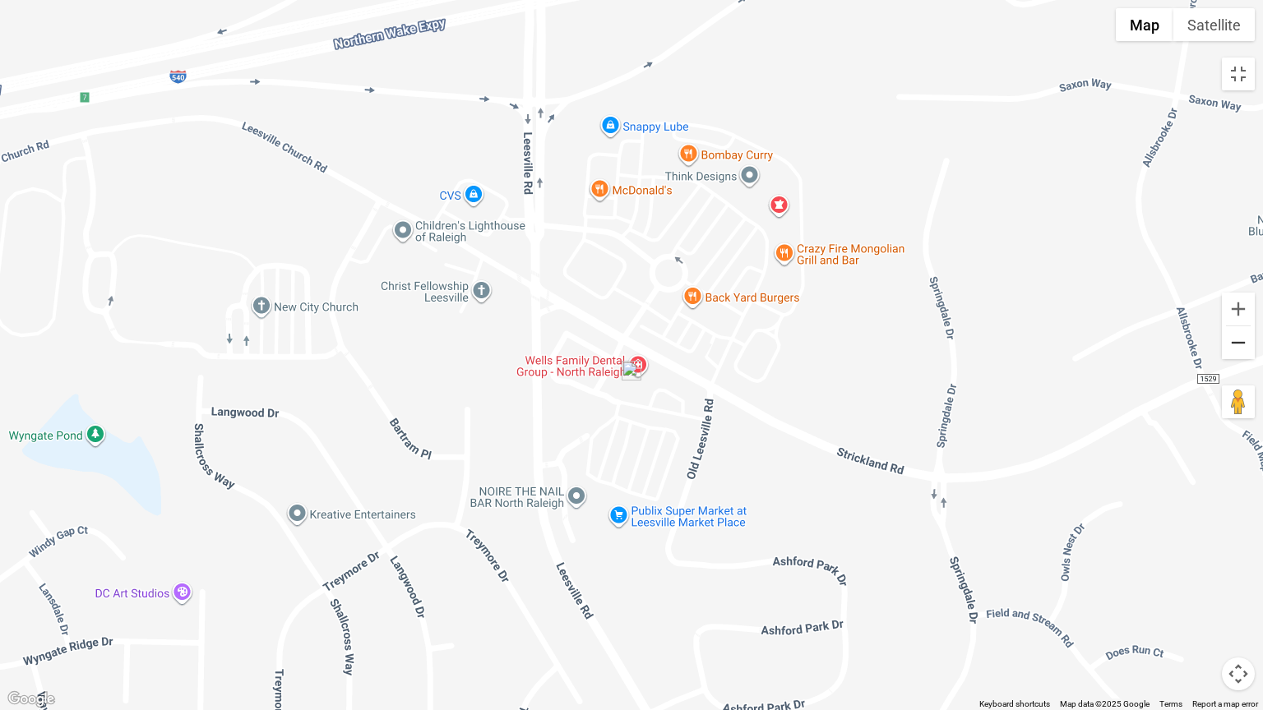
scroll to position [184, 0]
click at [1236, 343] on button "Zoom out" at bounding box center [1238, 342] width 33 height 33
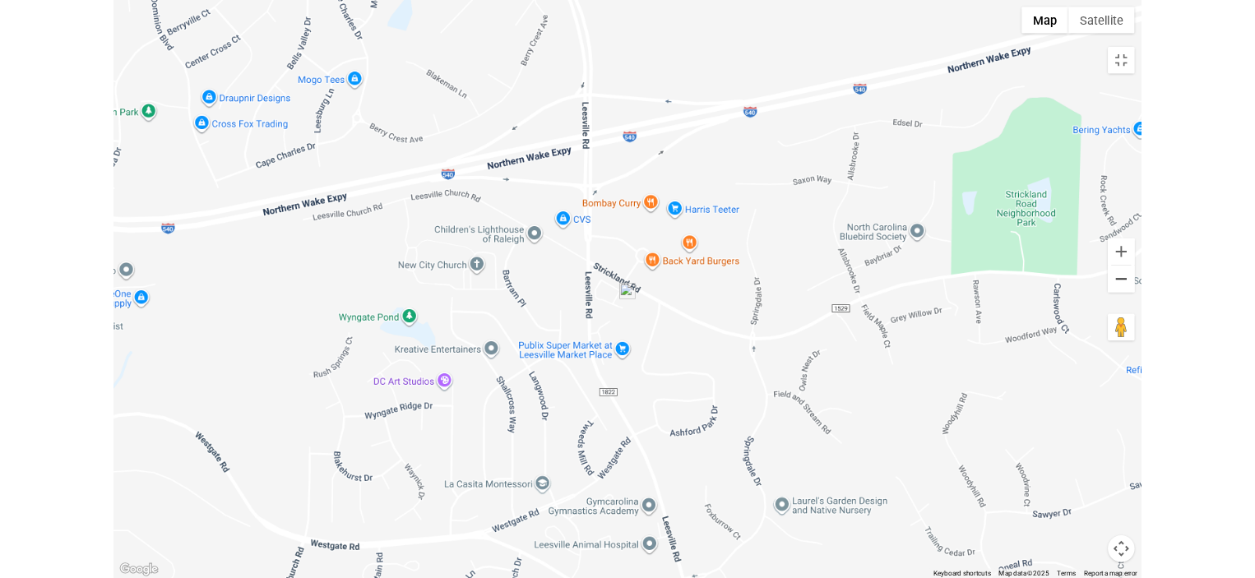
scroll to position [0, 0]
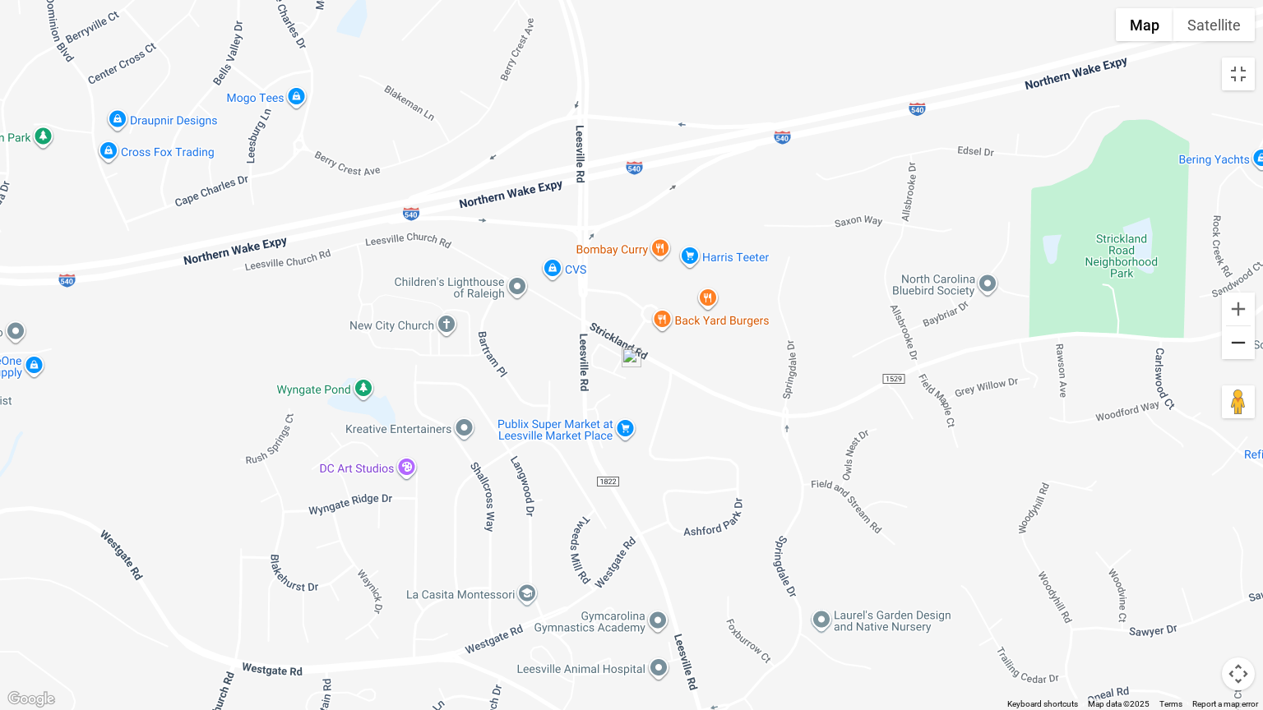
click at [1236, 343] on button "Zoom out" at bounding box center [1238, 342] width 33 height 33
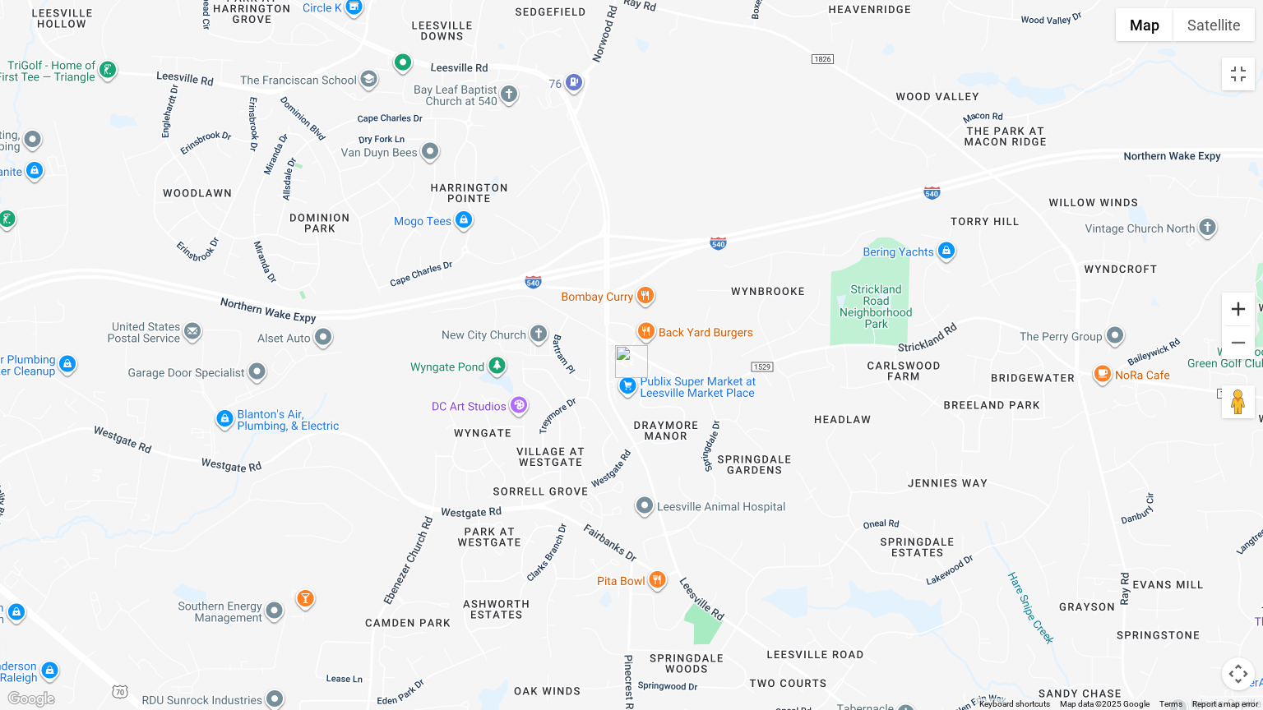
click at [1240, 312] on button "Zoom in" at bounding box center [1238, 309] width 33 height 33
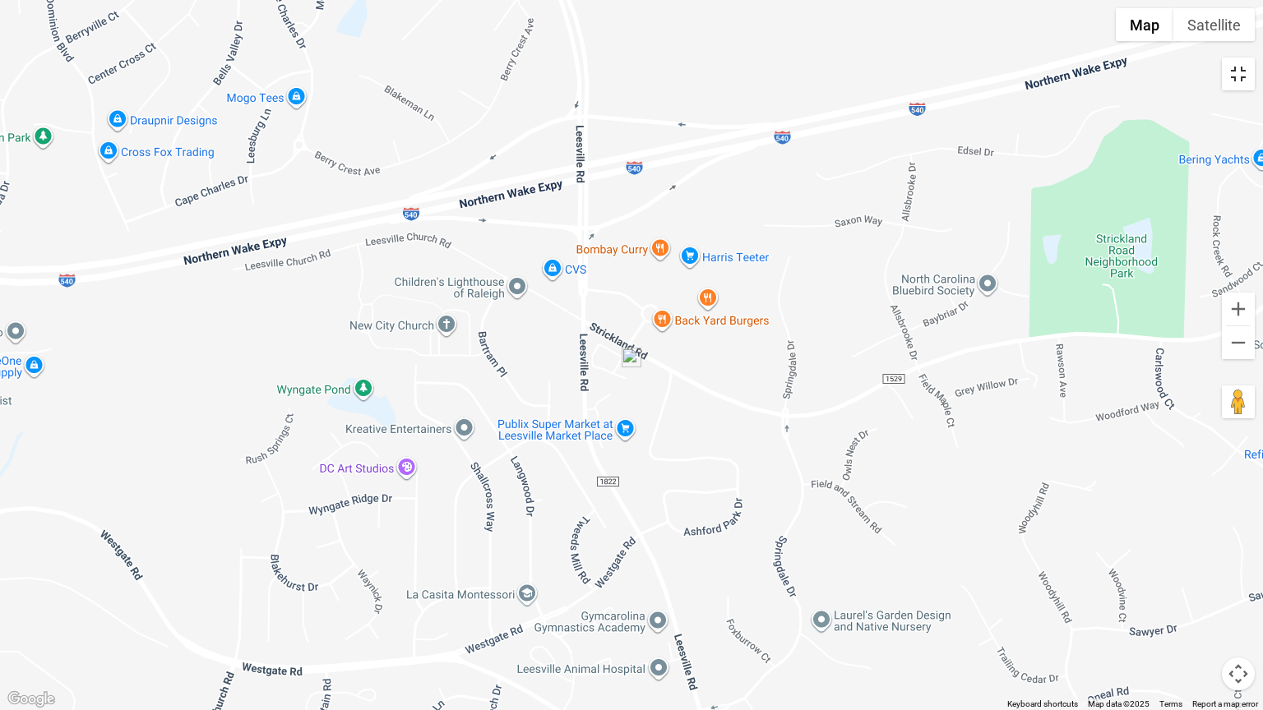
click at [1236, 74] on button "Toggle fullscreen view" at bounding box center [1238, 74] width 33 height 33
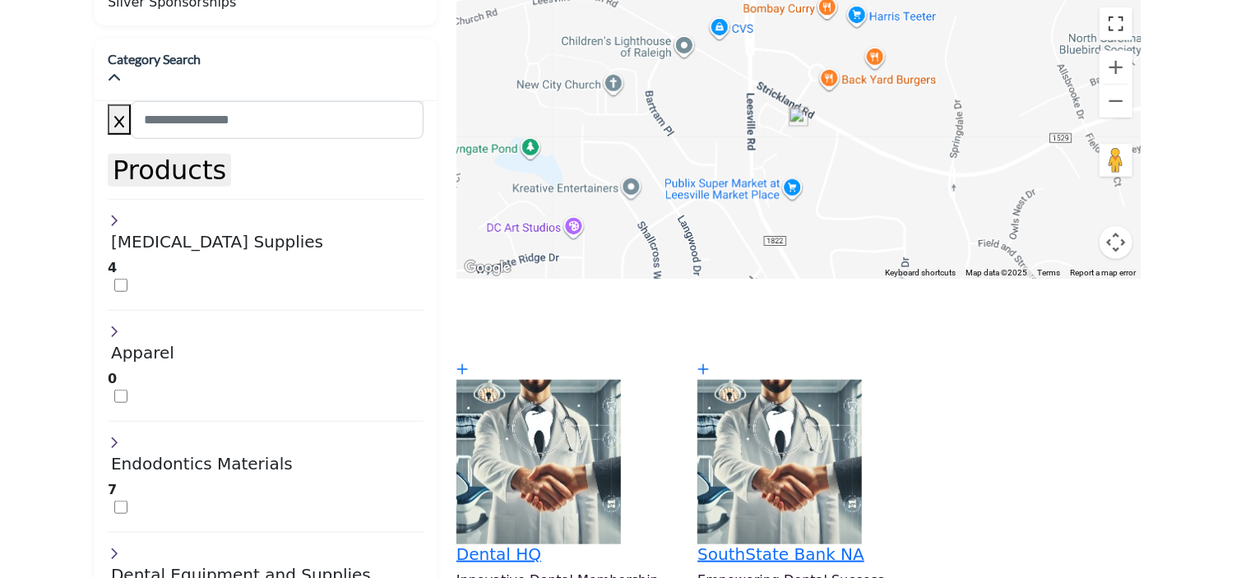
scroll to position [520, 0]
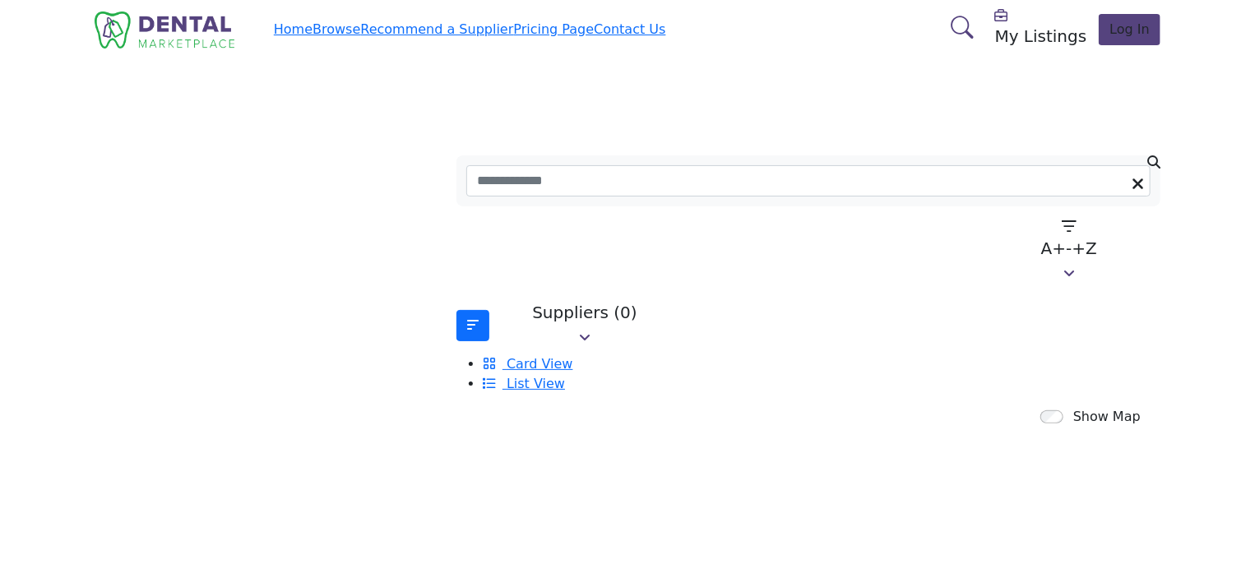
drag, startPoint x: 931, startPoint y: 7, endPoint x: 402, endPoint y: 213, distance: 567.3
click at [402, 213] on section "Searched Term Searched Results 0 0" at bounding box center [627, 528] width 1255 height 758
click at [398, 22] on div "Home Browse Recommend a Supplier Pricing Page Contact Us" at bounding box center [627, 30] width 1085 height 46
click at [360, 32] on link "Browse" at bounding box center [336, 29] width 48 height 16
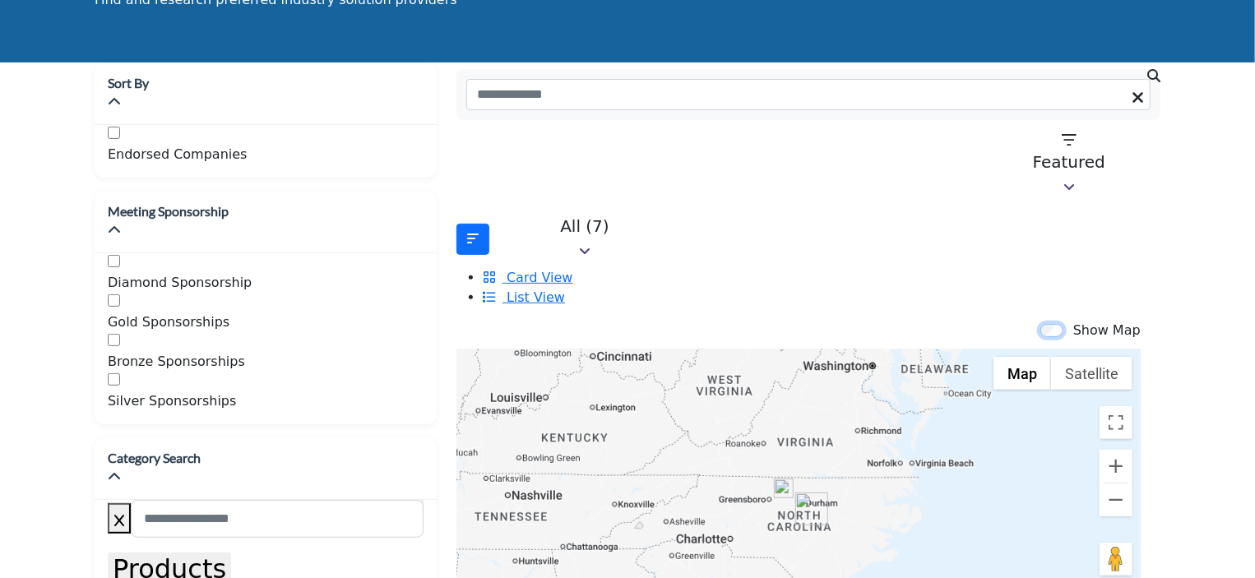
scroll to position [160, 0]
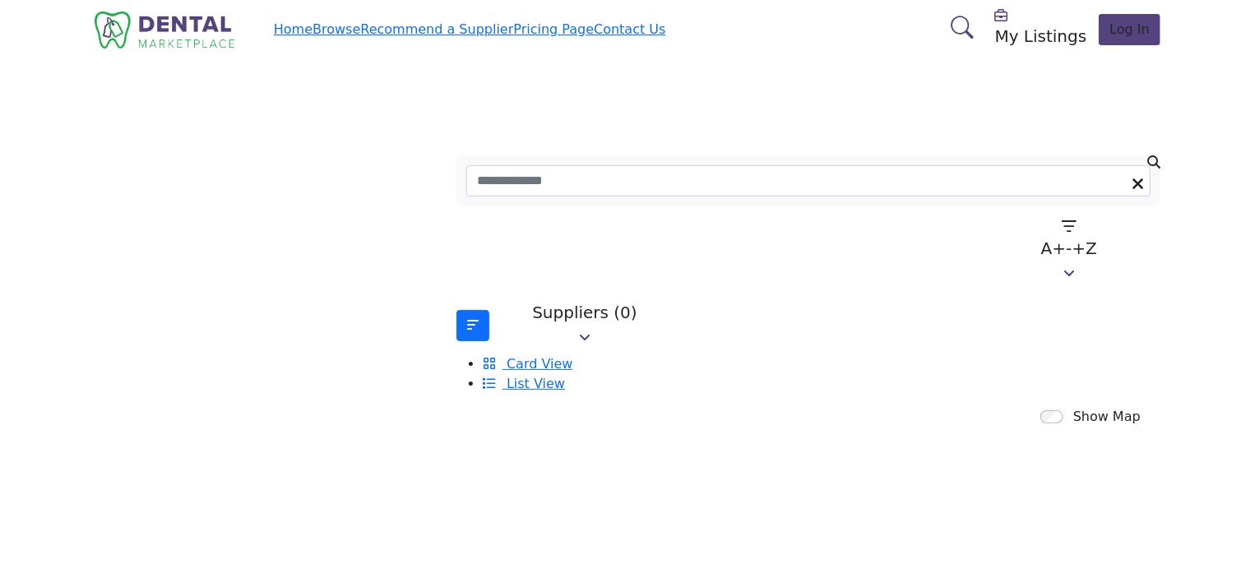
click at [319, 149] on div at bounding box center [627, 103] width 1255 height 92
click at [360, 29] on link "Browse" at bounding box center [336, 29] width 48 height 16
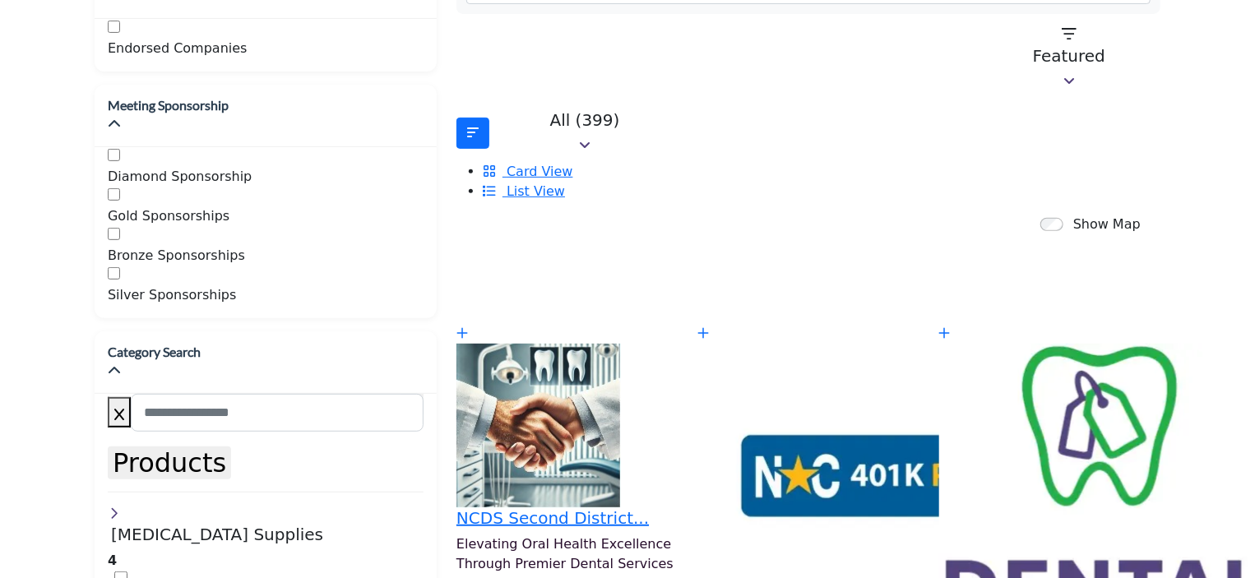
scroll to position [176, 0]
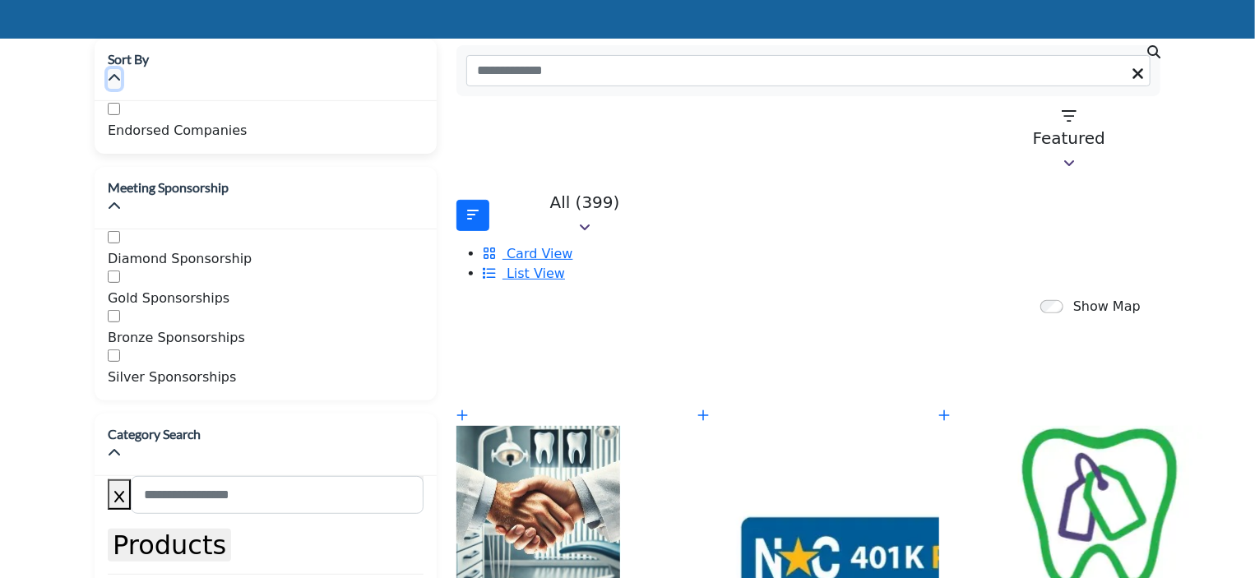
click at [121, 72] on icon "button" at bounding box center [114, 78] width 13 height 13
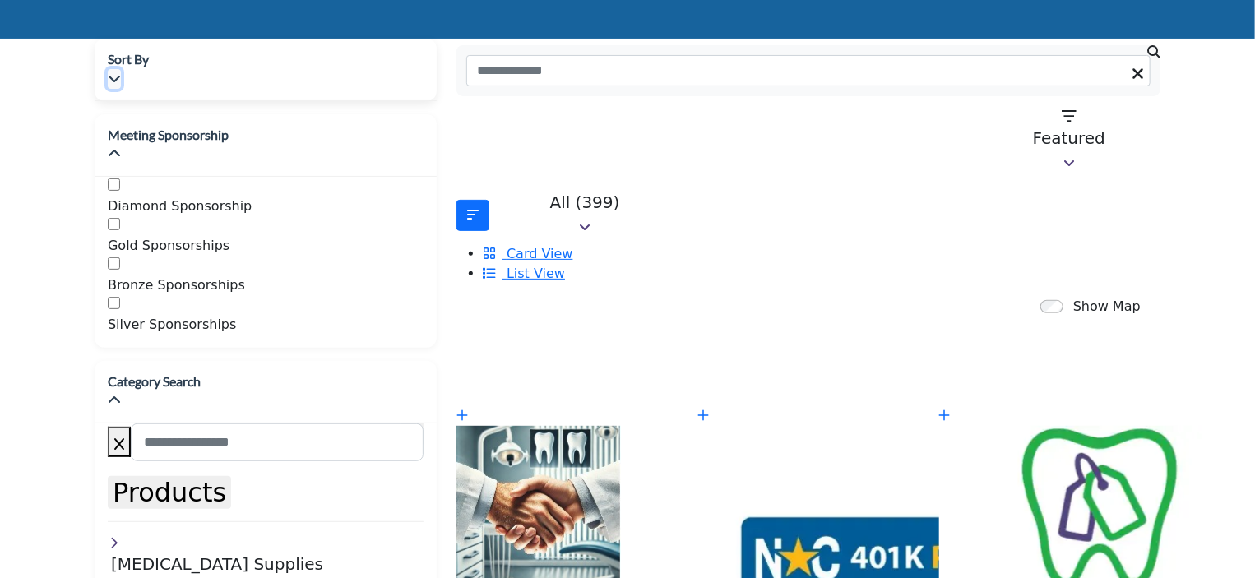
click at [121, 72] on icon "button" at bounding box center [114, 78] width 13 height 13
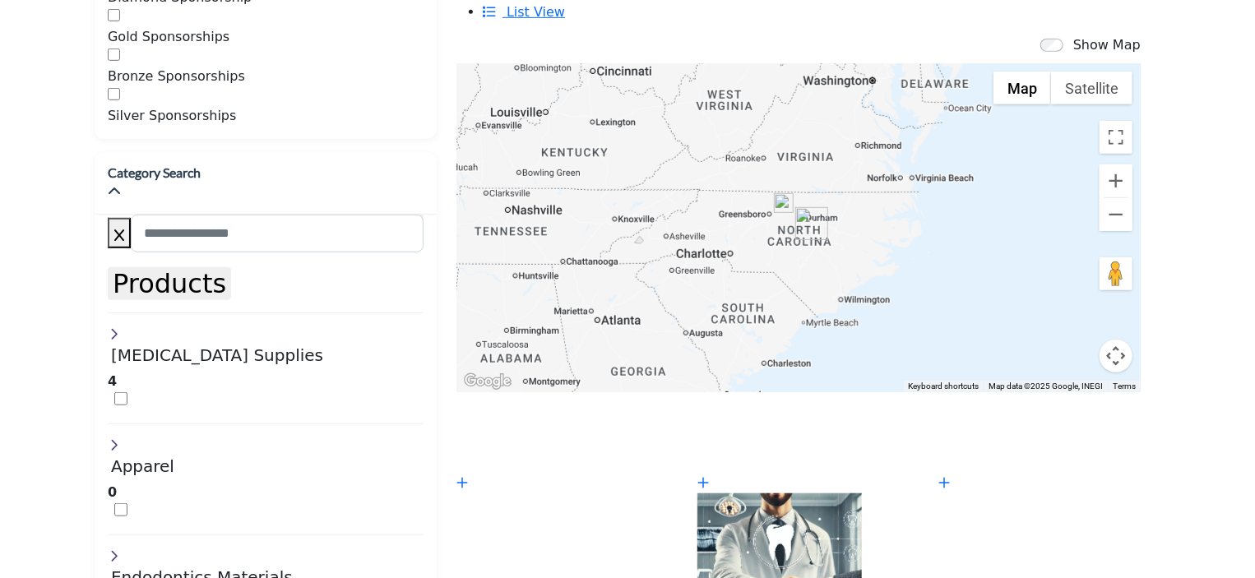
scroll to position [441, 0]
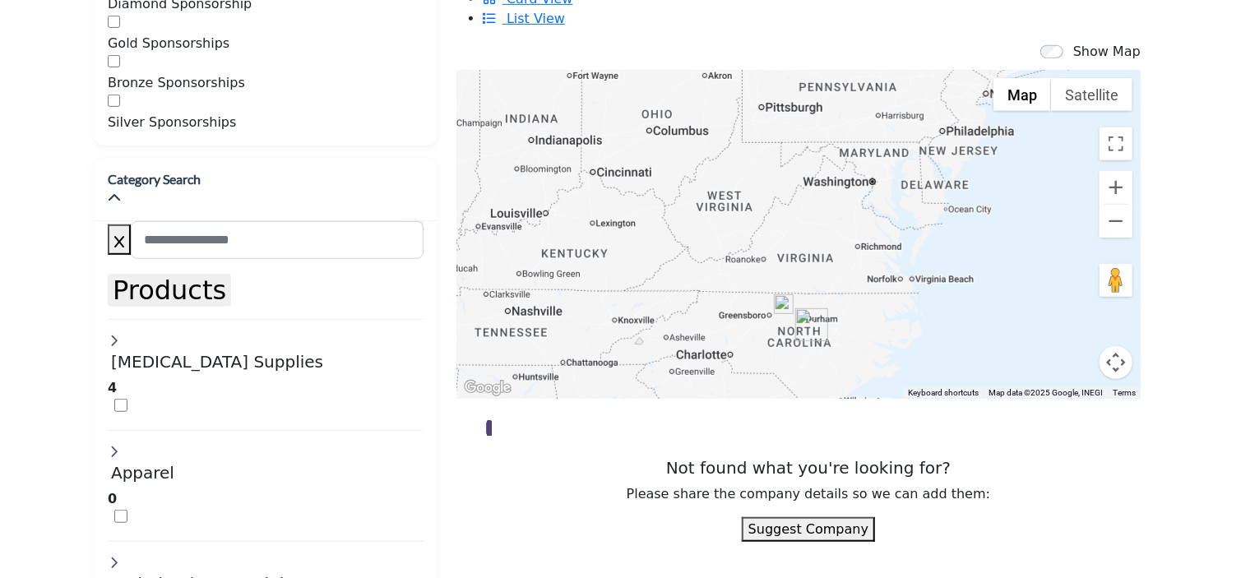
scroll to position [426, 0]
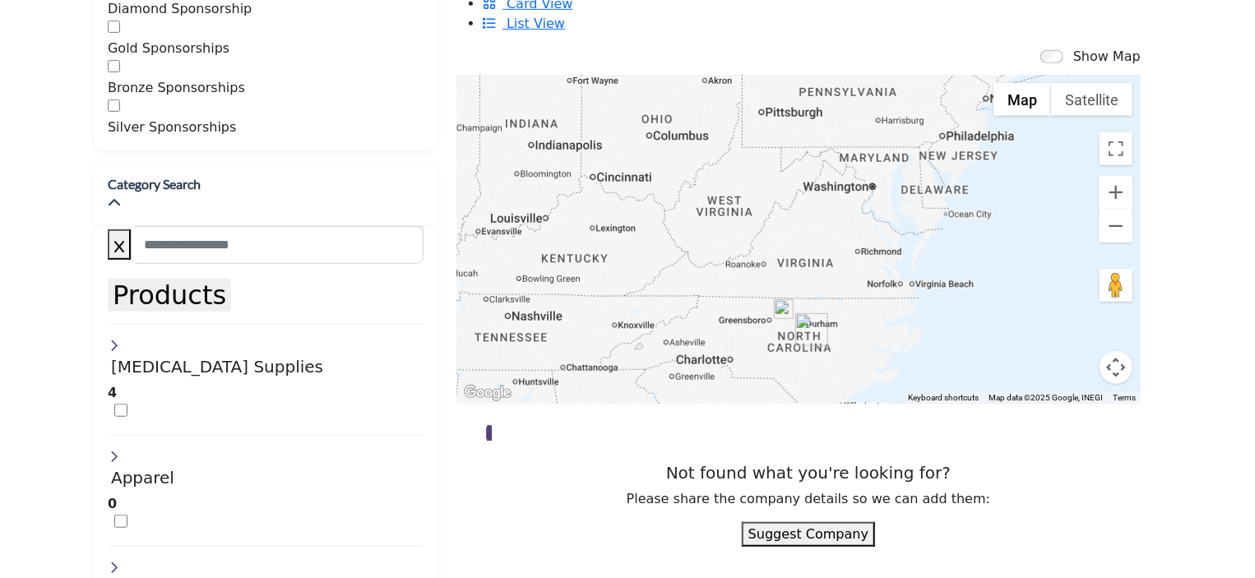
click at [584, 423] on div at bounding box center [808, 423] width 704 height 0
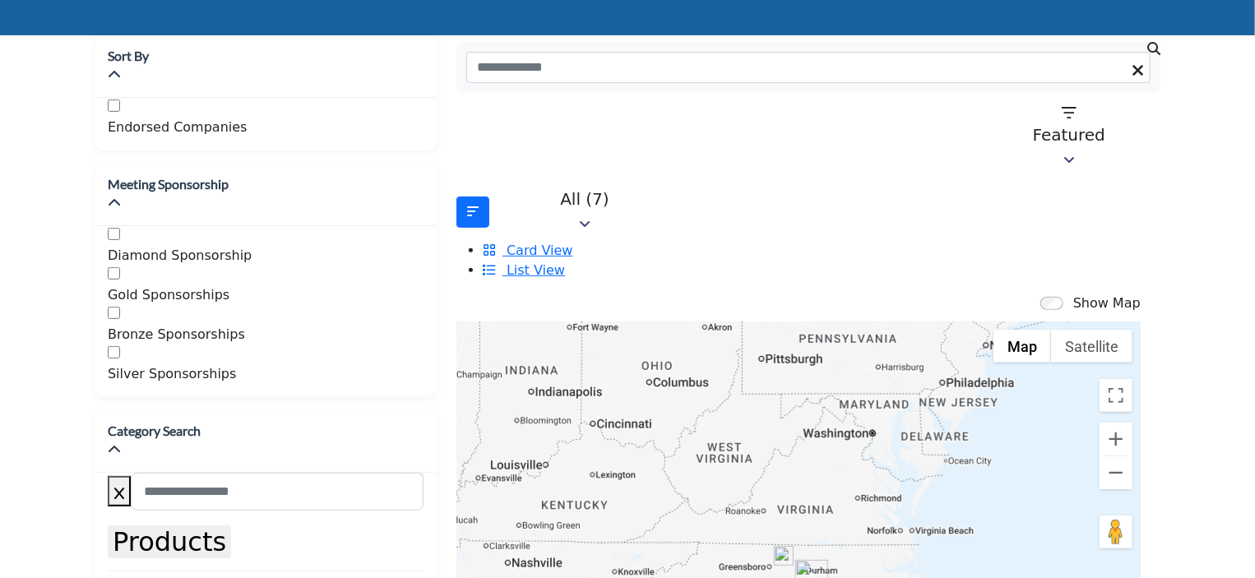
scroll to position [97, 0]
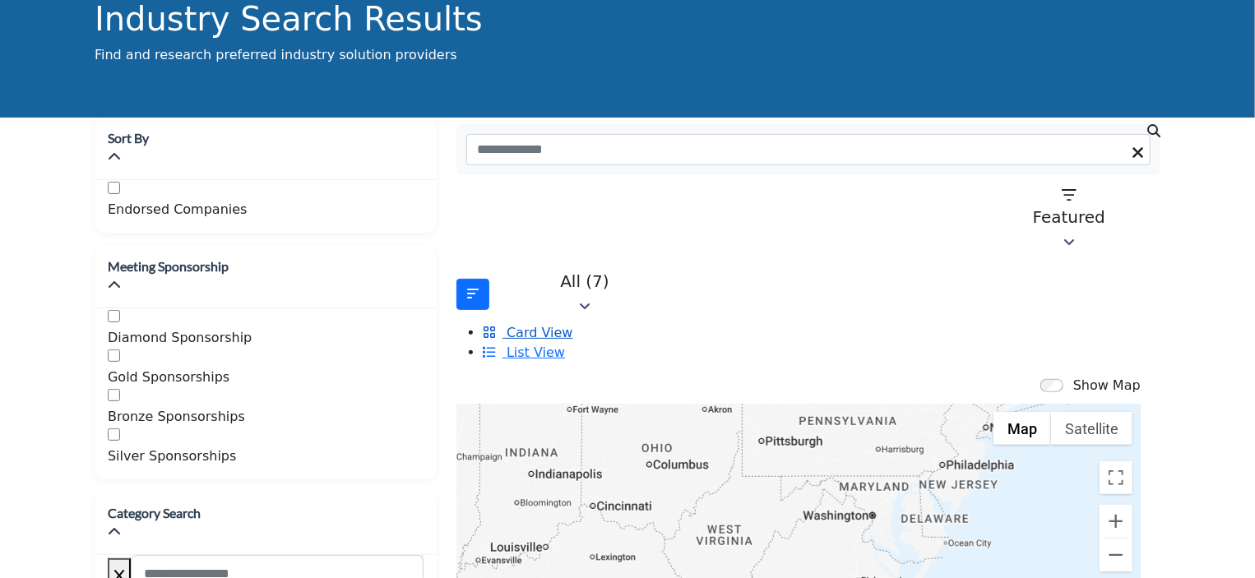
click at [572, 325] on span "Card View" at bounding box center [539, 333] width 66 height 16
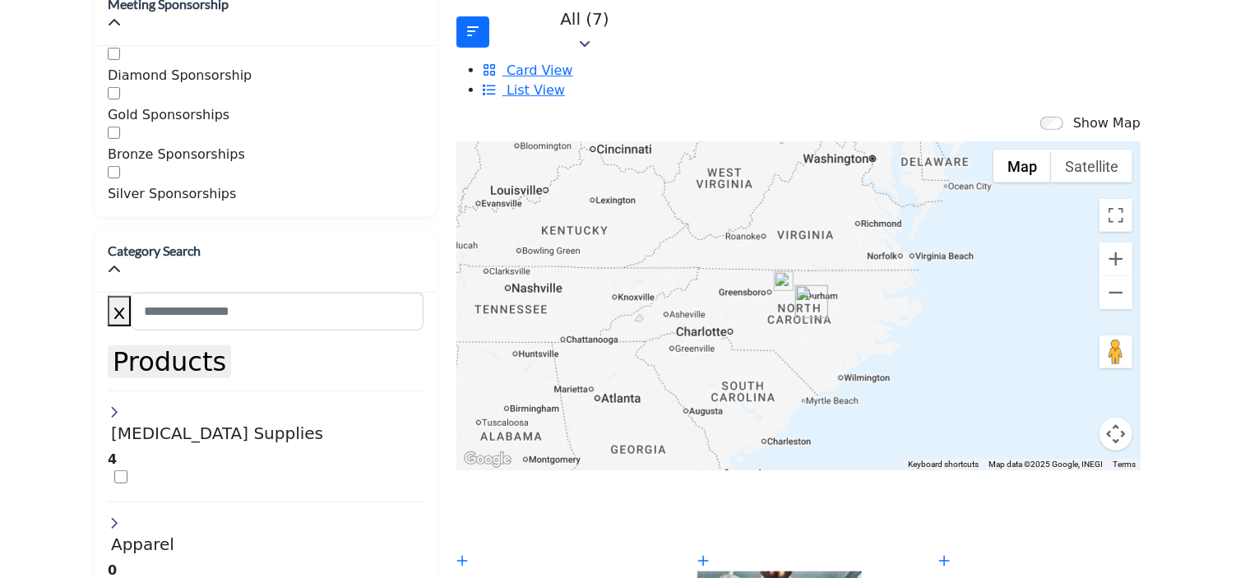
scroll to position [356, 0]
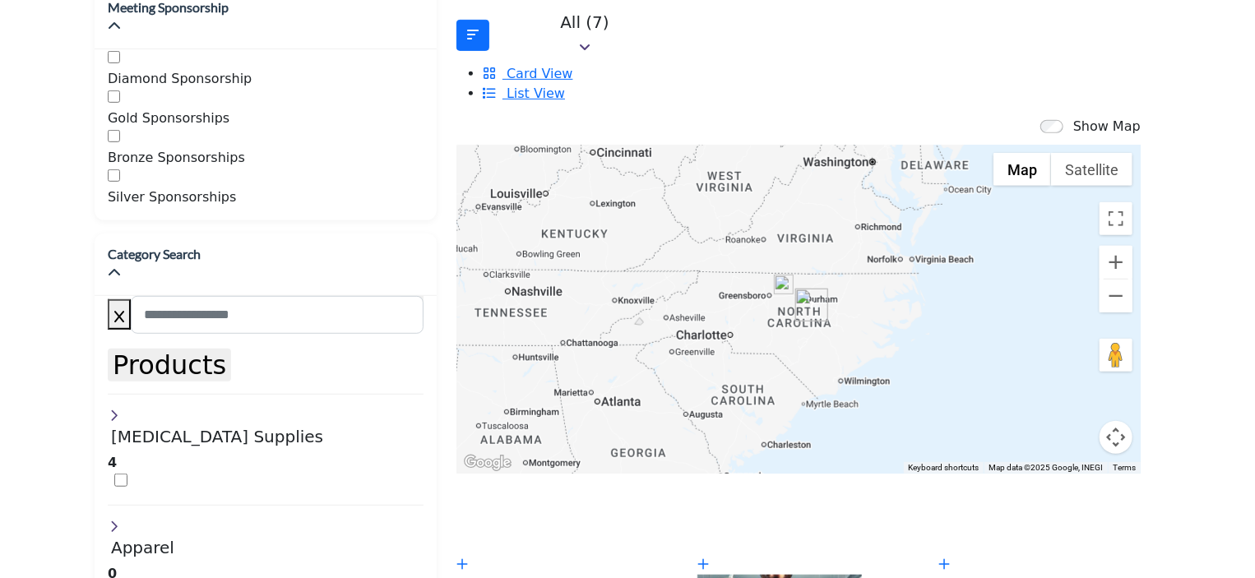
click at [795, 289] on img "Cluster of 7 locations (3 HQ, 4 Branches)\aClick to view companies" at bounding box center [811, 305] width 33 height 33
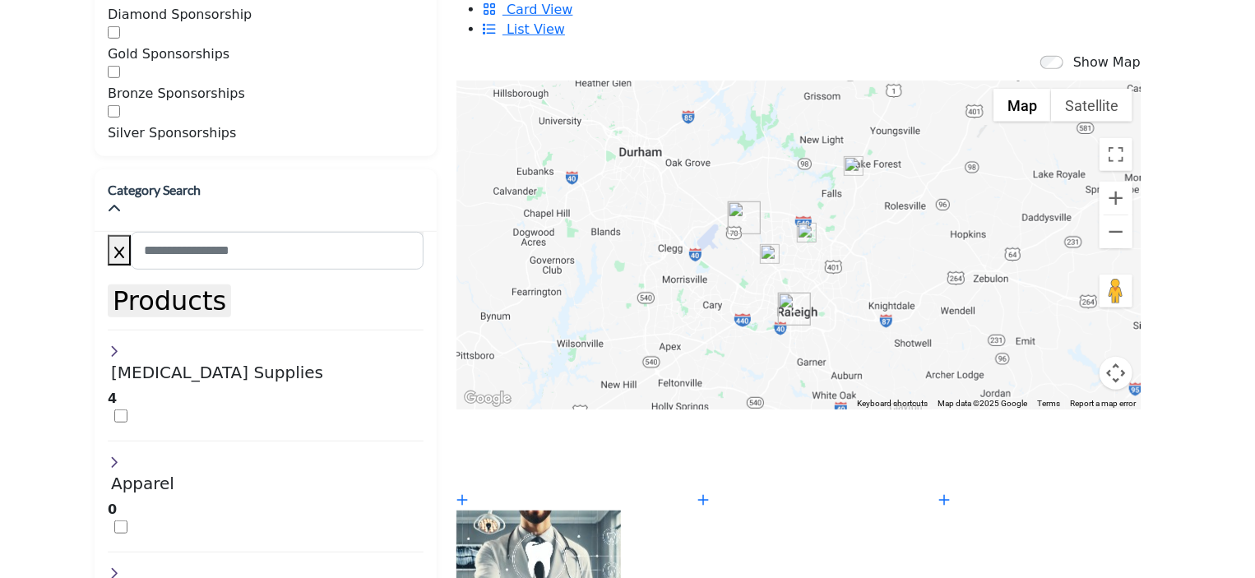
scroll to position [344, 0]
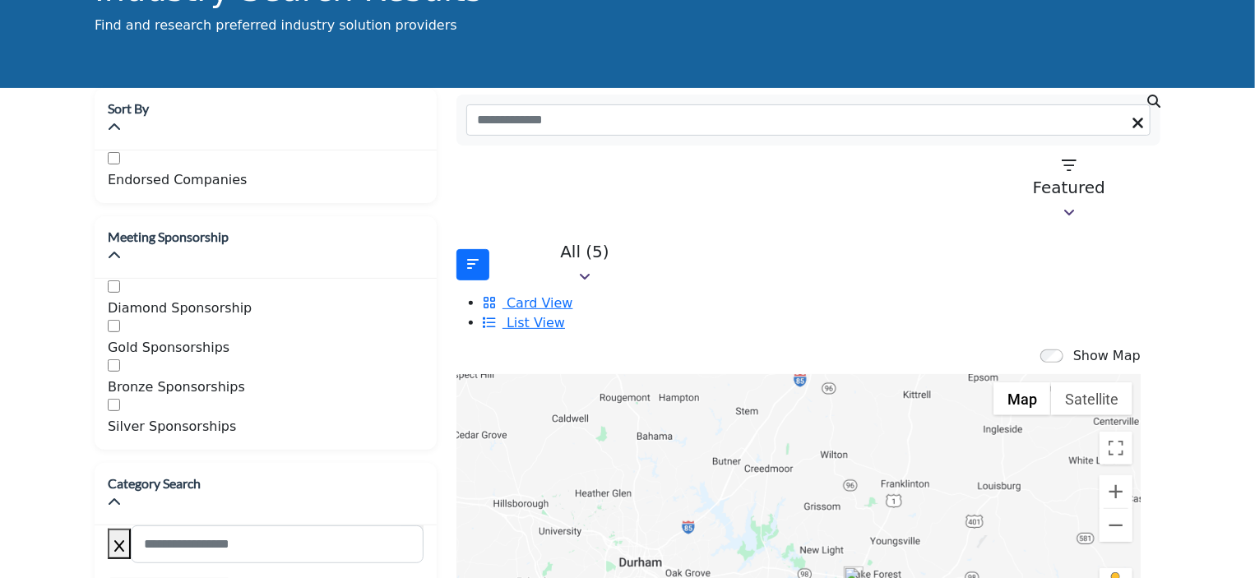
scroll to position [0, 0]
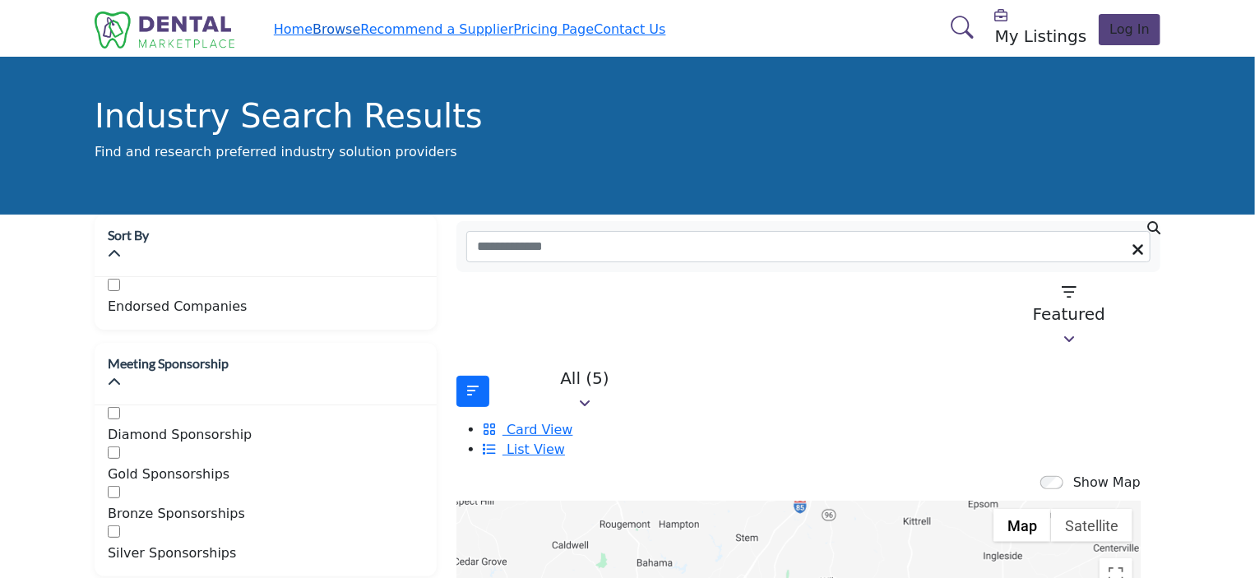
click at [360, 35] on link "Browse" at bounding box center [336, 29] width 48 height 16
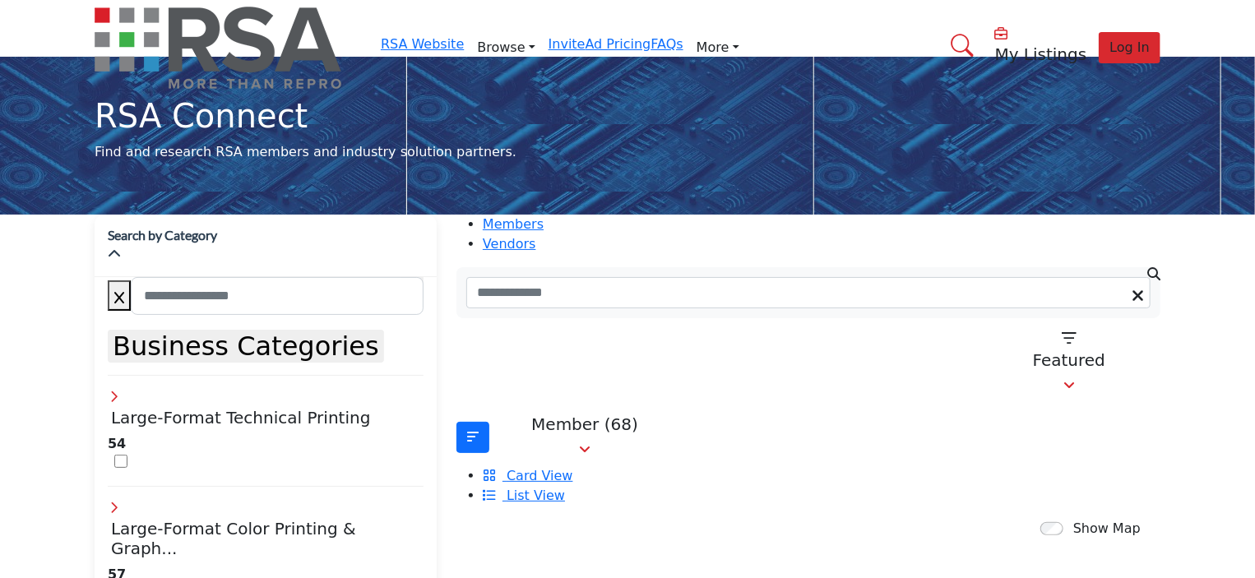
click at [121, 500] on icon at bounding box center [114, 506] width 13 height 13
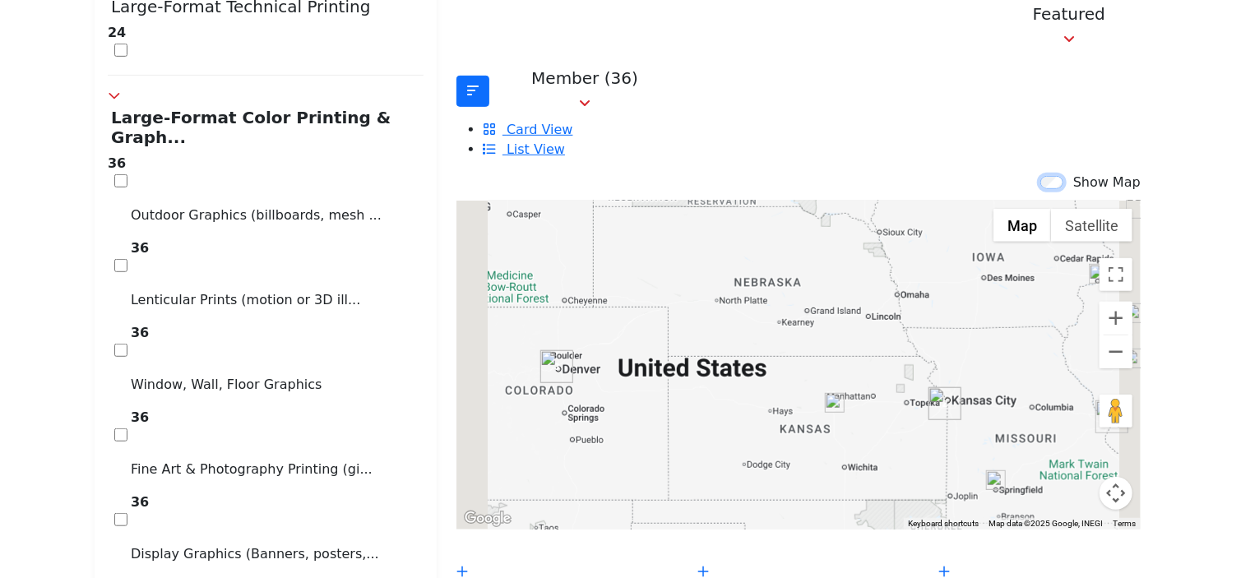
scroll to position [405, 0]
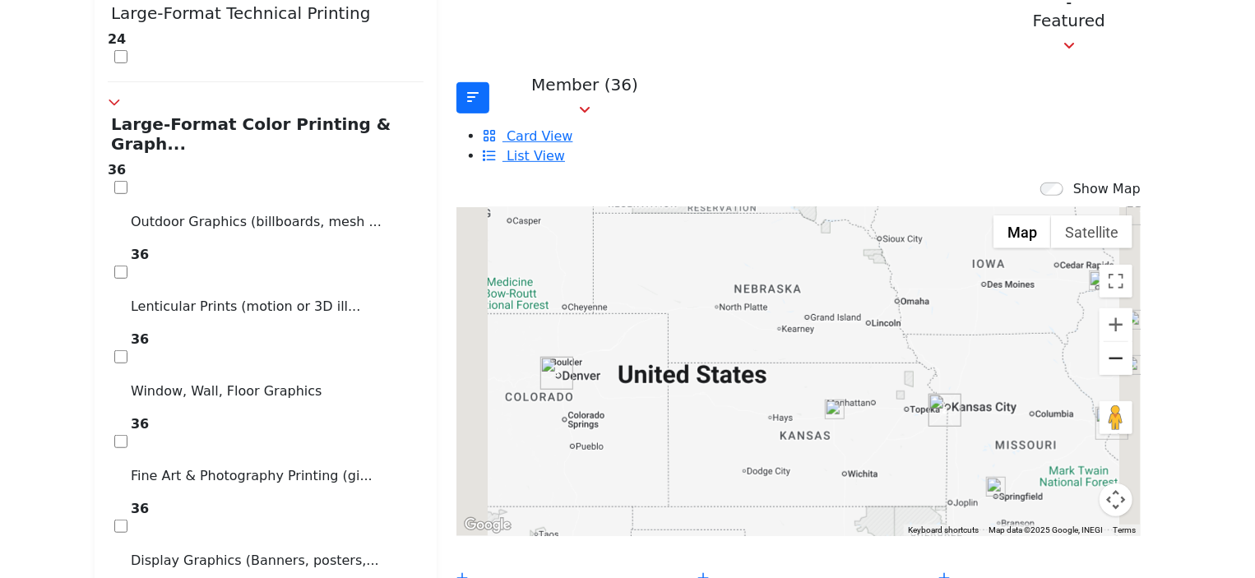
click at [1099, 342] on button "Zoom out" at bounding box center [1115, 358] width 33 height 33
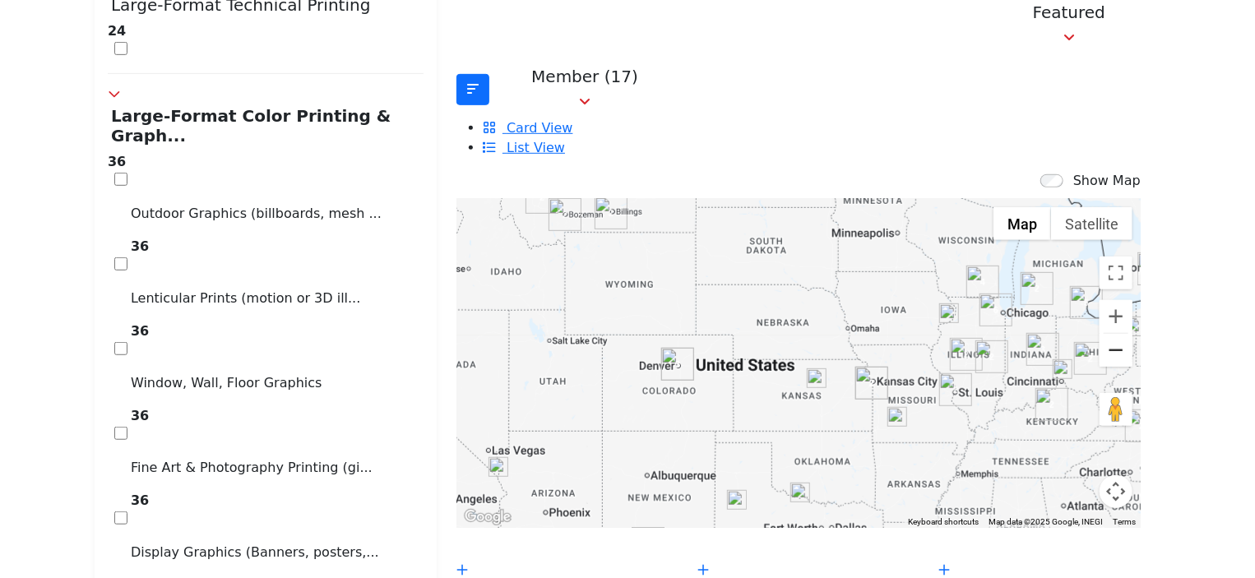
scroll to position [480, 0]
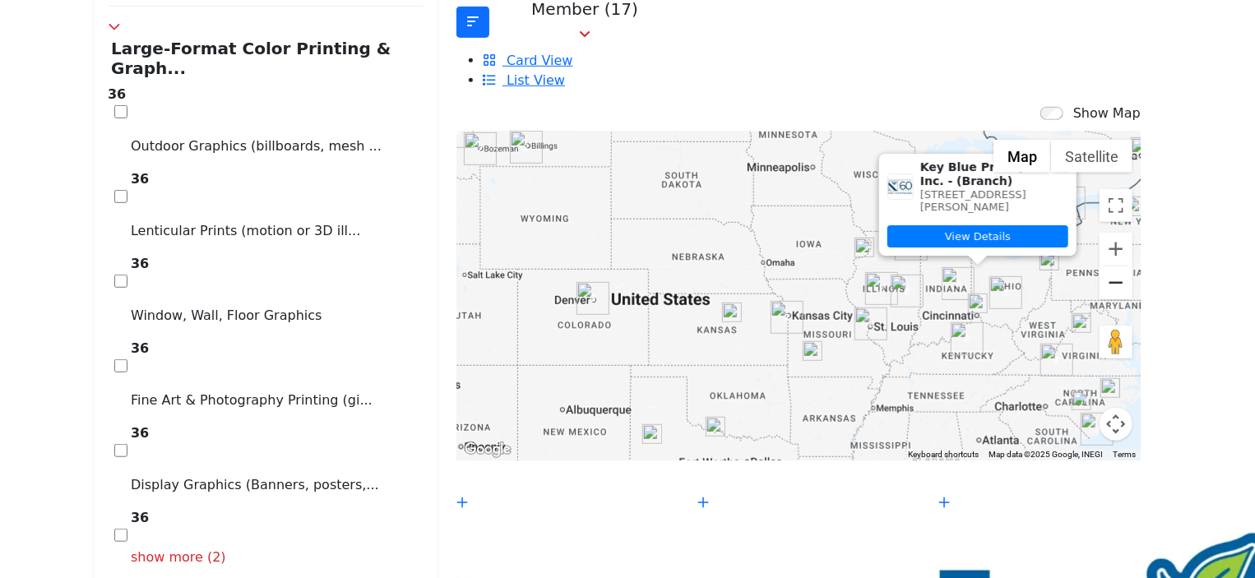
click at [1099, 266] on button "Zoom out" at bounding box center [1115, 282] width 33 height 33
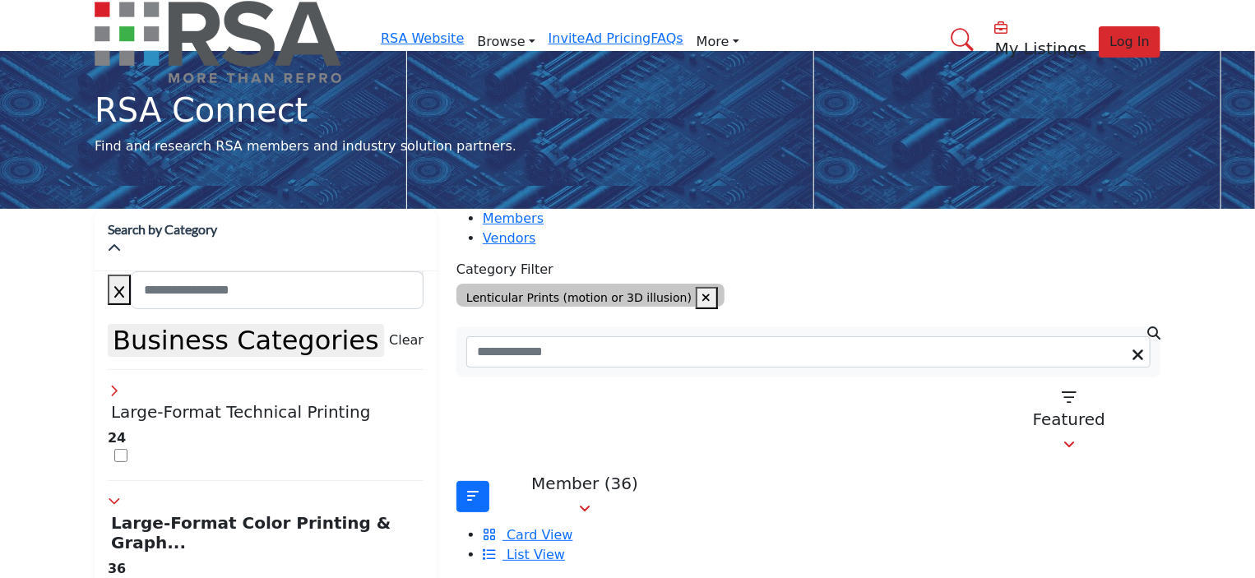
scroll to position [0, 0]
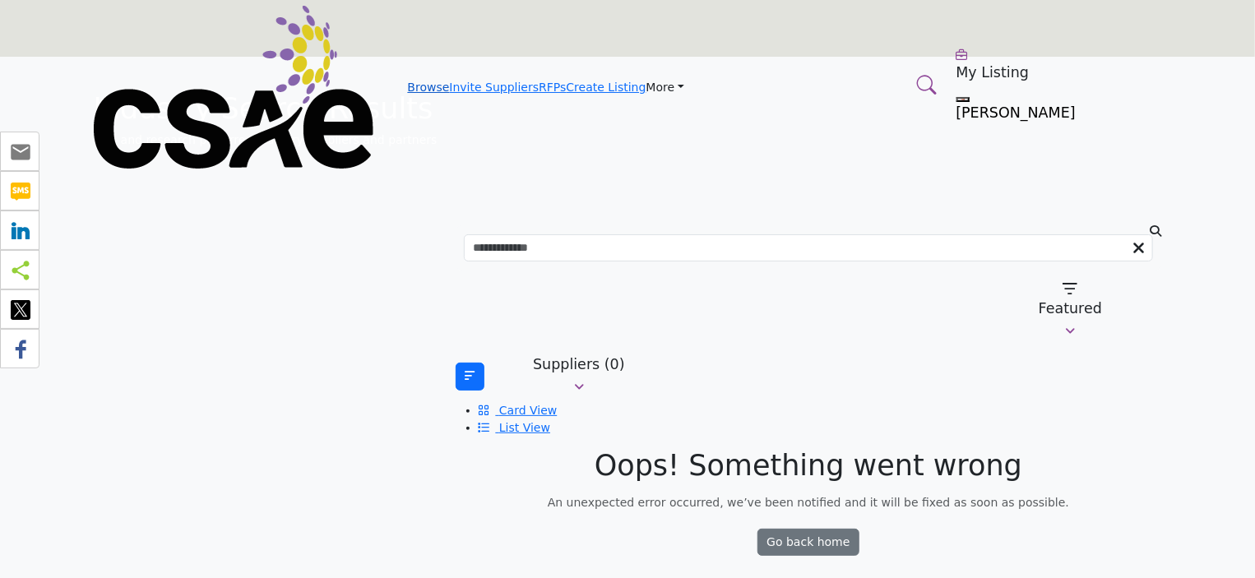
click at [408, 81] on link "Browse" at bounding box center [429, 87] width 42 height 13
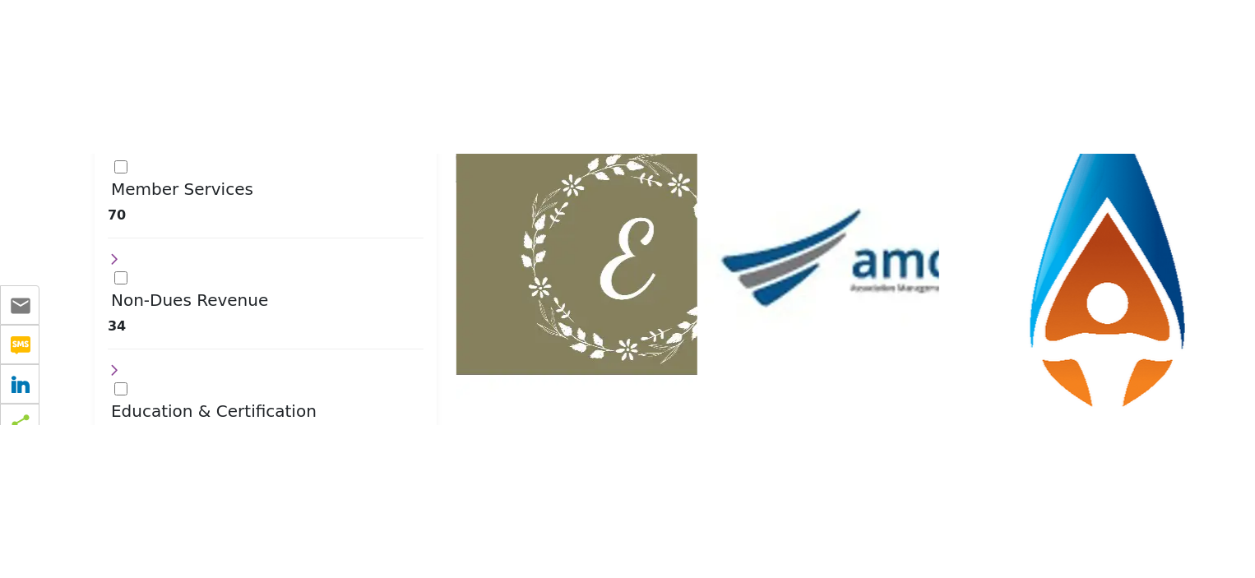
scroll to position [2810, 0]
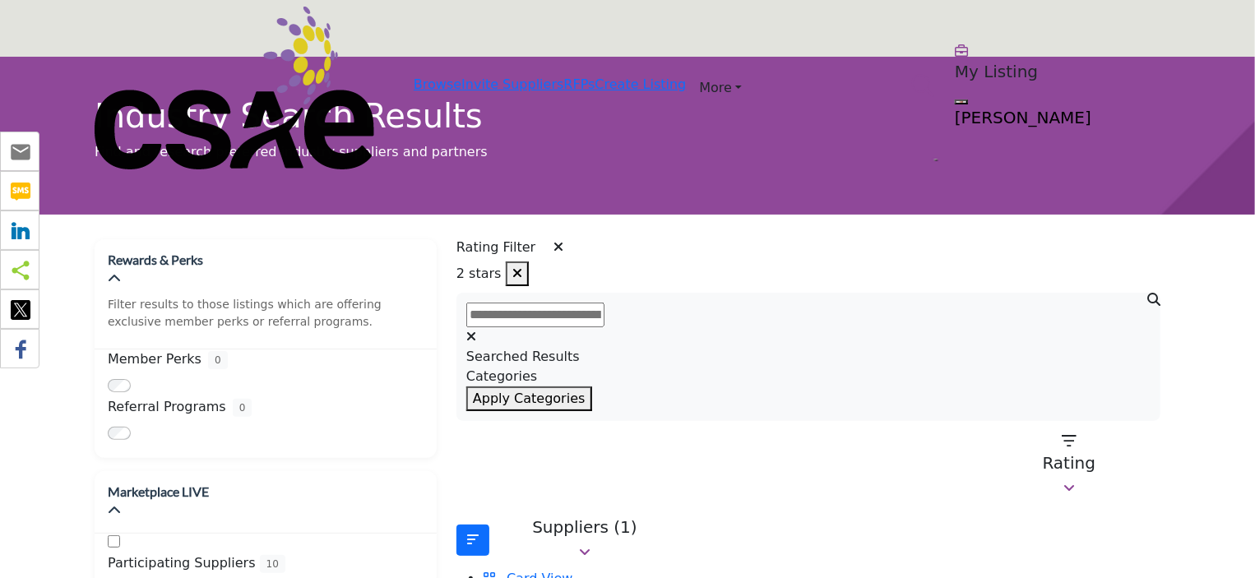
click at [522, 268] on icon "button" at bounding box center [517, 272] width 10 height 13
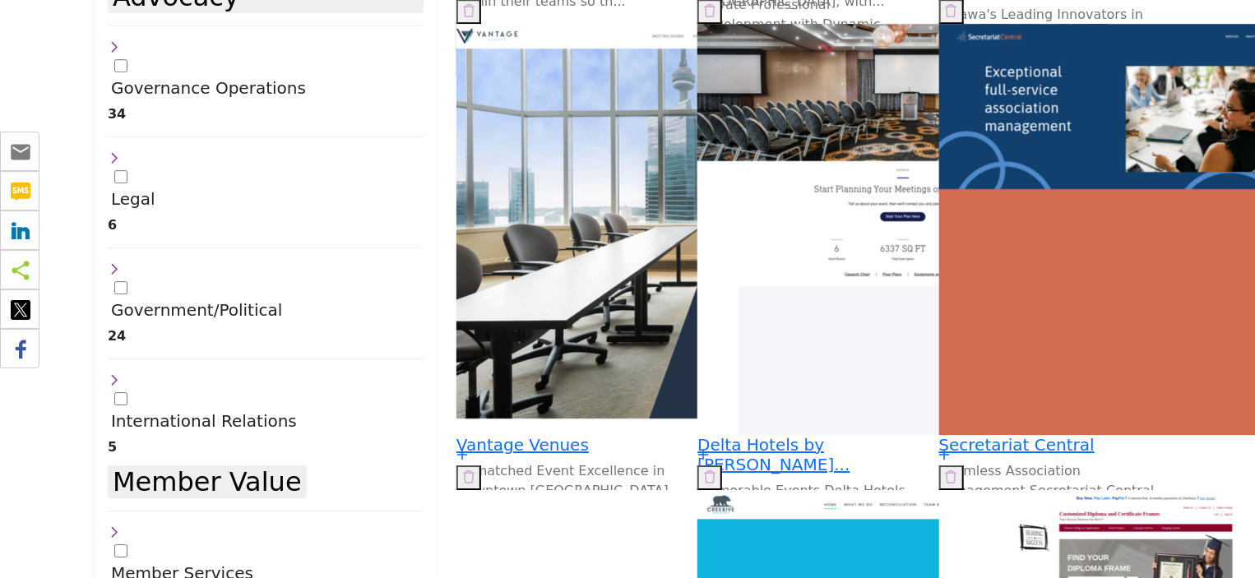
scroll to position [2334, 0]
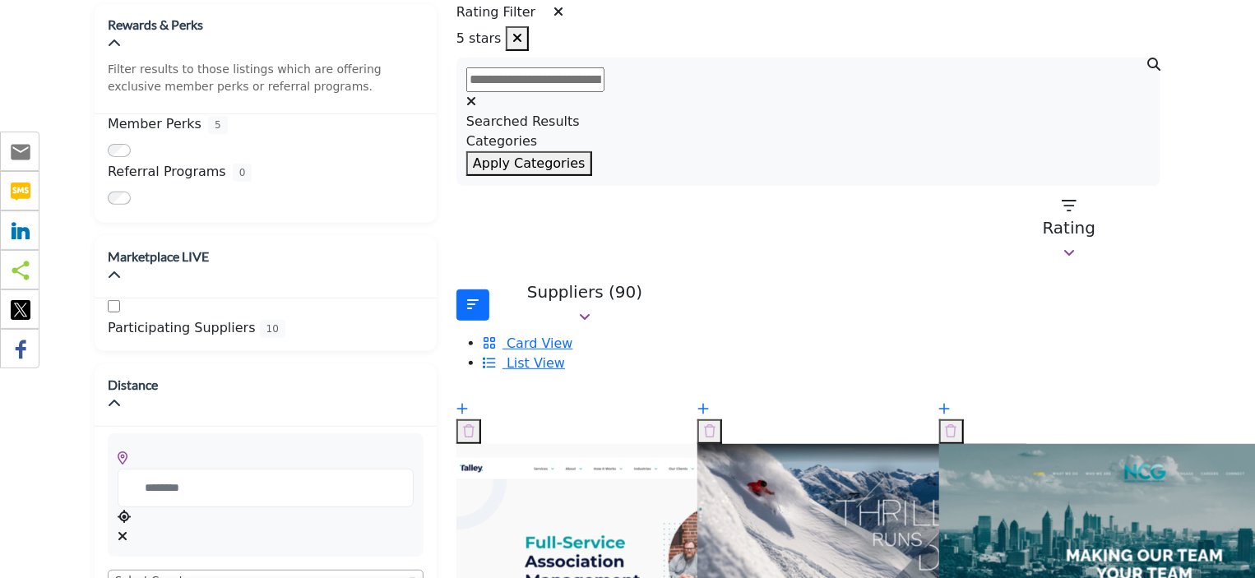
scroll to position [122, 0]
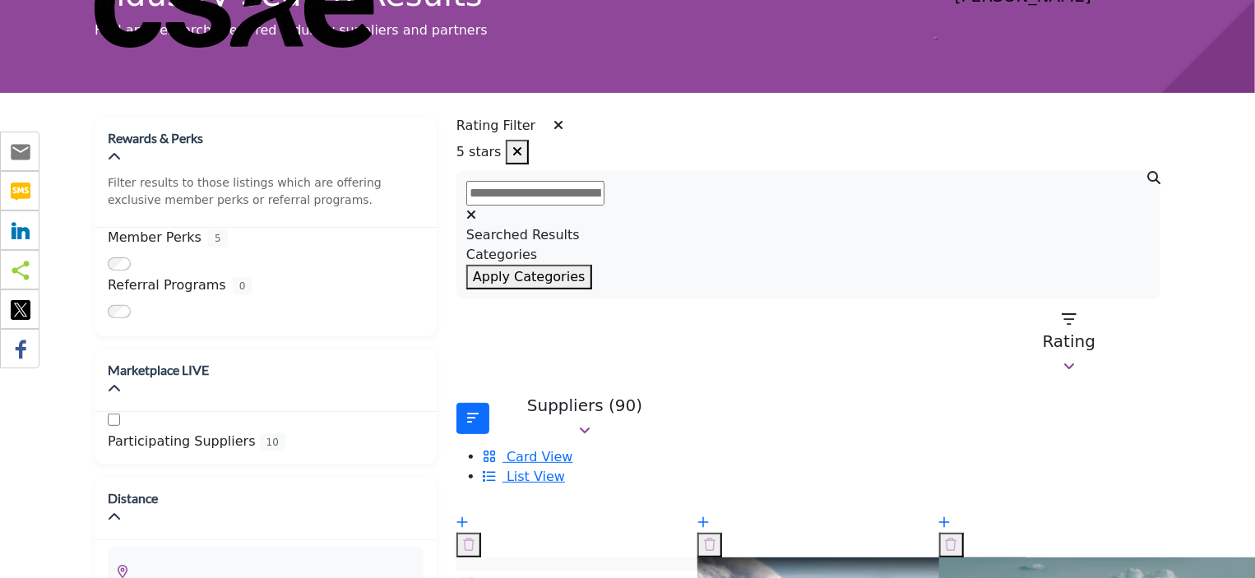
click at [522, 147] on icon "button" at bounding box center [517, 151] width 10 height 13
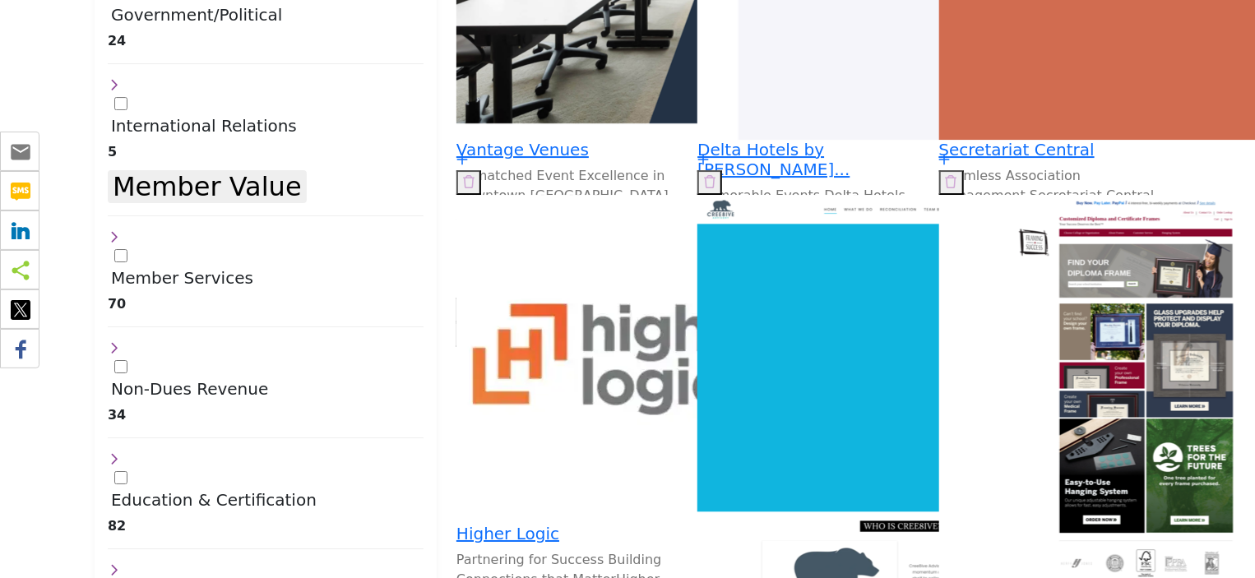
scroll to position [2686, 0]
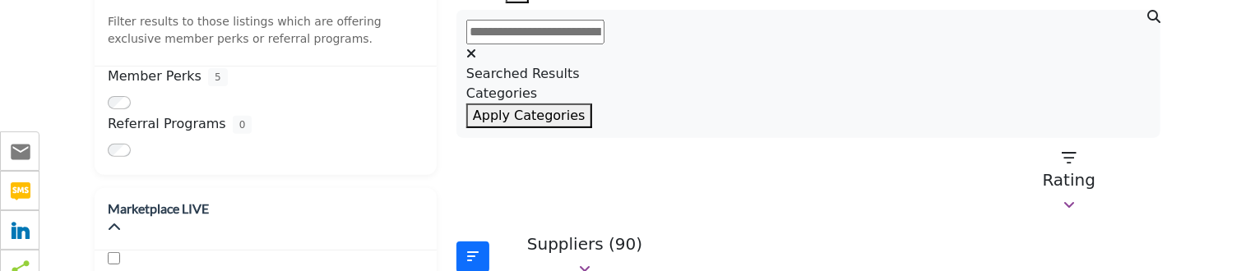
scroll to position [201, 0]
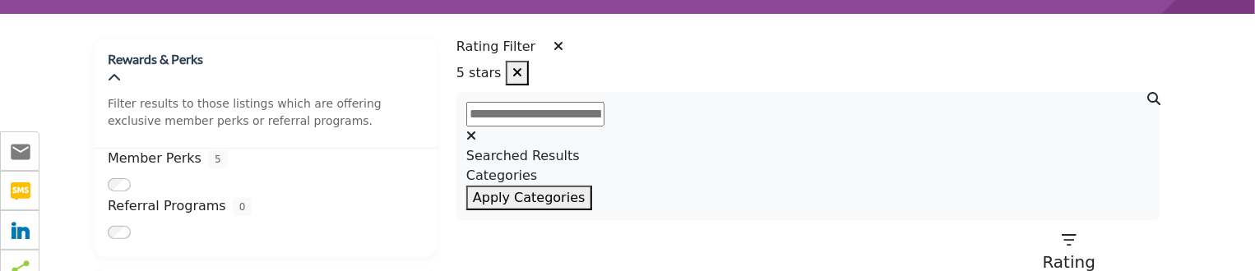
click at [522, 67] on icon "button" at bounding box center [517, 72] width 10 height 13
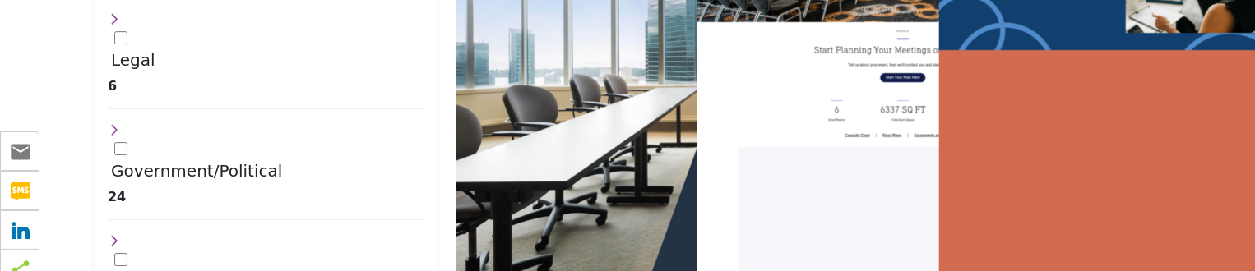
scroll to position [2694, 0]
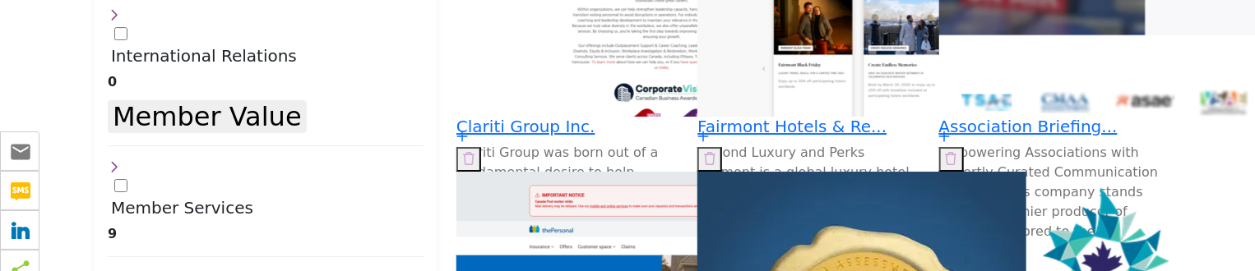
scroll to position [2756, 0]
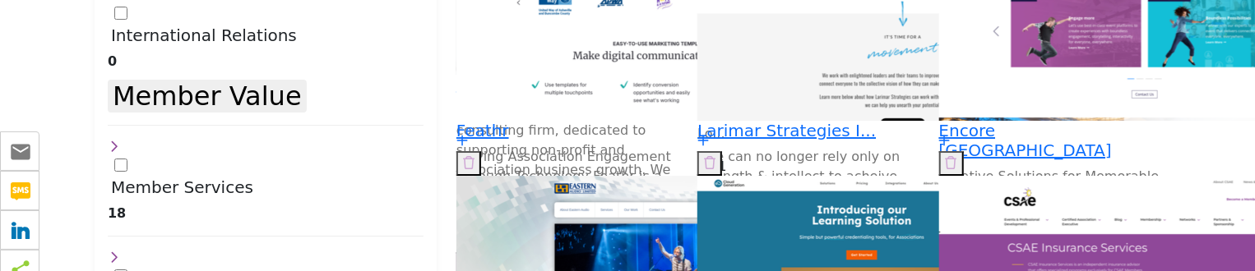
scroll to position [2777, 0]
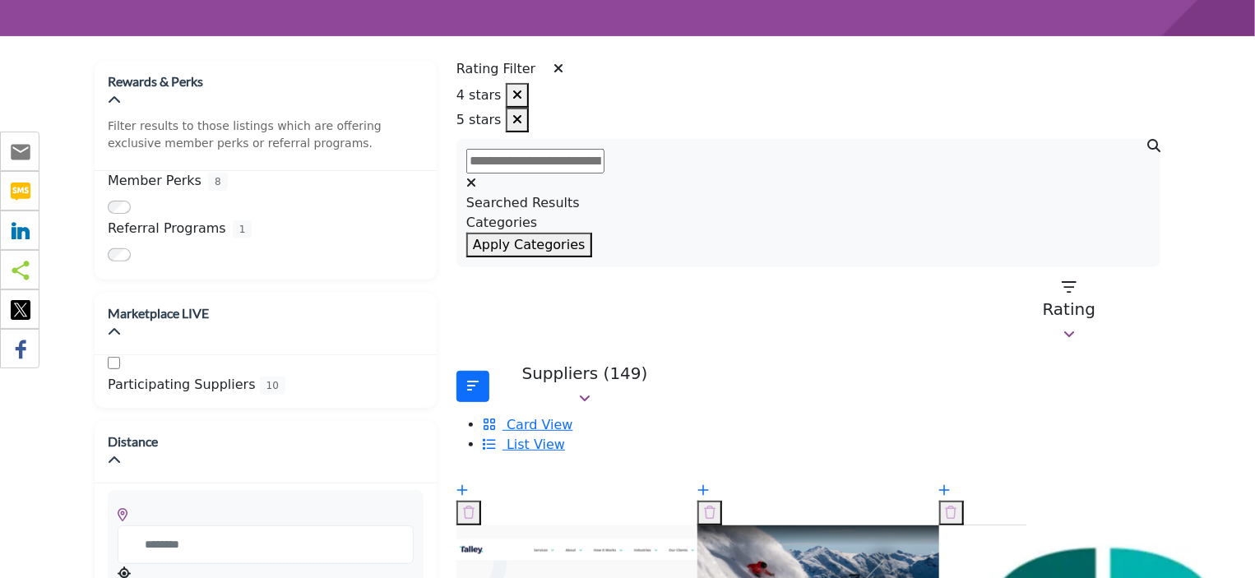
scroll to position [75, 0]
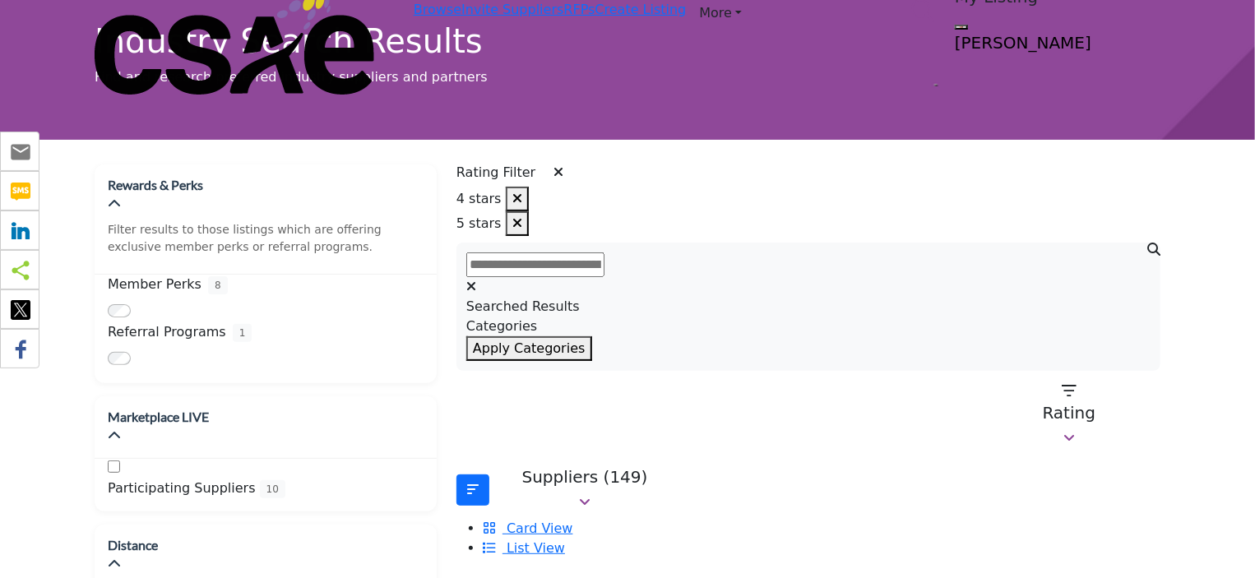
click at [561, 165] on icon at bounding box center [558, 171] width 10 height 13
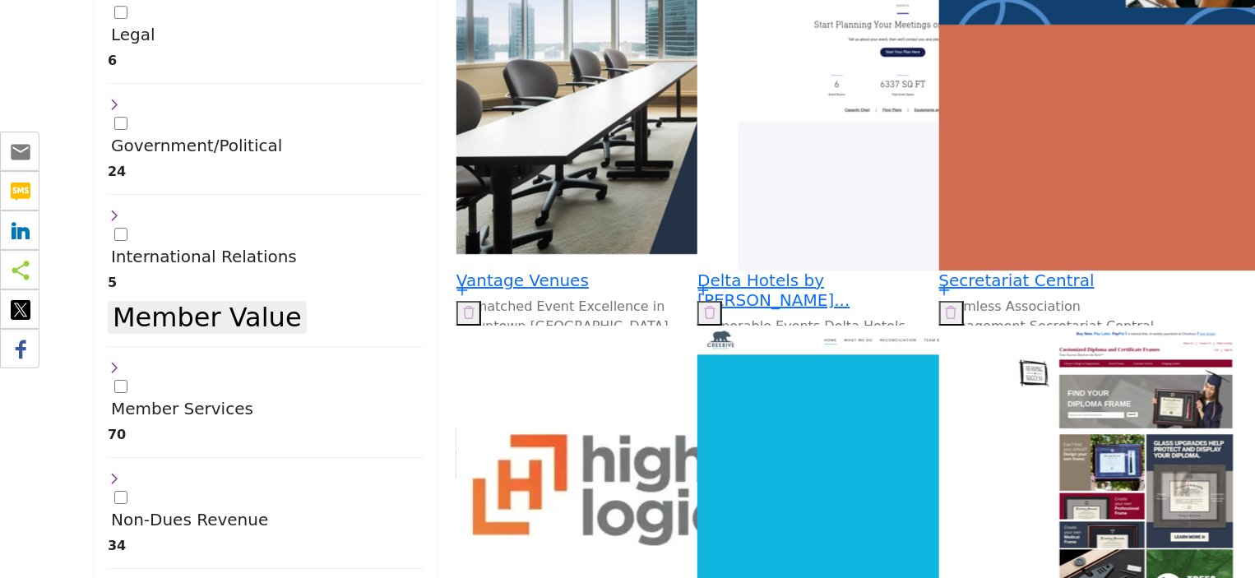
scroll to position [2601, 0]
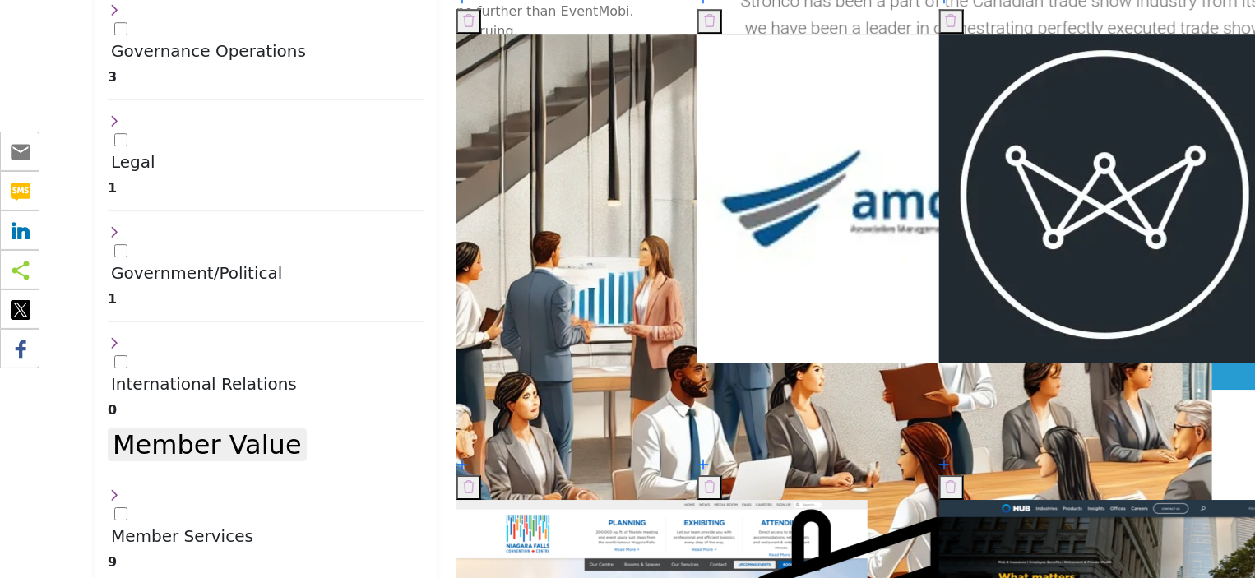
scroll to position [2615, 0]
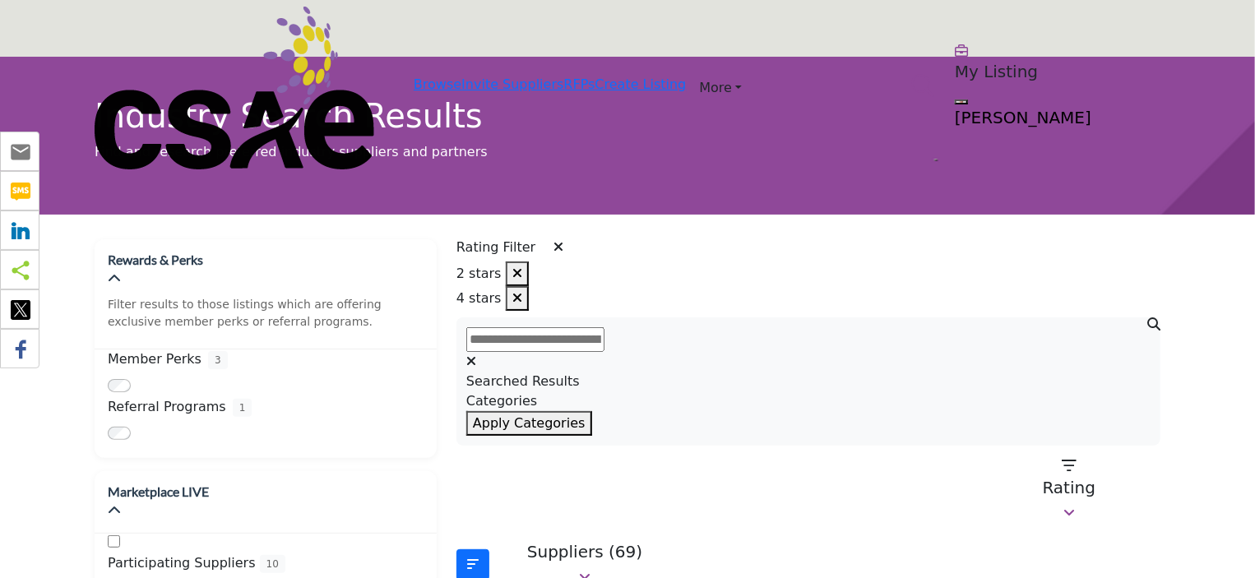
click at [522, 269] on icon "button" at bounding box center [517, 272] width 10 height 13
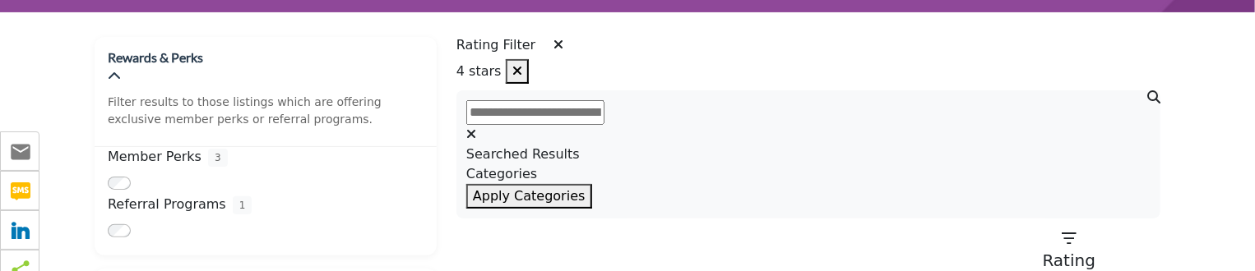
scroll to position [162, 0]
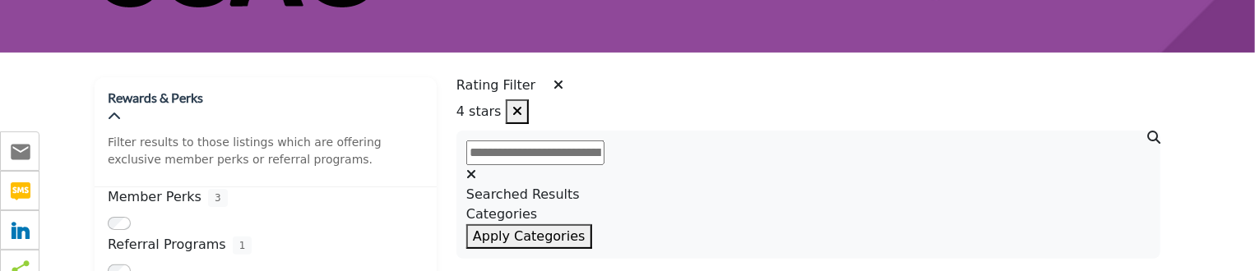
click at [522, 106] on icon "button" at bounding box center [517, 110] width 10 height 13
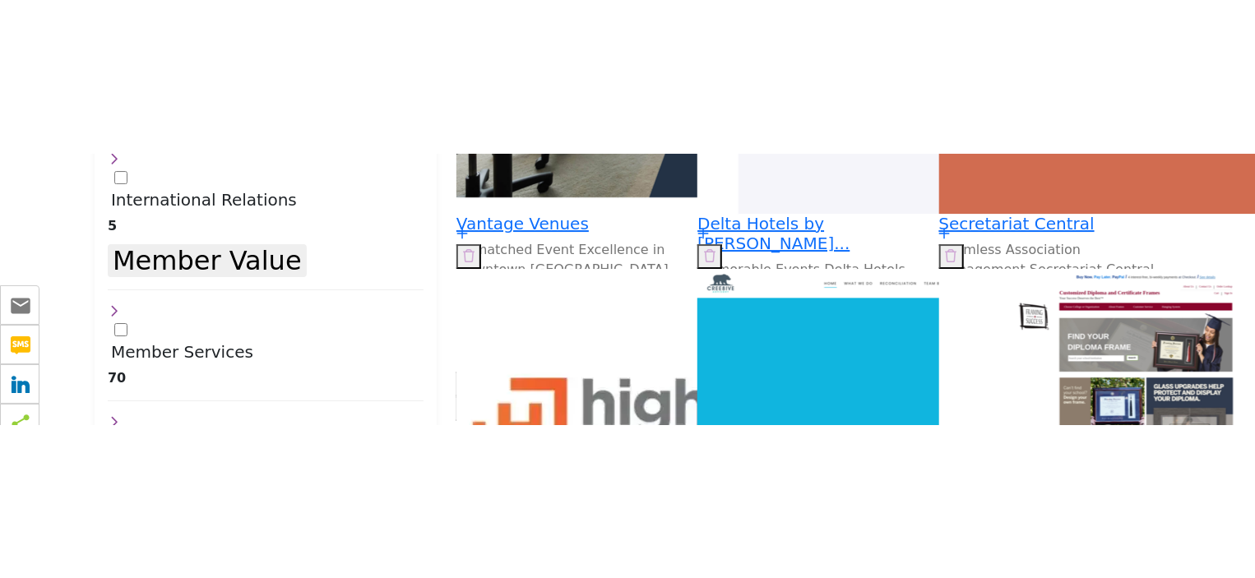
scroll to position [2766, 0]
